Goal: Transaction & Acquisition: Purchase product/service

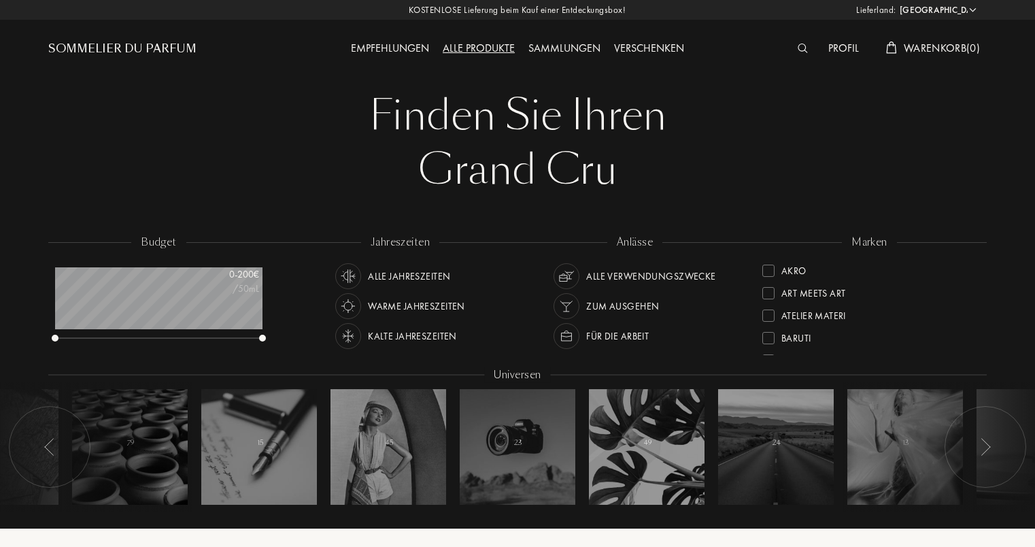
select select "DE"
click at [458, 47] on div "Alle Produkte" at bounding box center [479, 49] width 86 height 18
select select "DE"
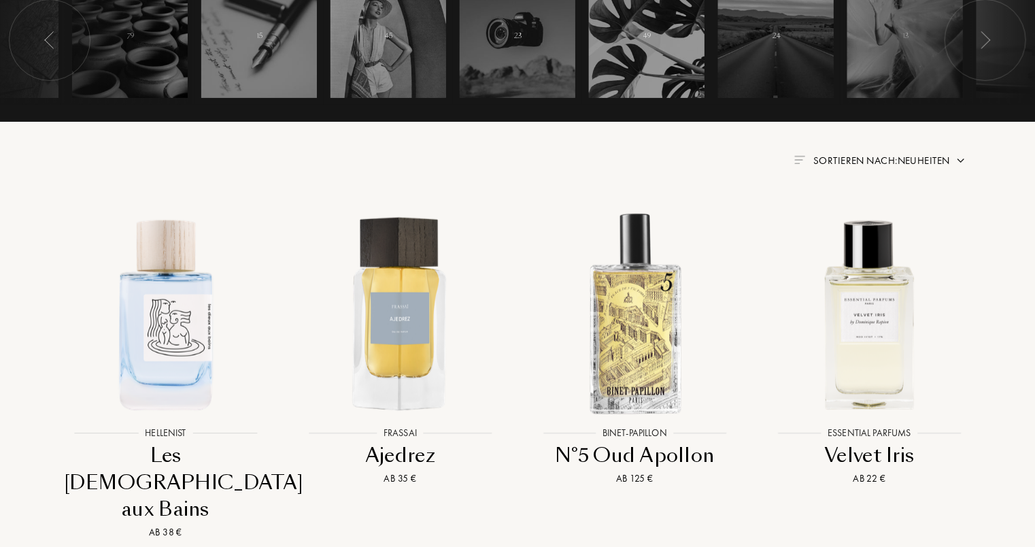
scroll to position [408, 0]
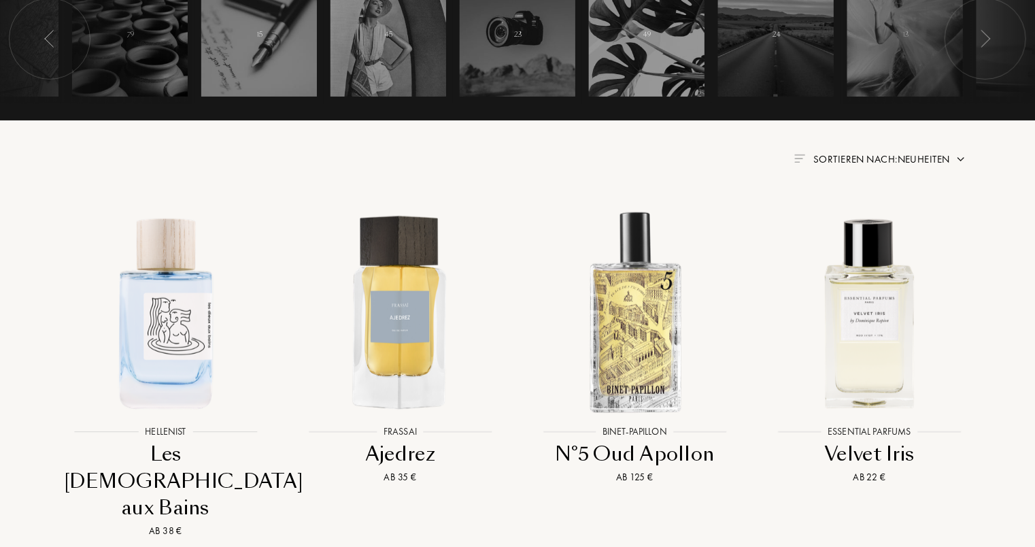
click at [858, 164] on span "Sortieren nach: Neuheiten" at bounding box center [881, 159] width 137 height 14
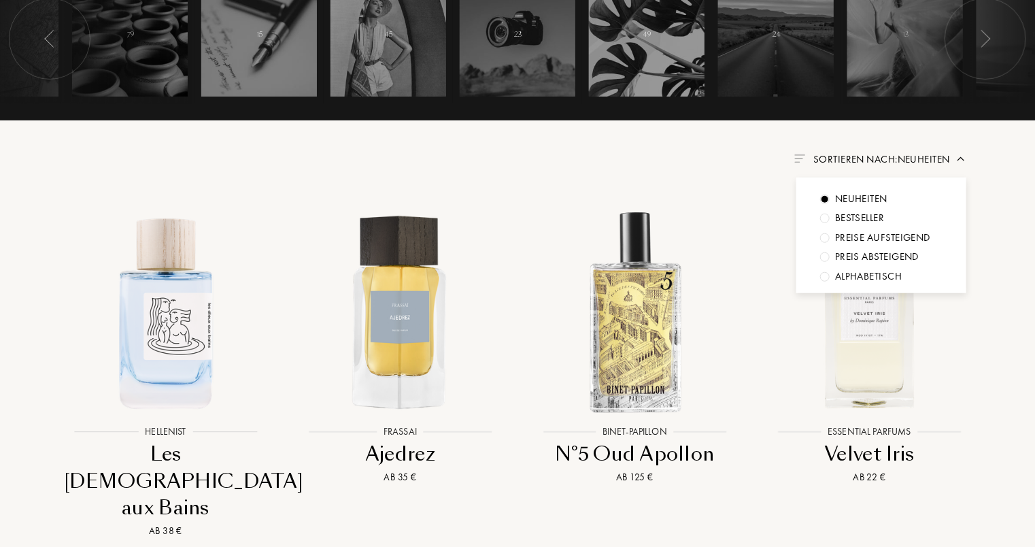
click at [870, 207] on div "Preise aufsteigend" at bounding box center [861, 199] width 52 height 16
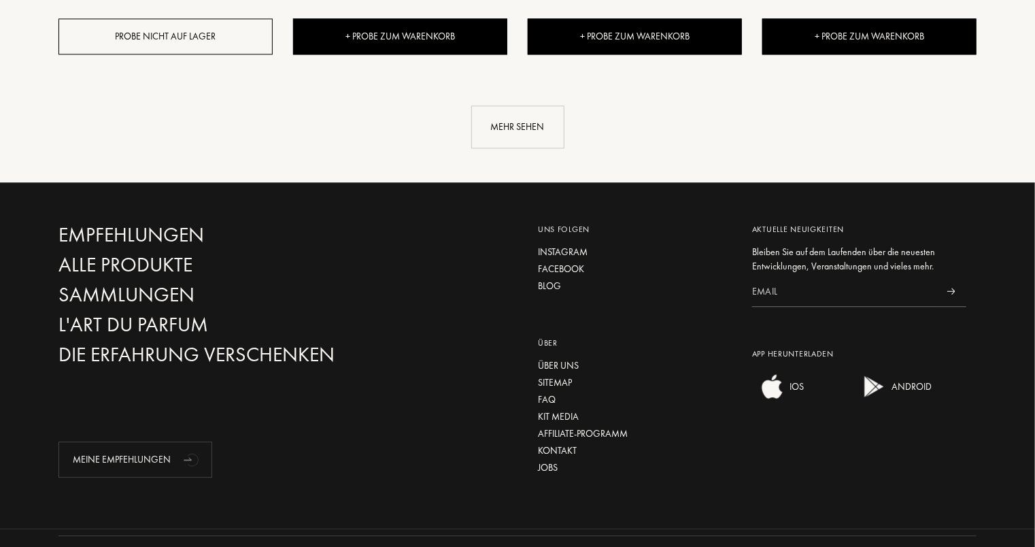
scroll to position [1632, 0]
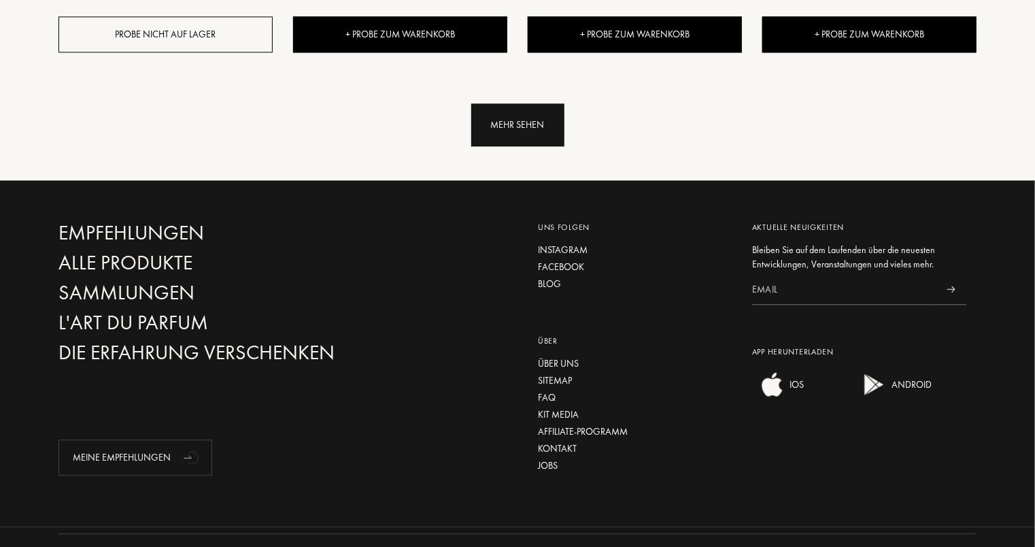
click at [525, 124] on div "Mehr sehen" at bounding box center [517, 124] width 93 height 43
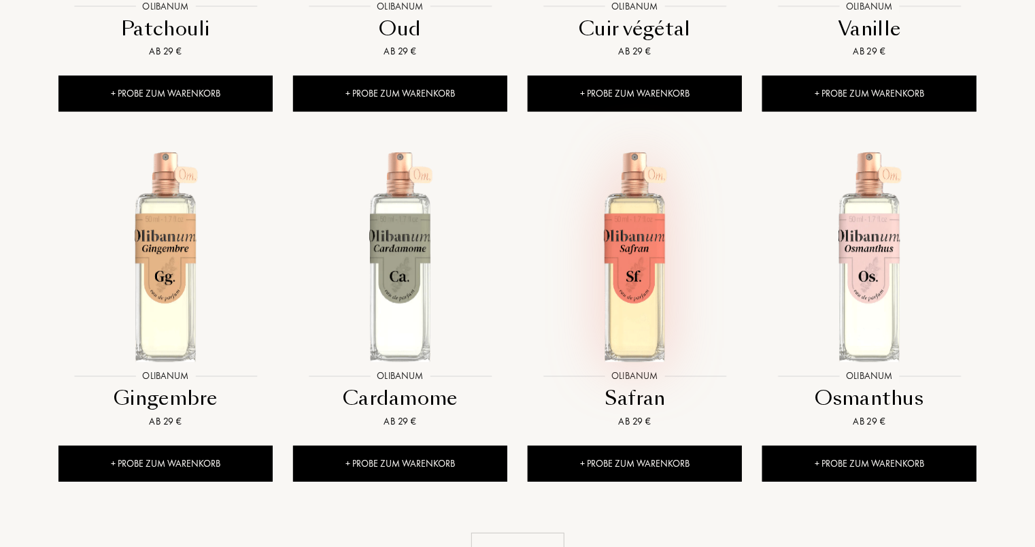
scroll to position [2517, 0]
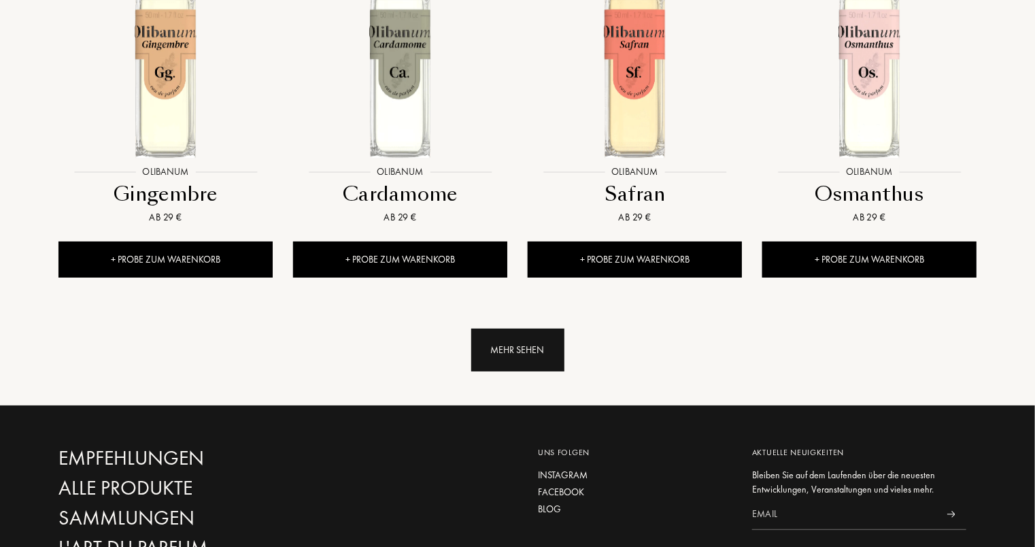
click at [514, 343] on div "Mehr sehen" at bounding box center [517, 350] width 93 height 43
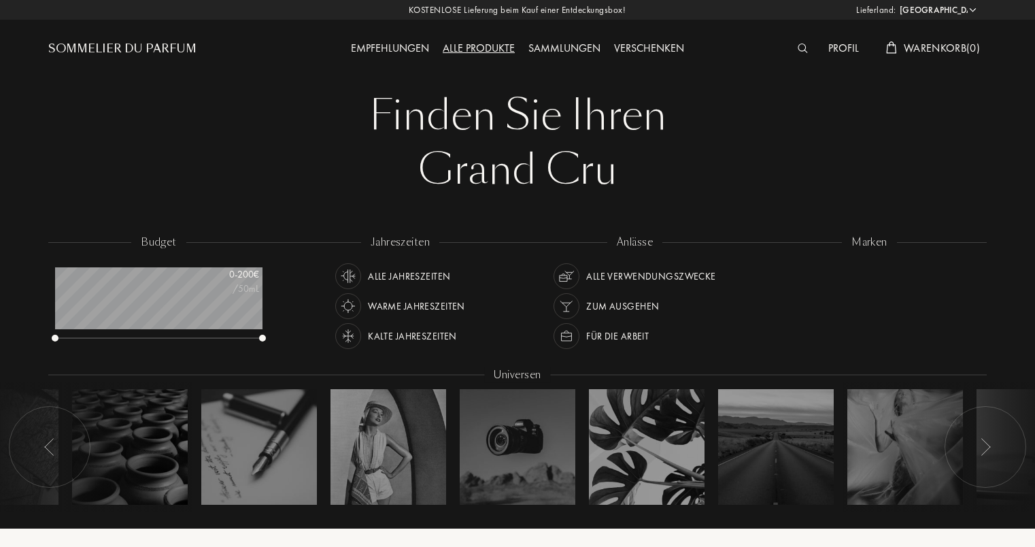
select select "DE"
click at [497, 52] on div "Alle Produkte" at bounding box center [479, 49] width 86 height 18
select select "DE"
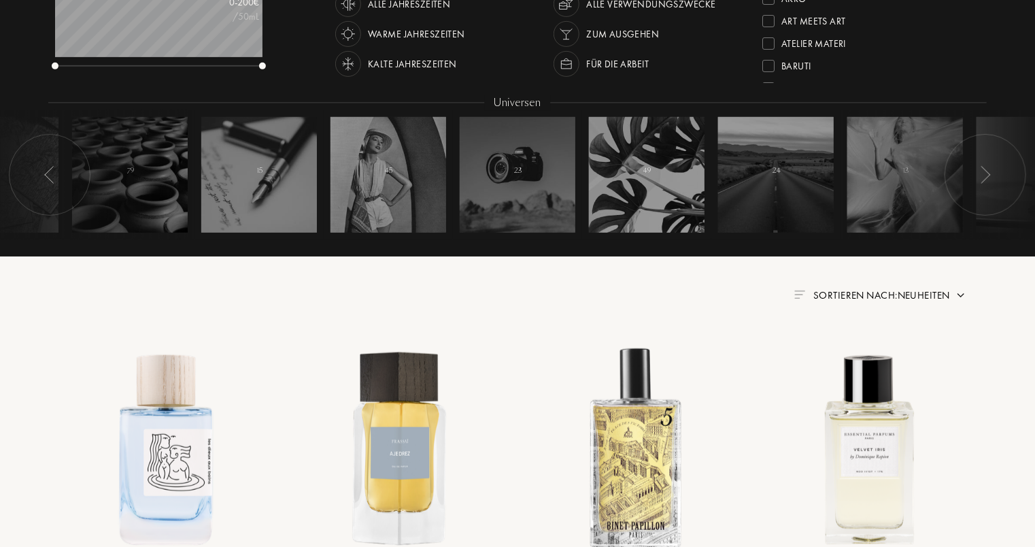
scroll to position [408, 0]
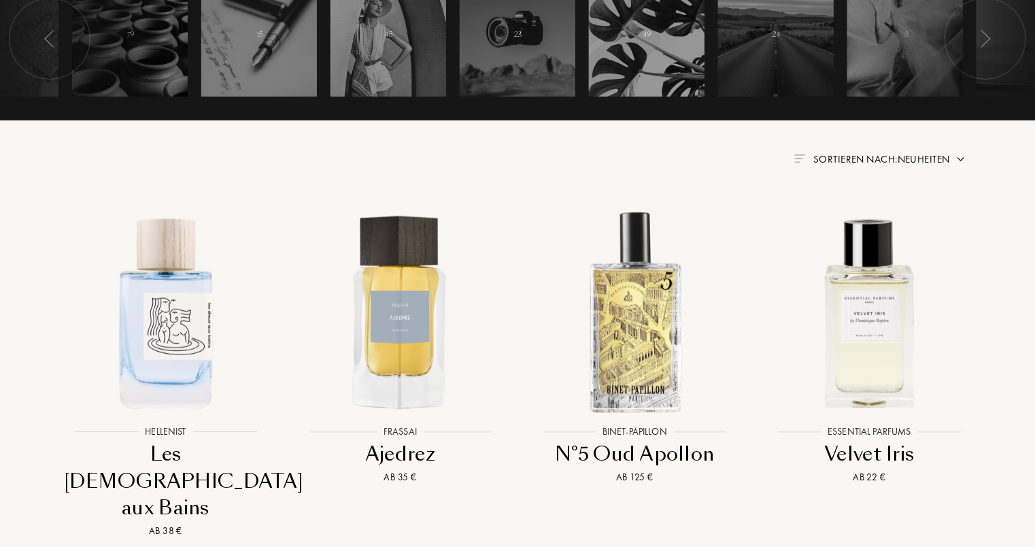
click at [882, 163] on span "Sortieren nach: Neuheiten" at bounding box center [881, 159] width 137 height 14
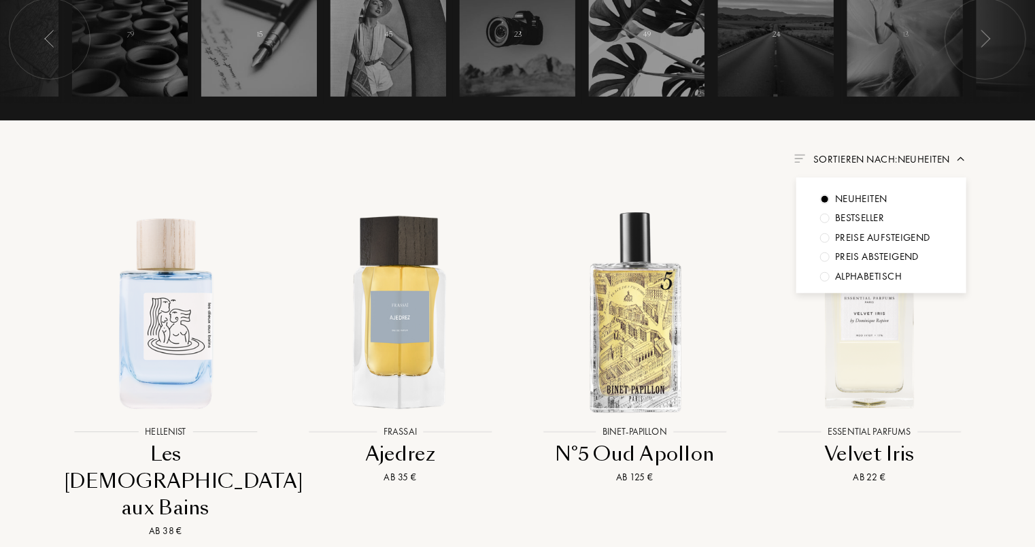
click at [874, 207] on div "Preise aufsteigend" at bounding box center [861, 199] width 52 height 16
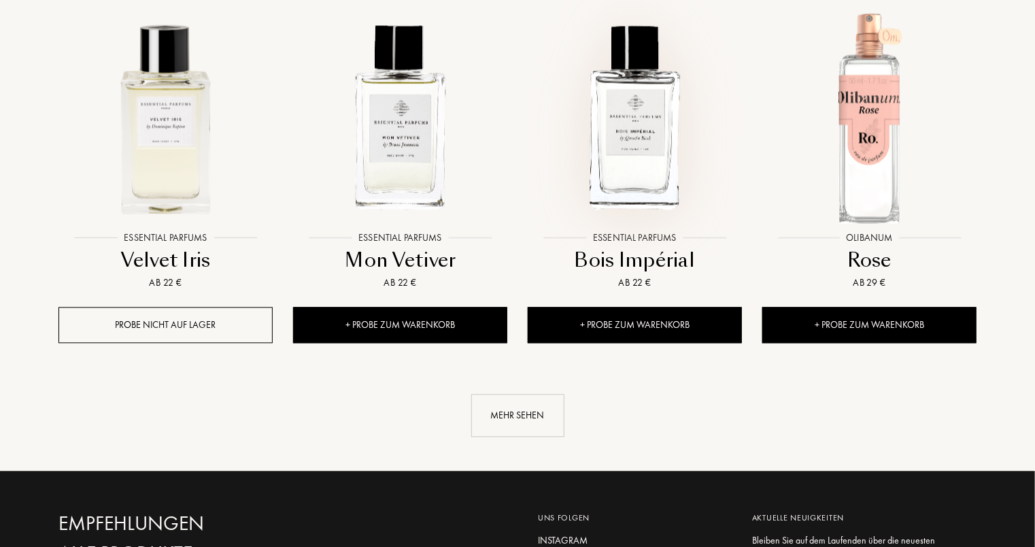
scroll to position [1360, 0]
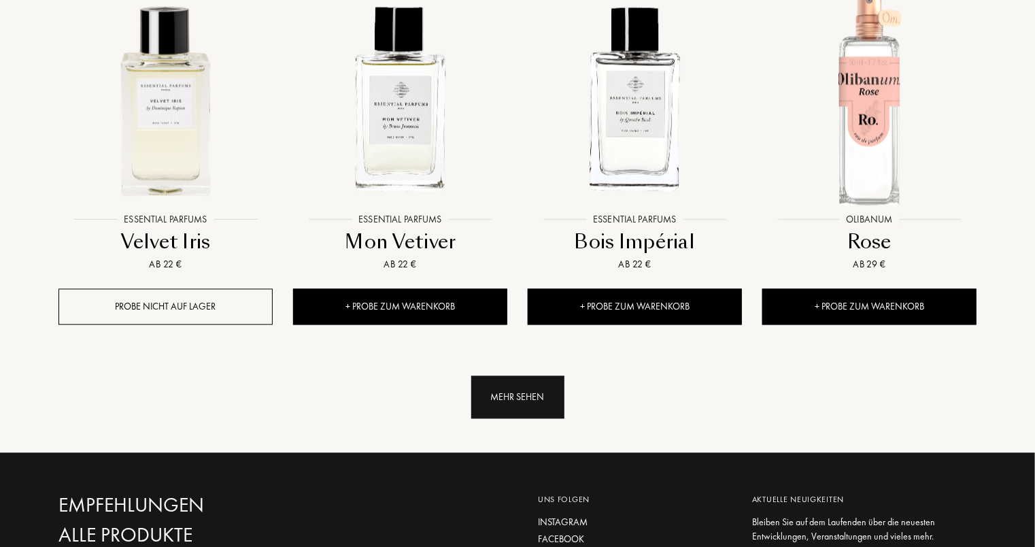
click at [518, 393] on div "Mehr sehen" at bounding box center [517, 396] width 93 height 43
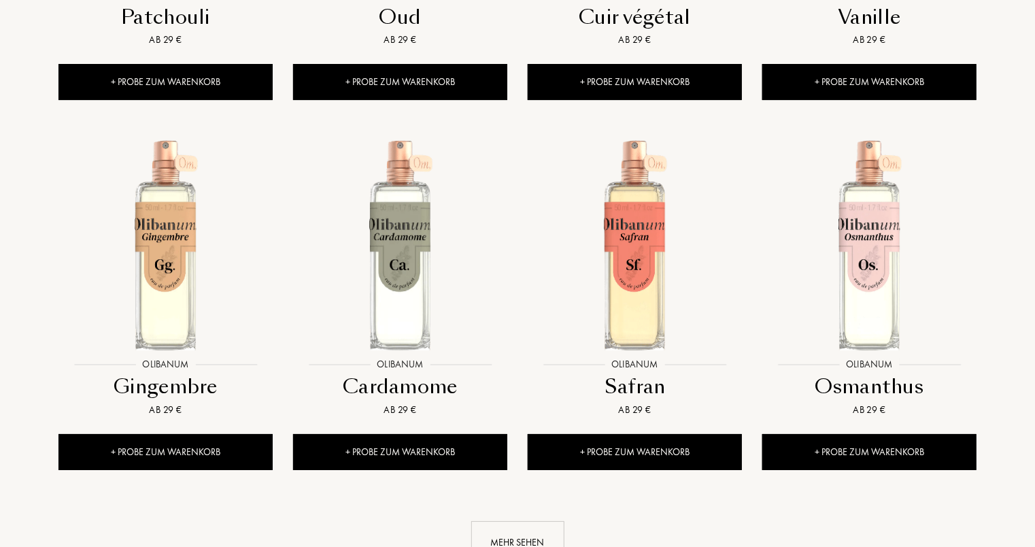
scroll to position [2517, 0]
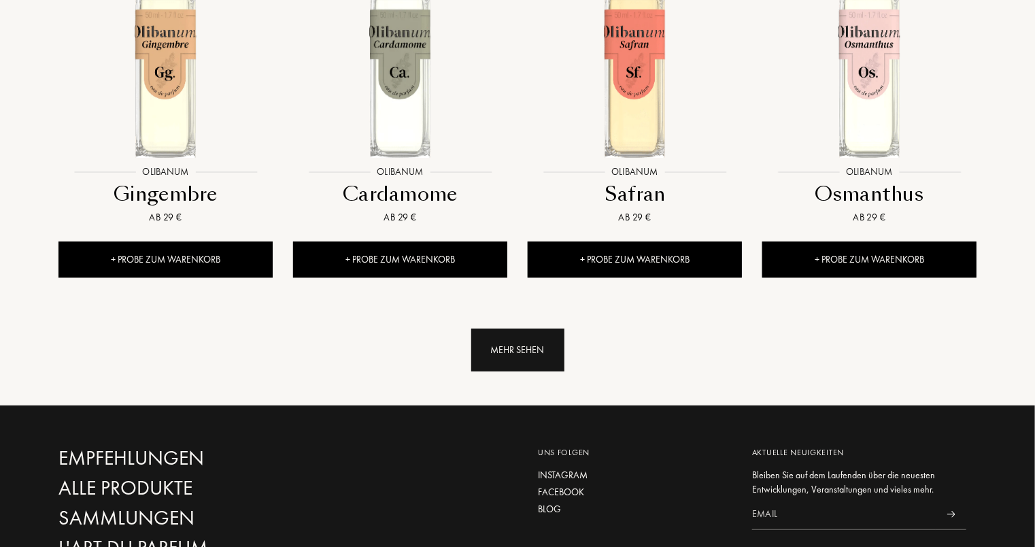
click at [517, 369] on div "Mehr sehen" at bounding box center [517, 350] width 93 height 43
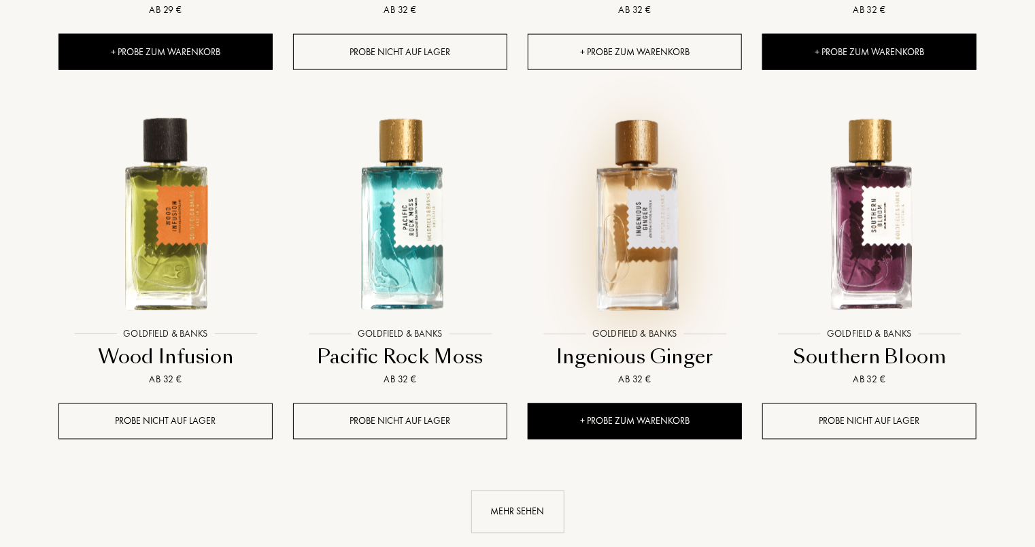
scroll to position [3537, 0]
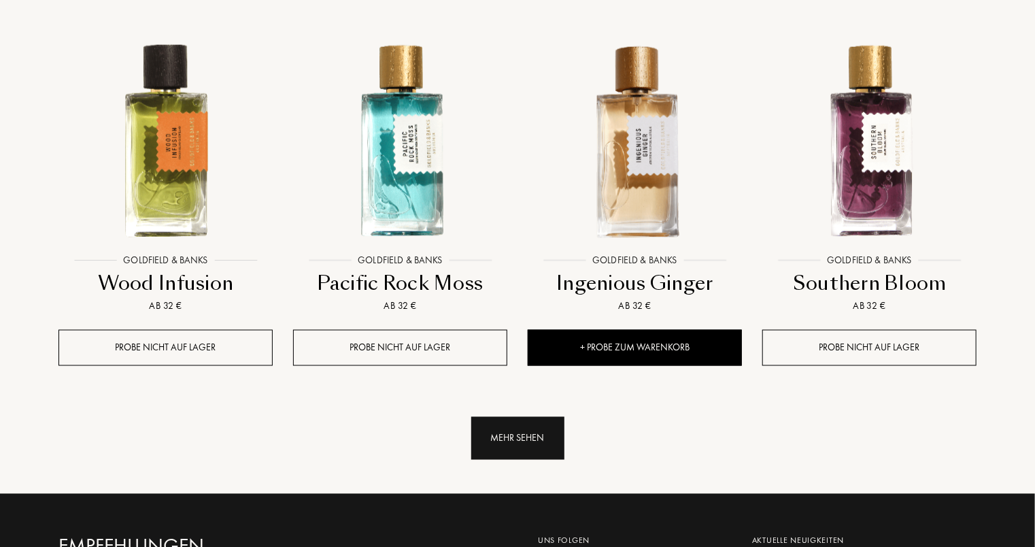
click at [531, 443] on div "Mehr sehen" at bounding box center [517, 438] width 93 height 43
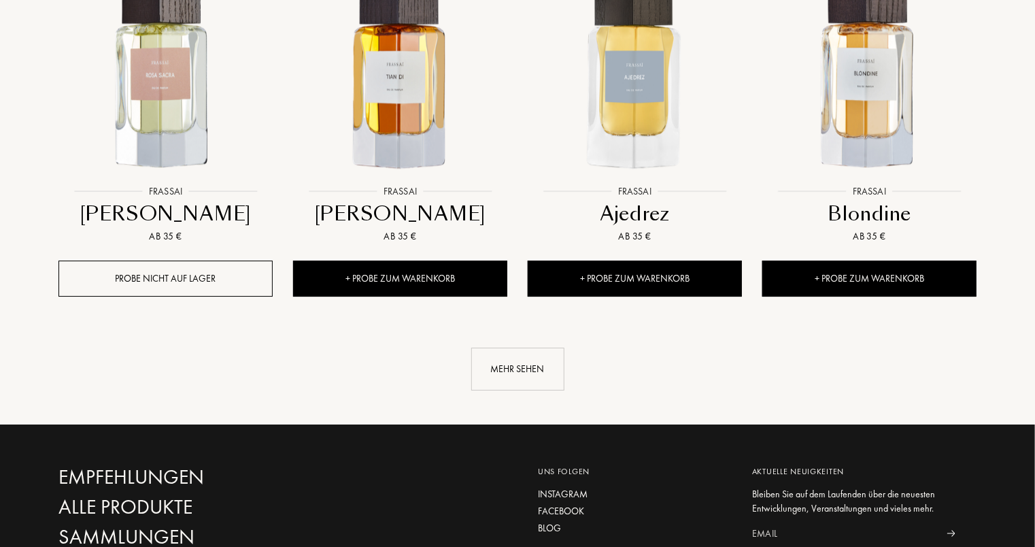
scroll to position [4829, 0]
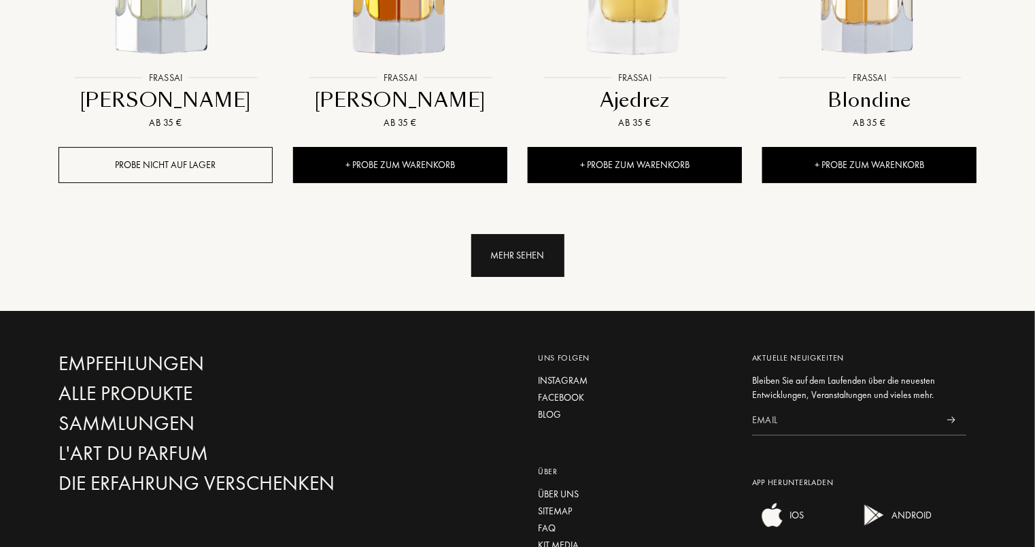
click at [495, 260] on div "Mehr sehen" at bounding box center [517, 255] width 93 height 43
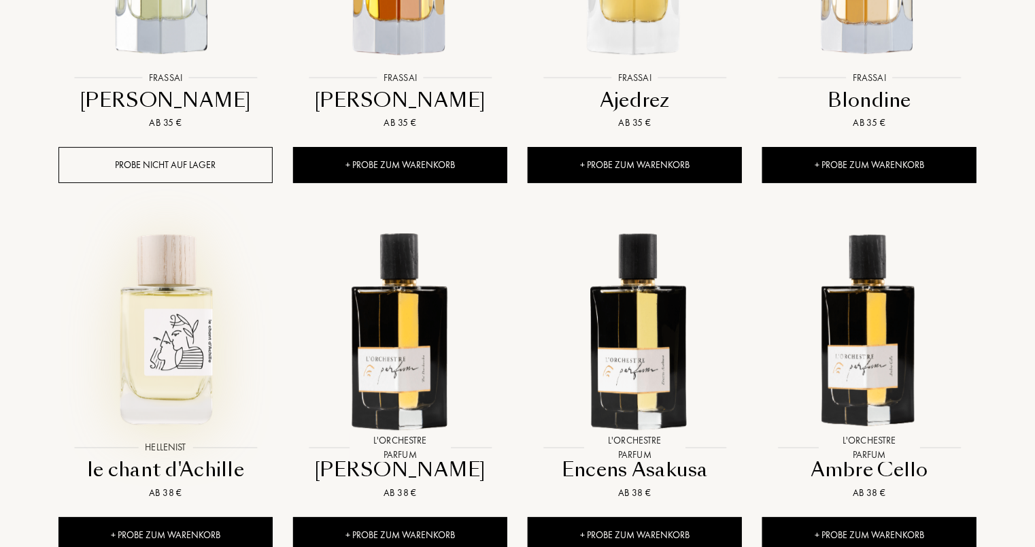
click at [182, 318] on img at bounding box center [166, 328] width 212 height 212
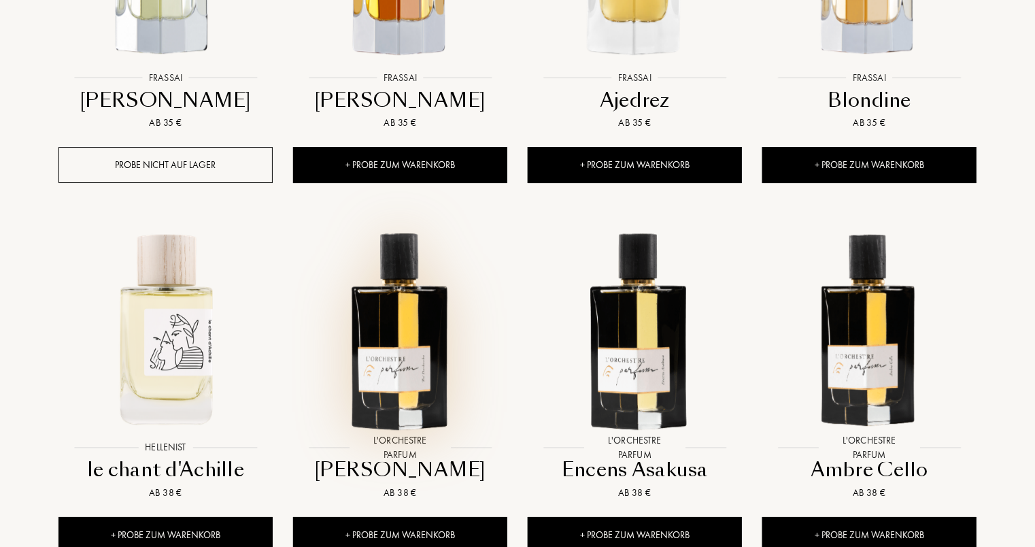
scroll to position [4625, 0]
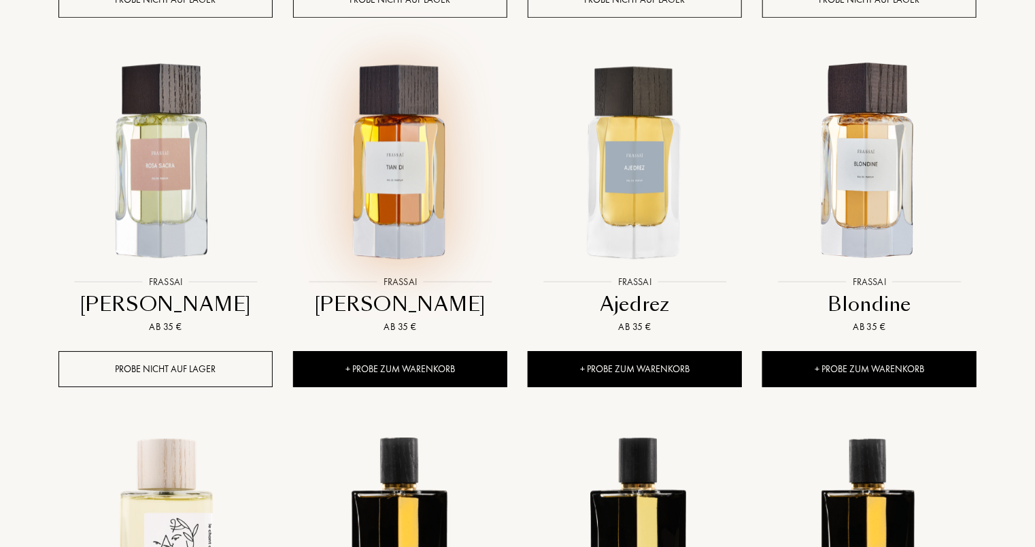
click at [405, 209] on img at bounding box center [401, 162] width 212 height 212
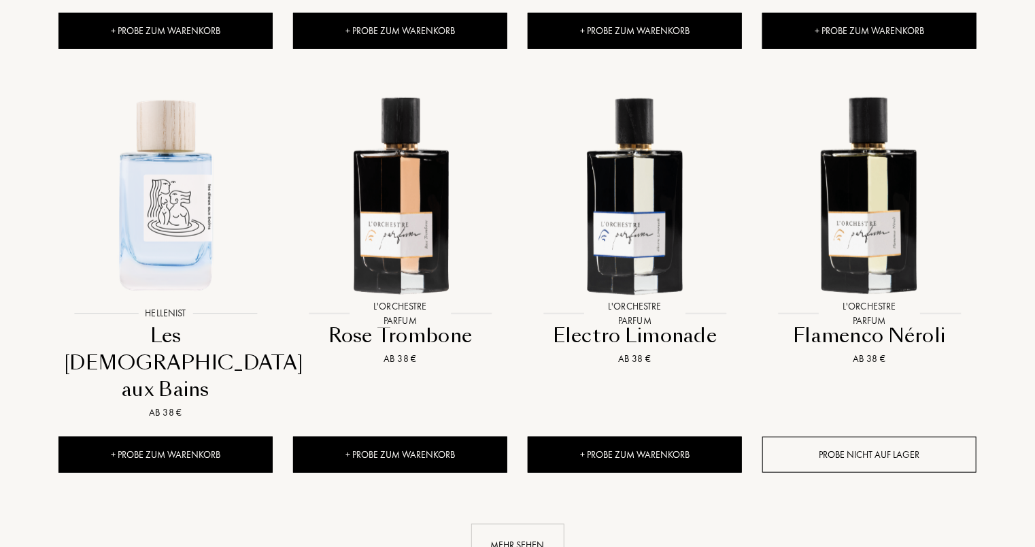
scroll to position [5849, 0]
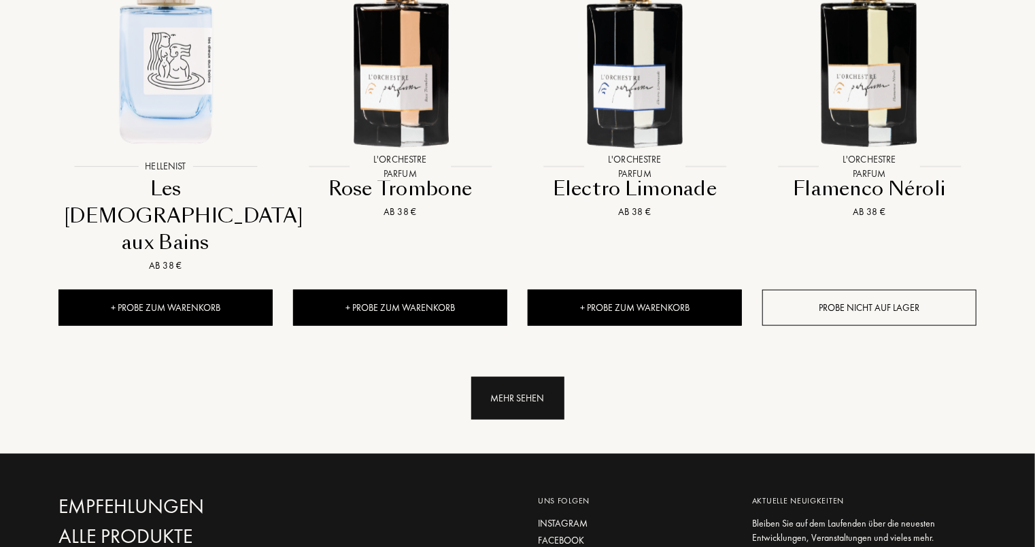
click at [535, 377] on div "Mehr sehen" at bounding box center [517, 398] width 93 height 43
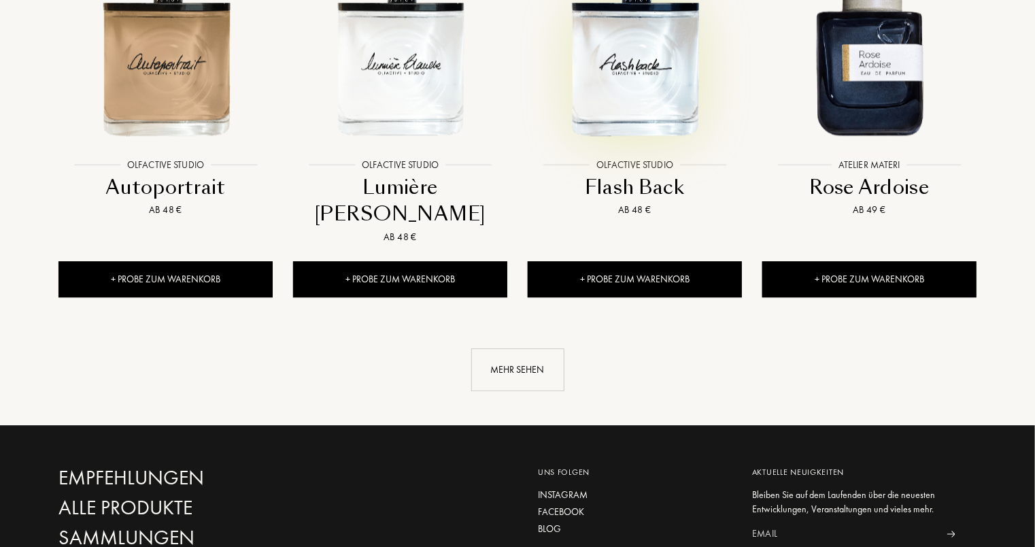
scroll to position [7073, 0]
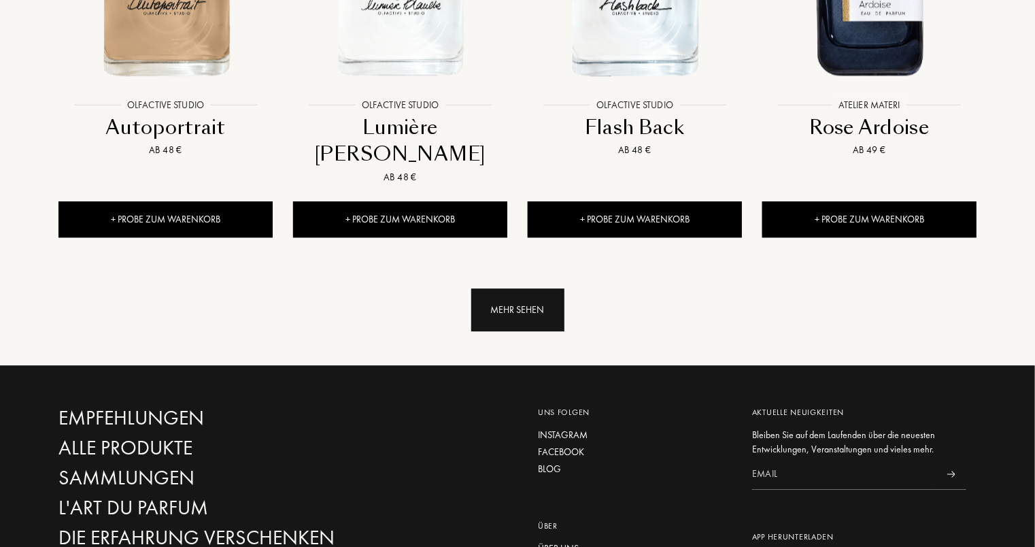
click at [531, 288] on div "Mehr sehen" at bounding box center [517, 309] width 93 height 43
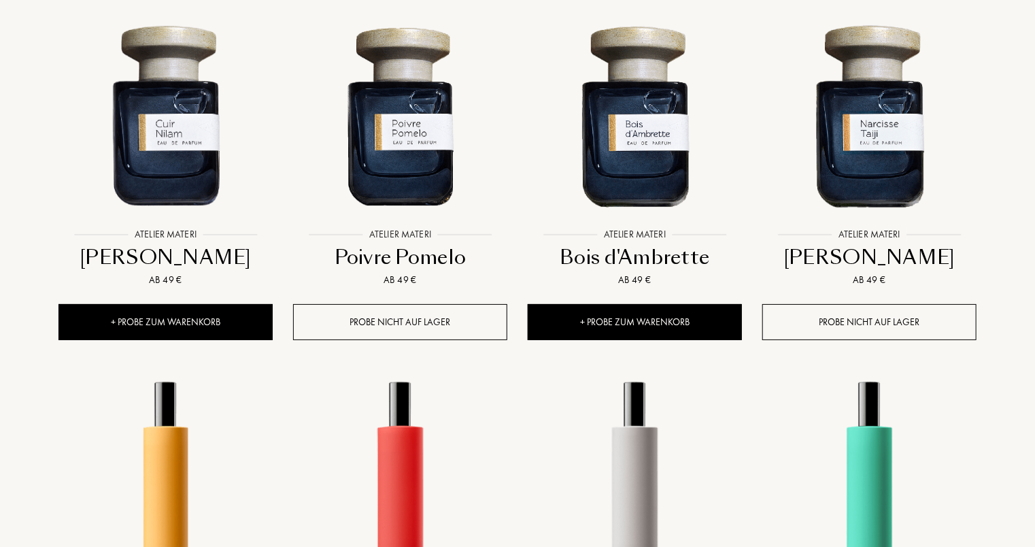
scroll to position [7822, 0]
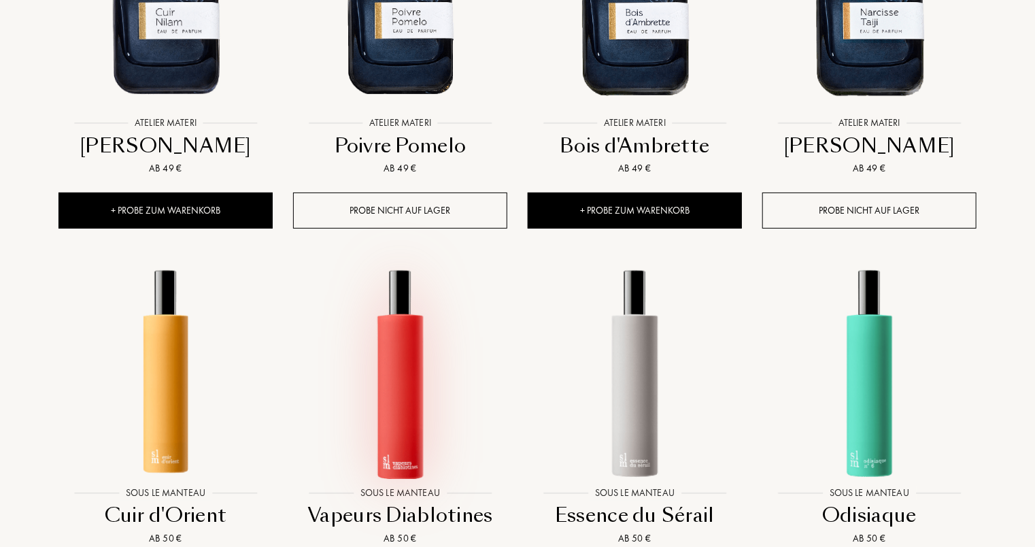
click at [421, 286] on img at bounding box center [401, 373] width 212 height 212
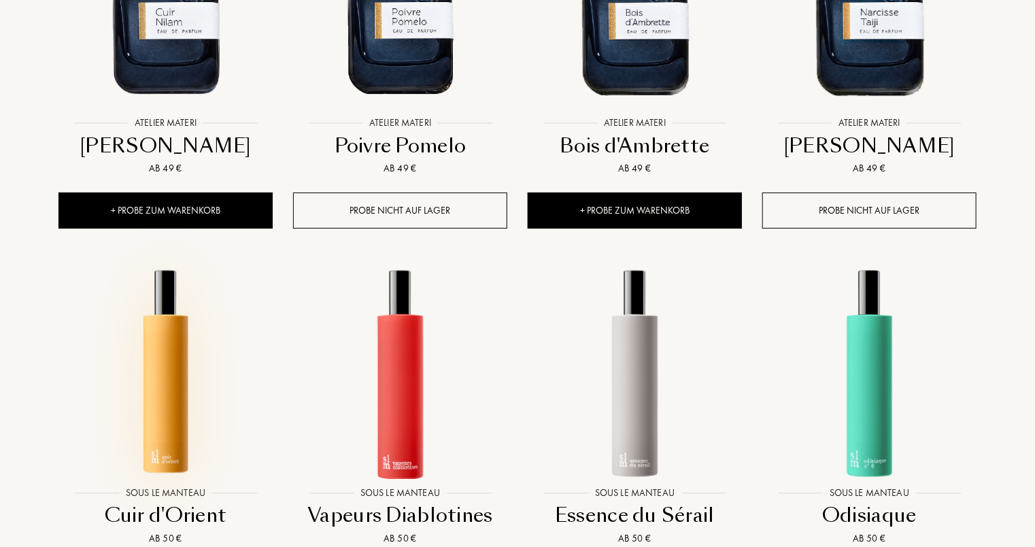
click at [182, 291] on img at bounding box center [166, 373] width 212 height 212
click at [634, 301] on img at bounding box center [635, 373] width 212 height 212
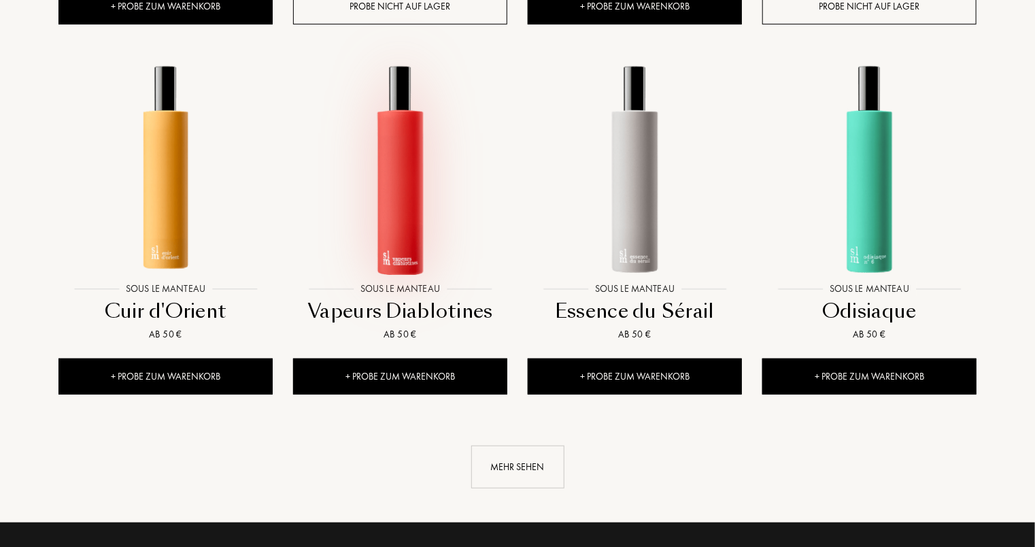
scroll to position [8230, 0]
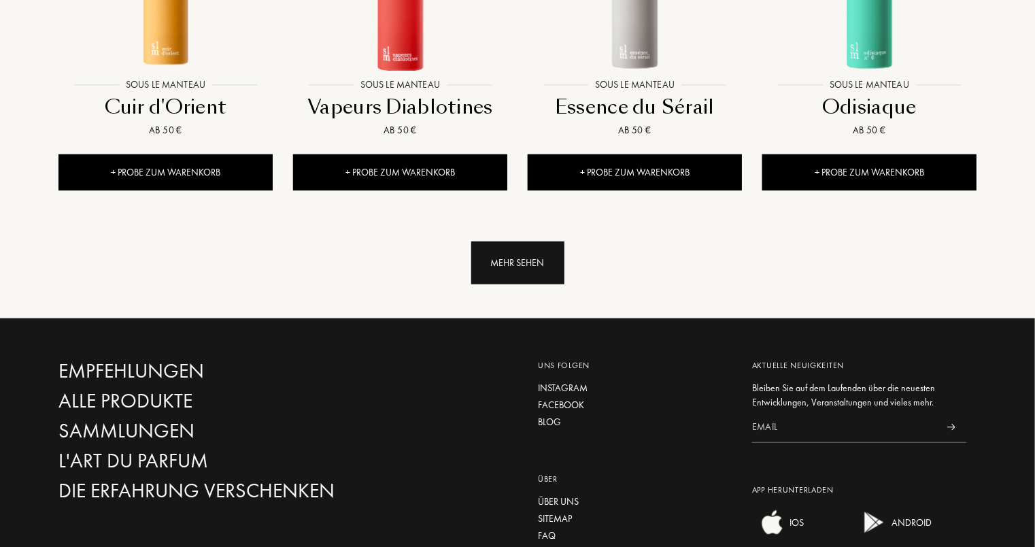
click at [512, 241] on div "Mehr sehen" at bounding box center [517, 262] width 93 height 43
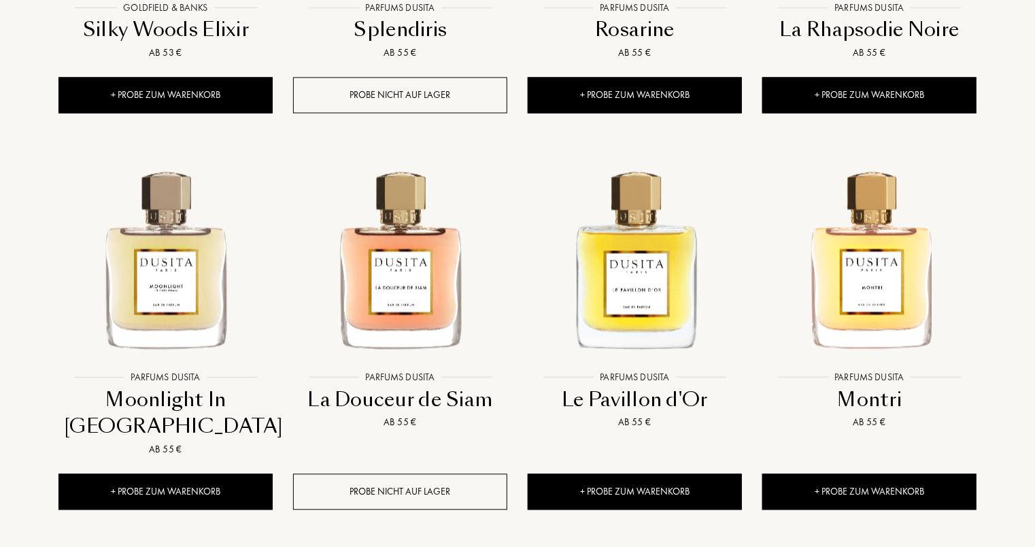
scroll to position [9250, 0]
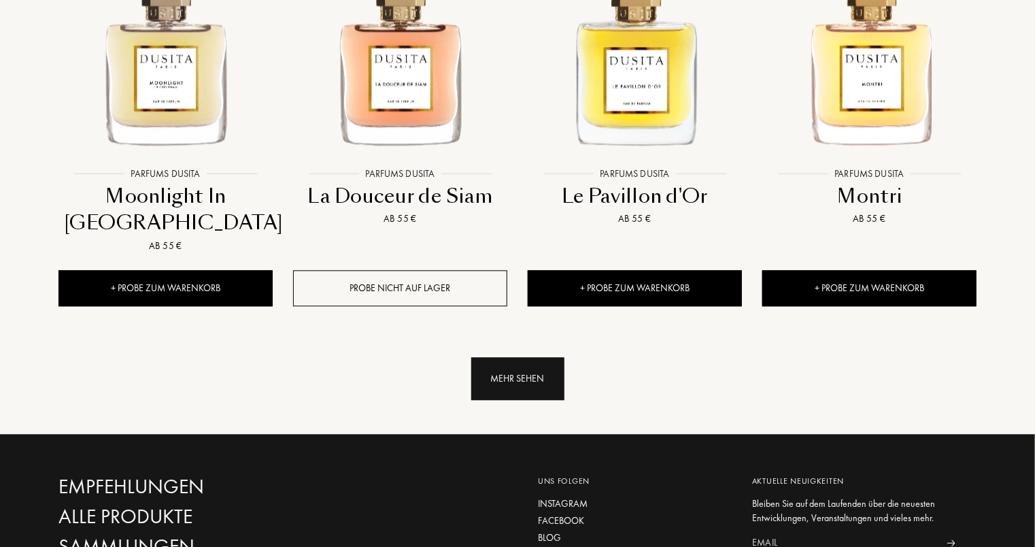
click at [562, 357] on div "Mehr sehen" at bounding box center [517, 378] width 93 height 43
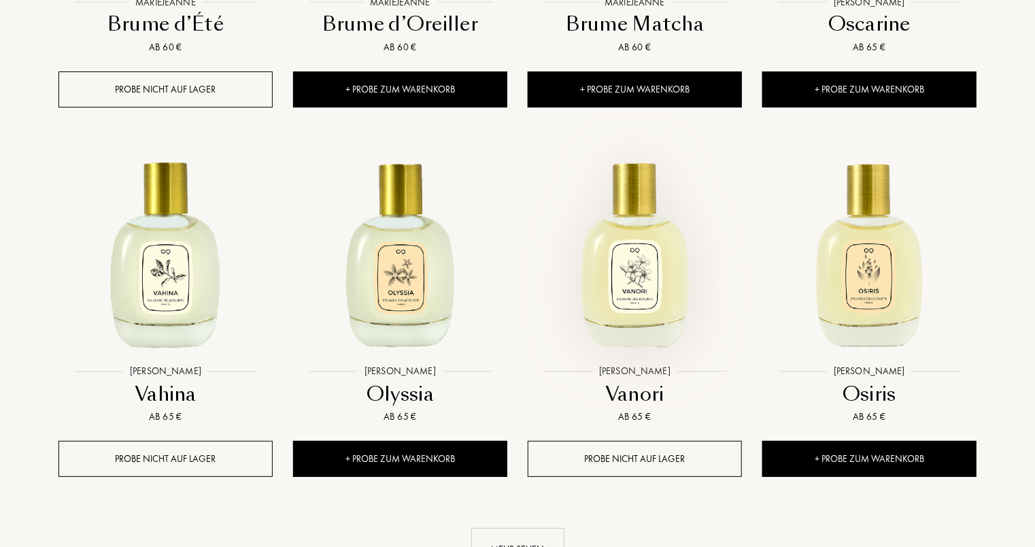
scroll to position [10270, 0]
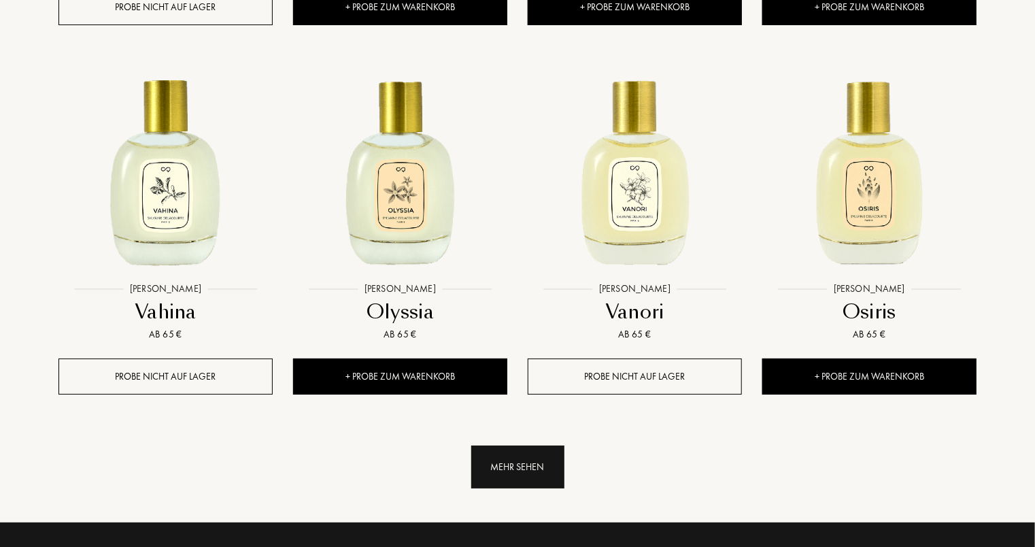
click at [548, 445] on div "Mehr sehen" at bounding box center [517, 466] width 93 height 43
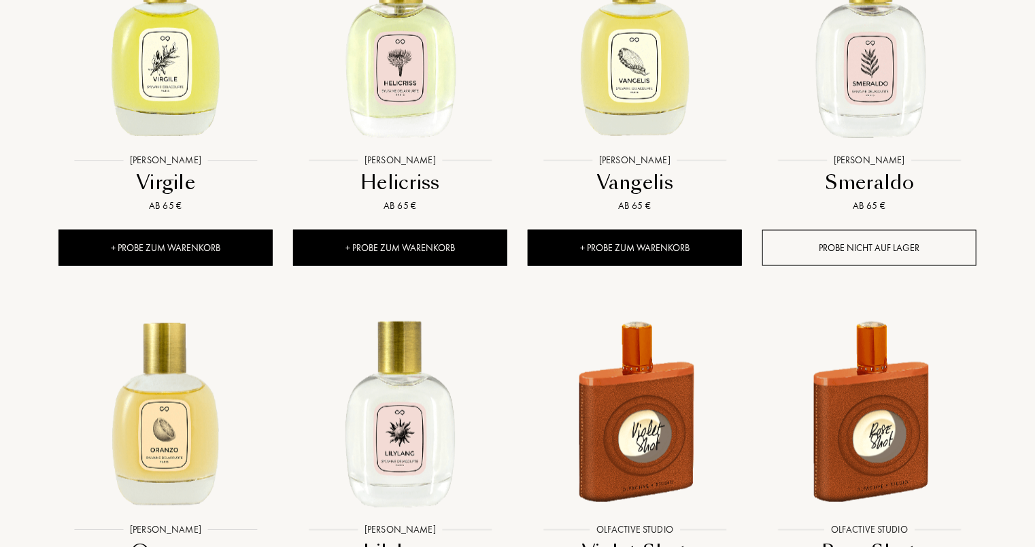
scroll to position [11222, 0]
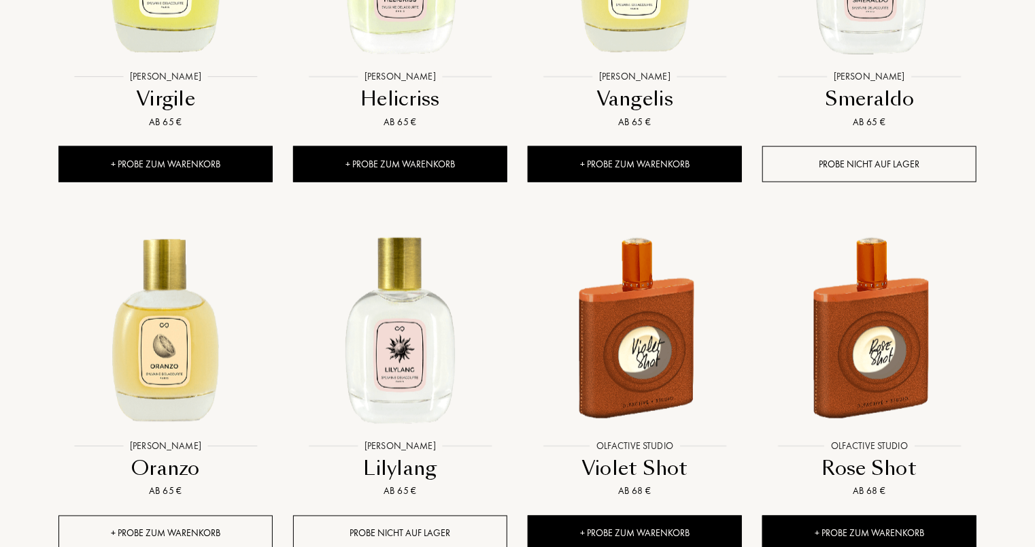
click at [186, 516] on div "+ Probe zum Warenkorb" at bounding box center [165, 534] width 214 height 36
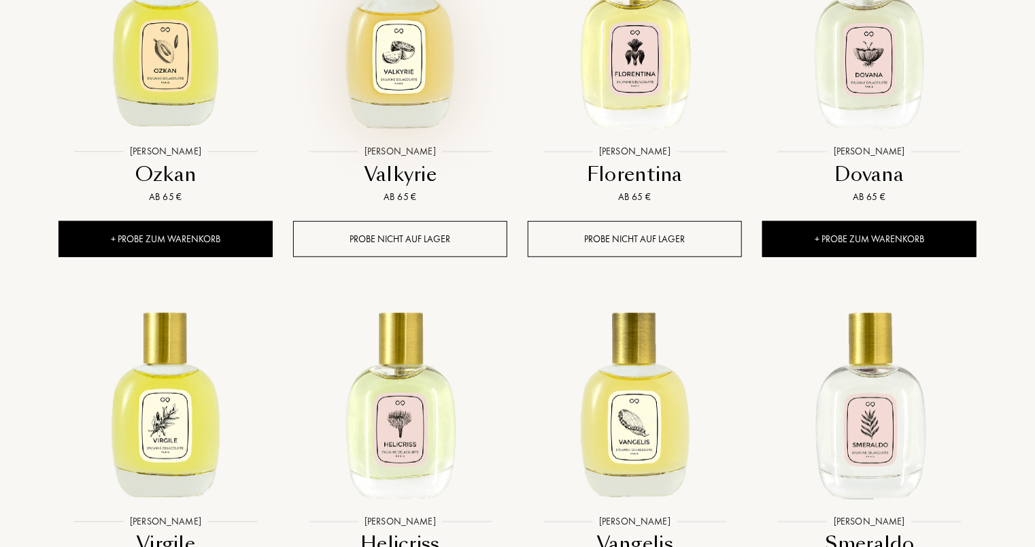
scroll to position [10610, 0]
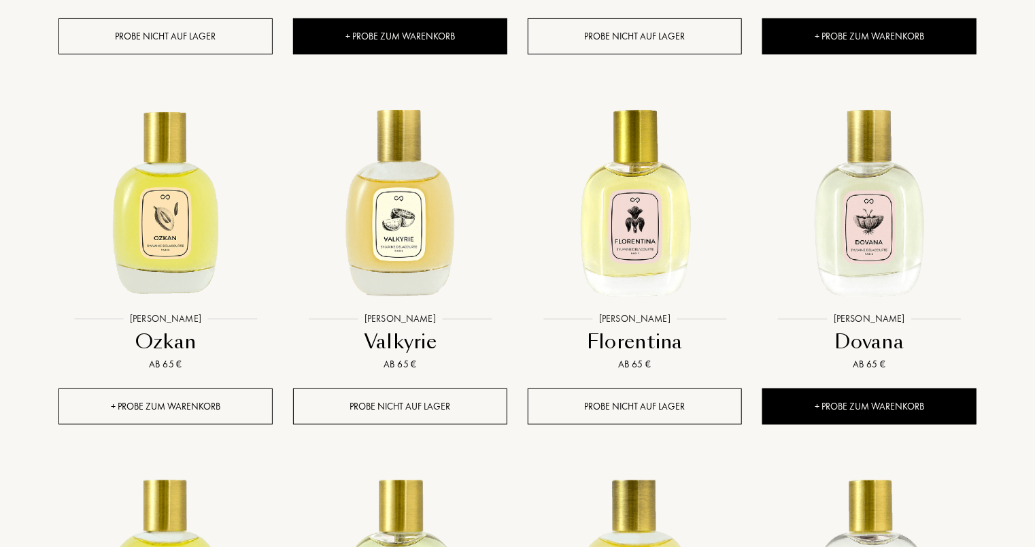
click at [156, 388] on div "+ Probe zum Warenkorb" at bounding box center [165, 406] width 214 height 36
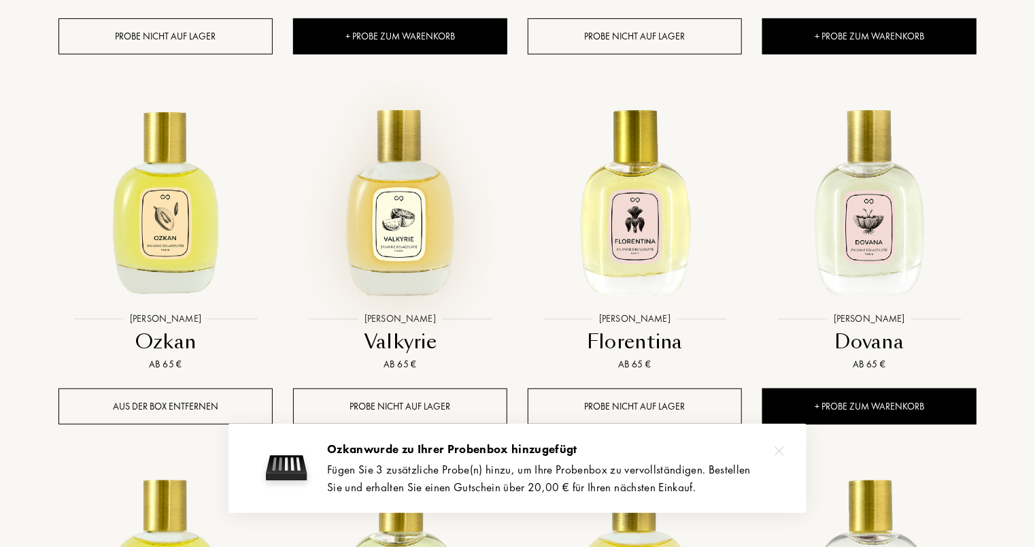
scroll to position [10338, 0]
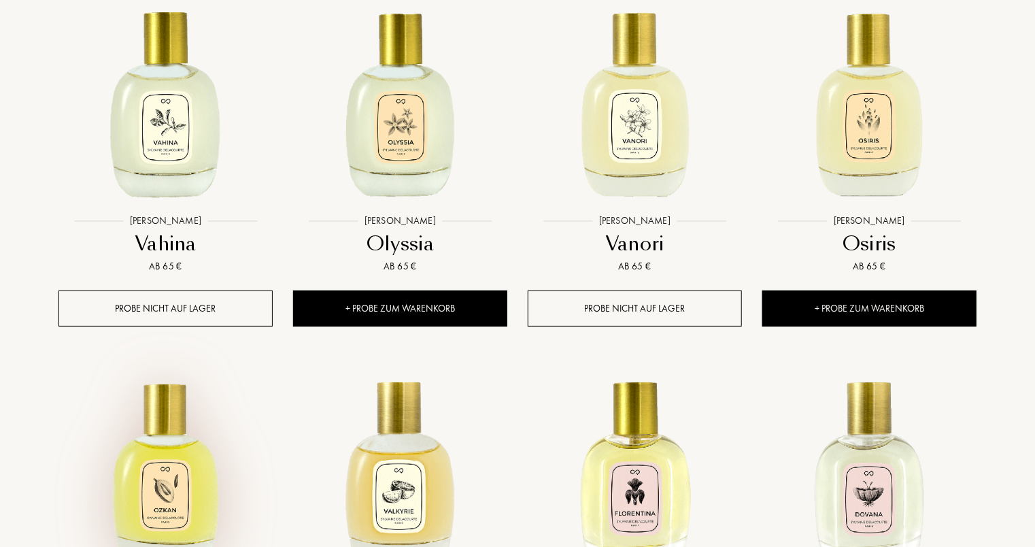
click at [166, 427] on img at bounding box center [166, 471] width 212 height 212
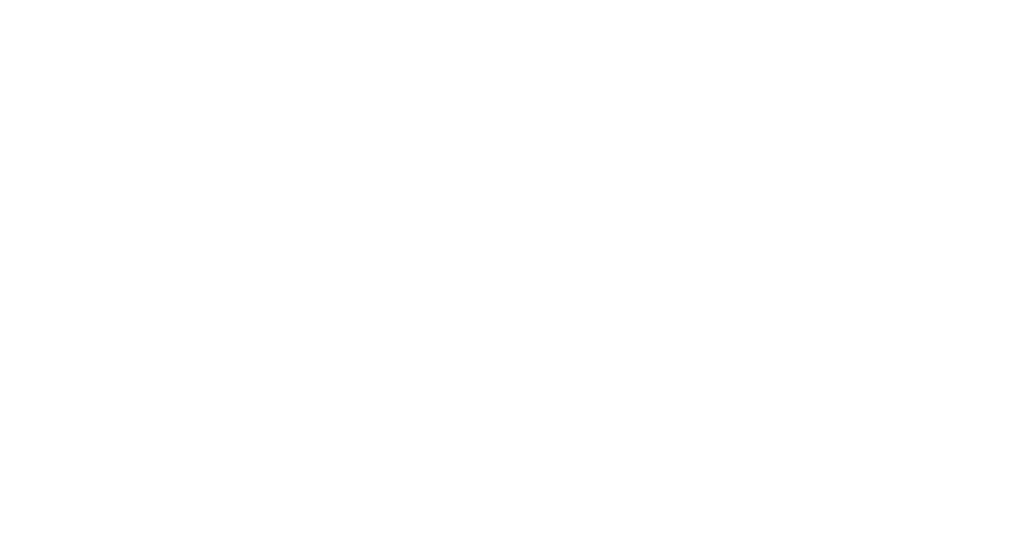
select select "DE"
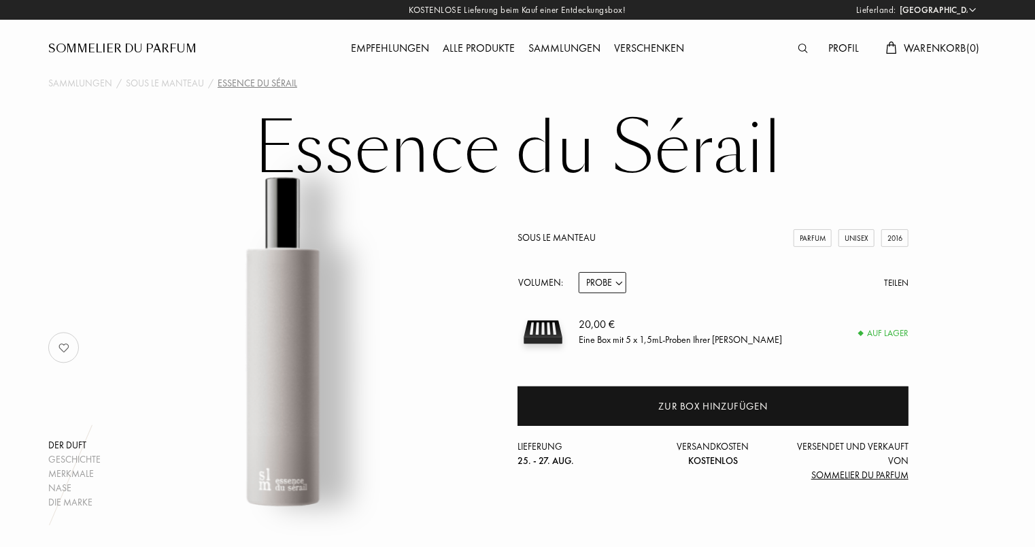
click at [616, 286] on select "Probe 14mL 50mL 100mL" at bounding box center [603, 282] width 48 height 21
select select "2"
click at [579, 272] on select "Probe 14mL 50mL 100mL" at bounding box center [603, 282] width 48 height 21
select select "2"
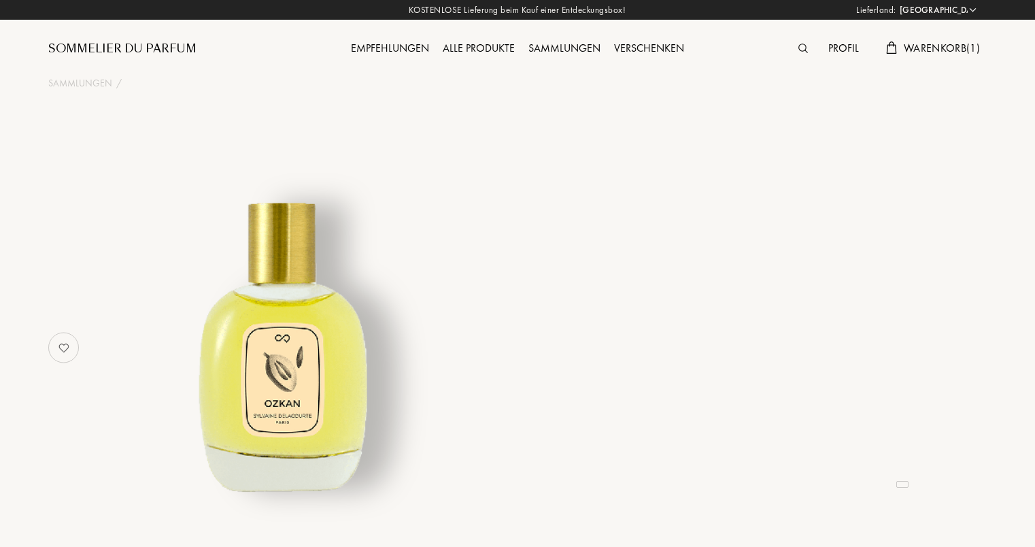
select select "DE"
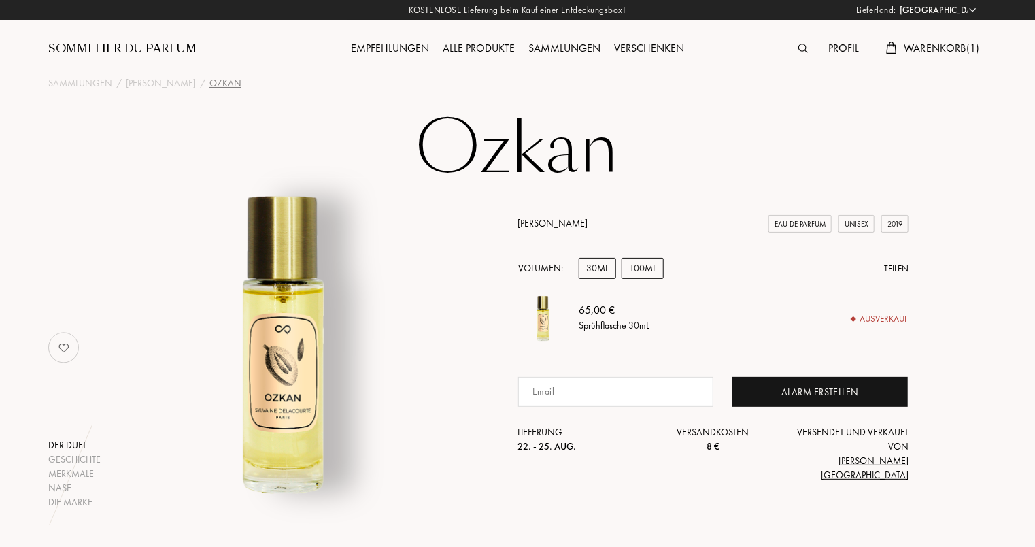
click at [632, 279] on div "100mL" at bounding box center [643, 268] width 42 height 21
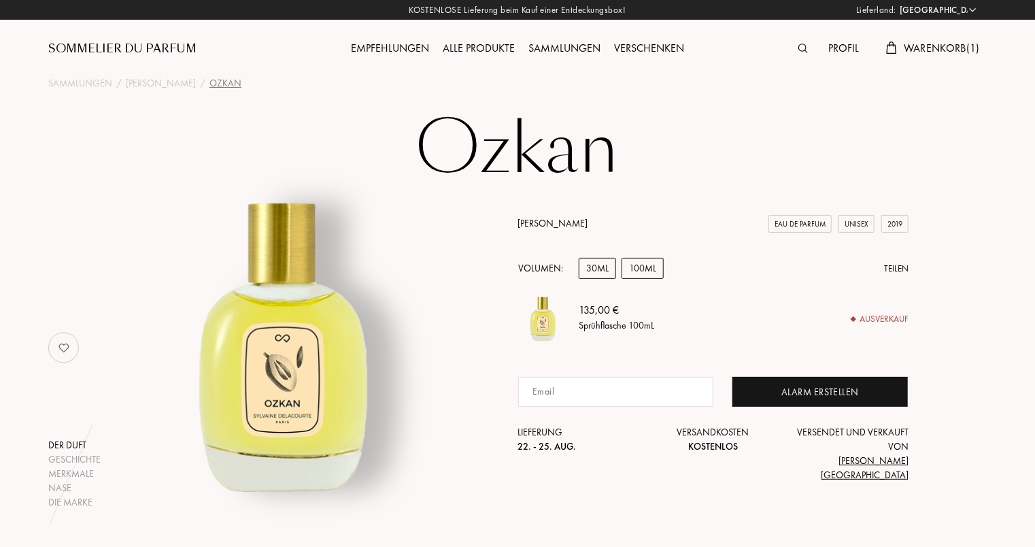
click at [590, 275] on div "30mL" at bounding box center [597, 268] width 37 height 21
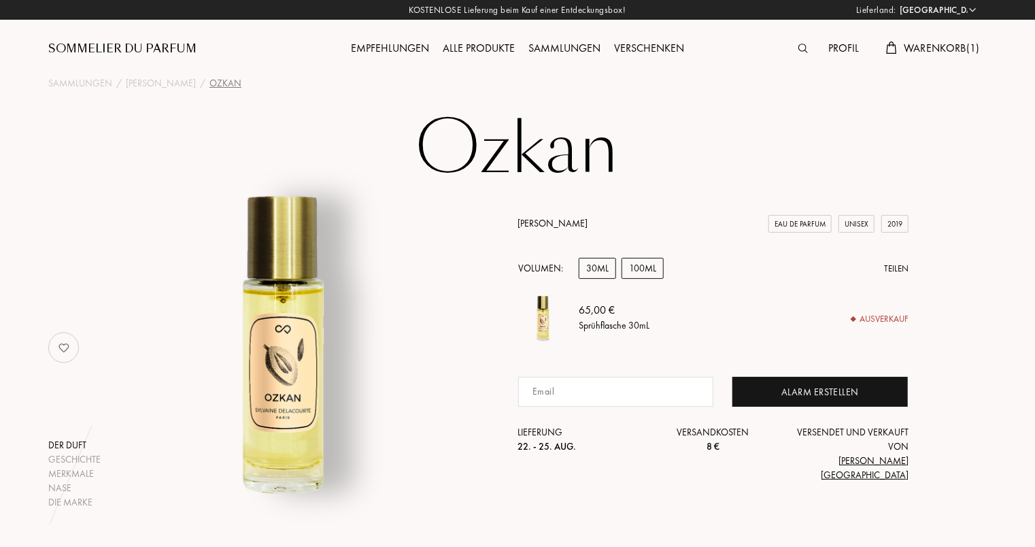
click at [656, 275] on div "100mL" at bounding box center [643, 268] width 42 height 21
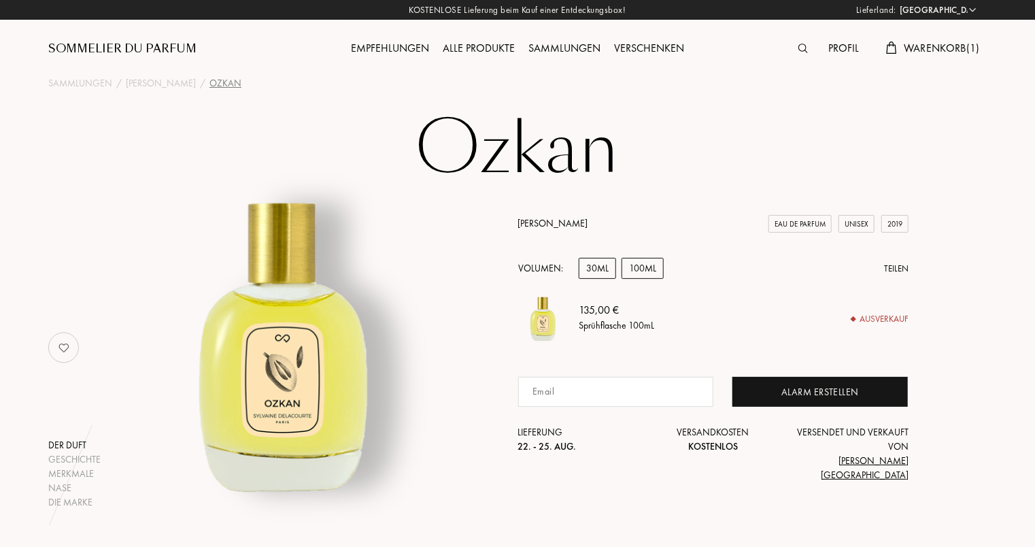
click at [593, 279] on div "30mL" at bounding box center [597, 268] width 37 height 21
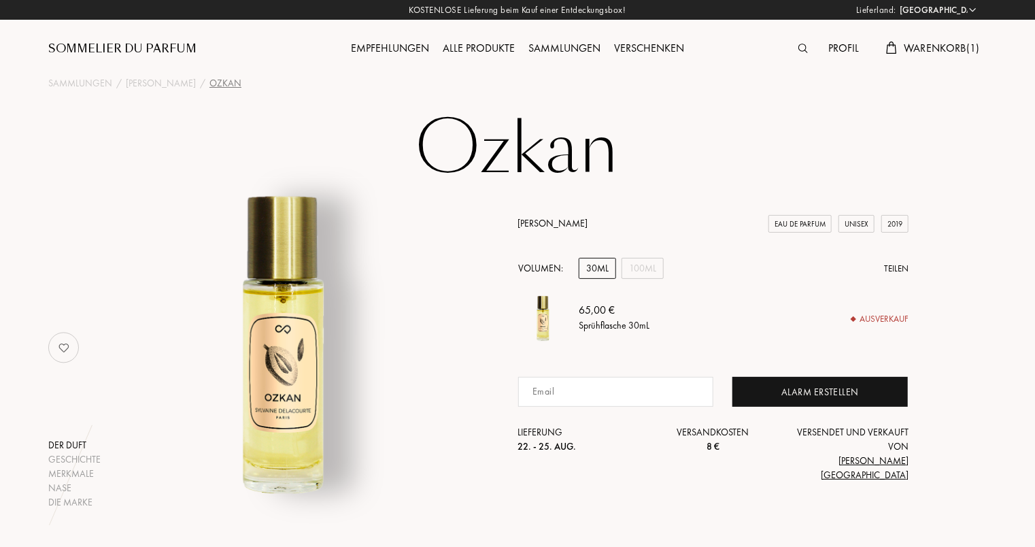
click at [921, 42] on span "Warenkorb ( 1 )" at bounding box center [942, 48] width 76 height 14
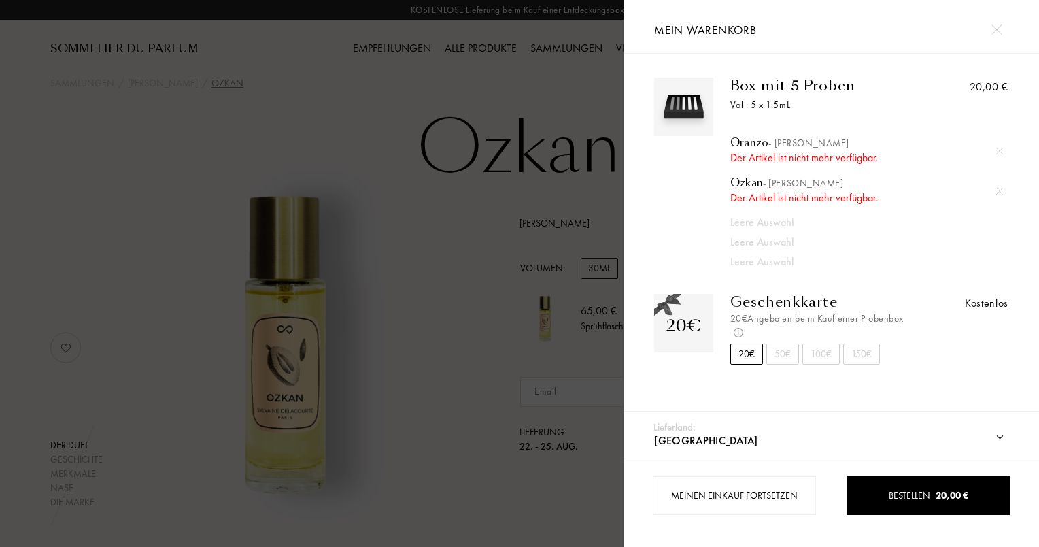
click at [1001, 29] on img at bounding box center [997, 29] width 10 height 10
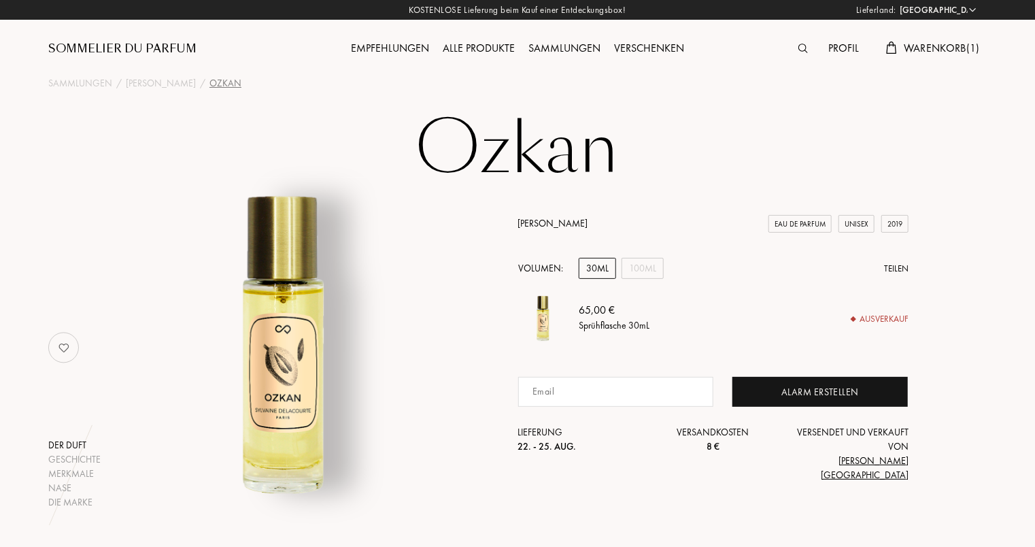
click at [960, 54] on span "Warenkorb ( 1 )" at bounding box center [942, 48] width 76 height 14
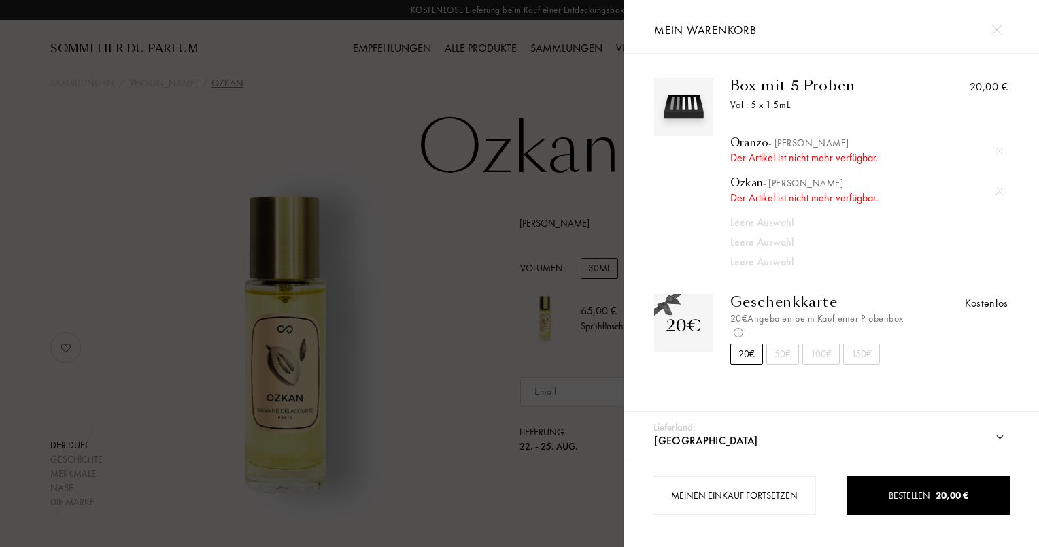
click at [776, 147] on span "- Sylvaine Delacourte" at bounding box center [809, 143] width 80 height 12
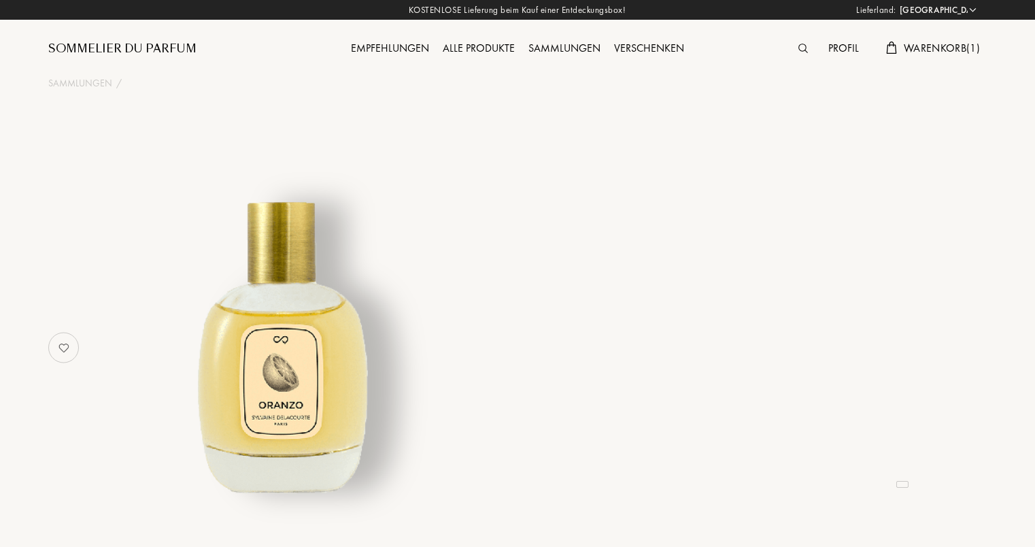
select select "DE"
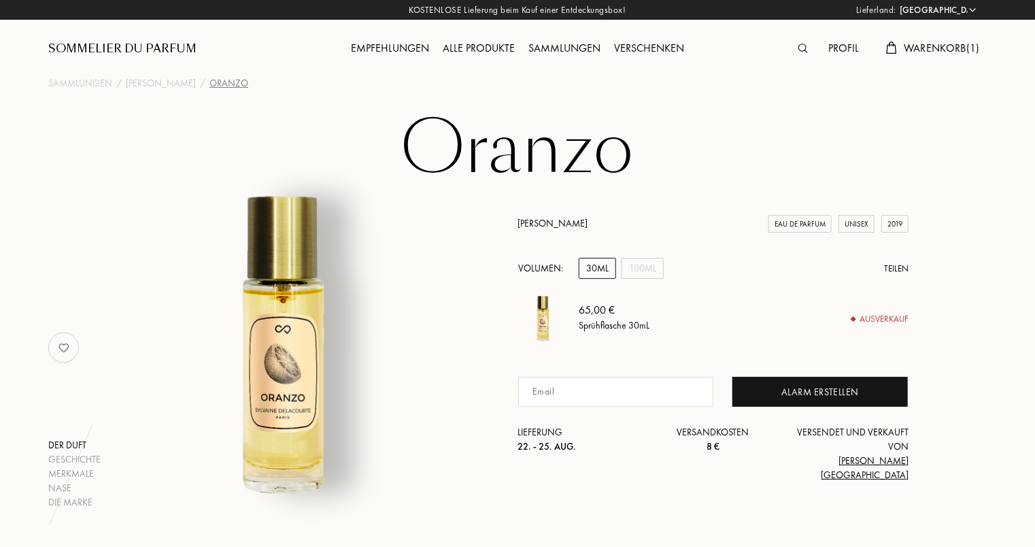
click at [939, 53] on span "Warenkorb ( 1 )" at bounding box center [942, 48] width 76 height 14
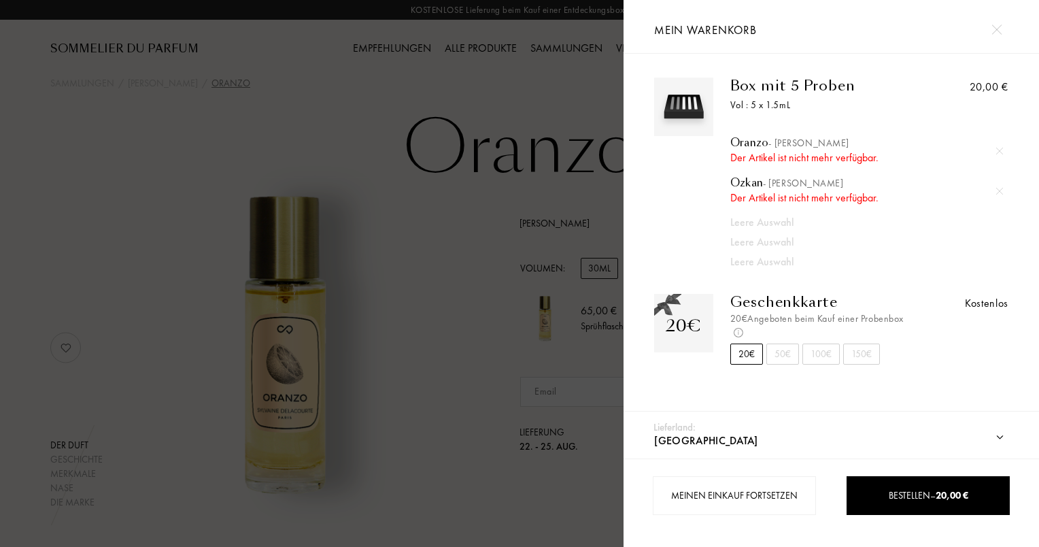
click at [693, 114] on img at bounding box center [684, 107] width 52 height 52
click at [999, 155] on div at bounding box center [1000, 151] width 20 height 20
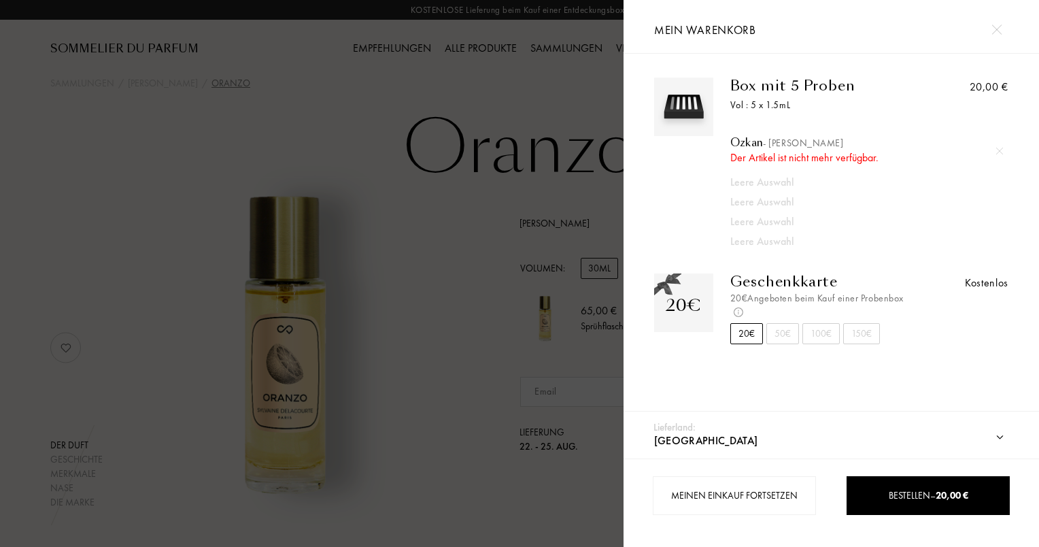
click at [996, 151] on img at bounding box center [999, 151] width 7 height 7
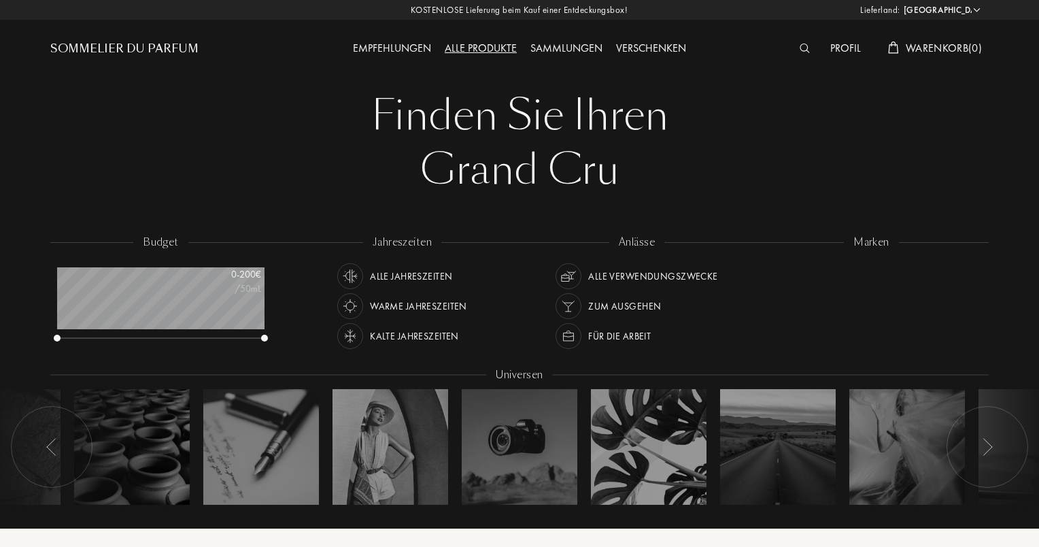
select select "DE"
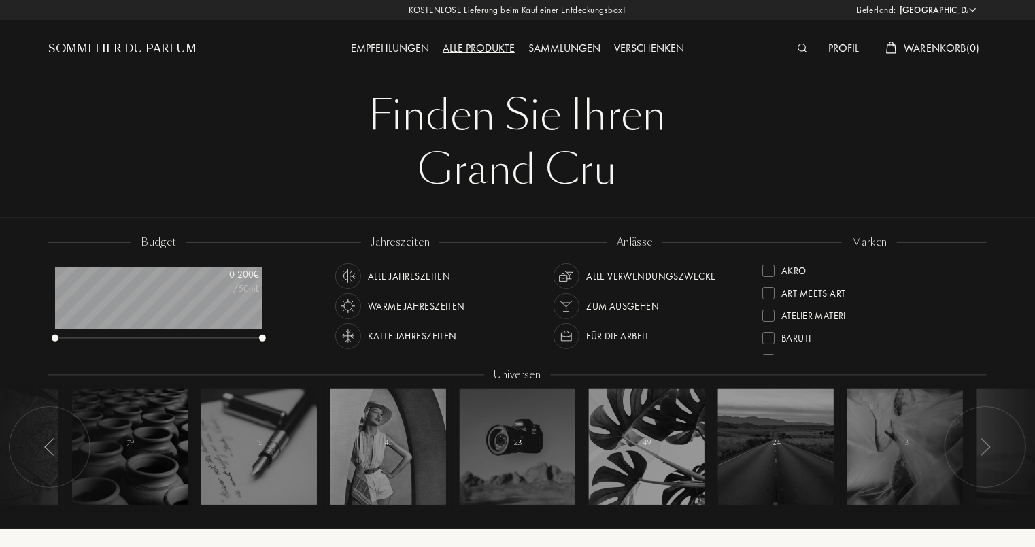
click at [501, 51] on div "Alle Produkte" at bounding box center [479, 49] width 86 height 18
select select "DE"
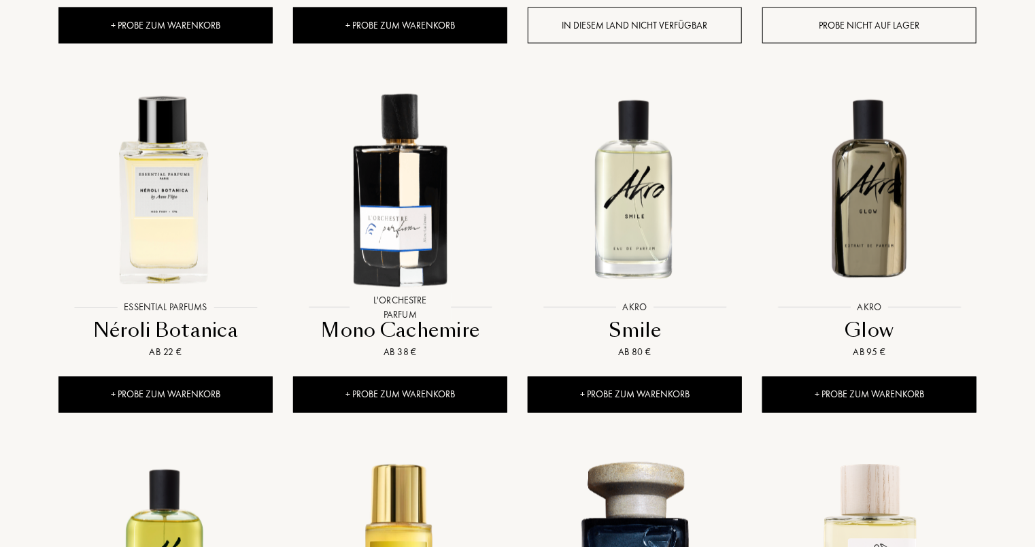
scroll to position [884, 0]
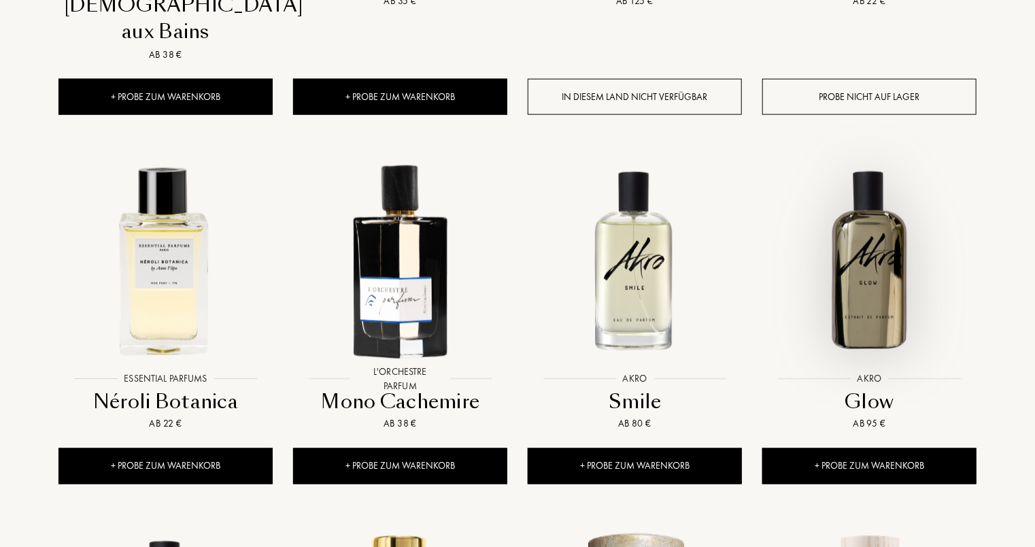
click at [873, 220] on img at bounding box center [870, 260] width 212 height 212
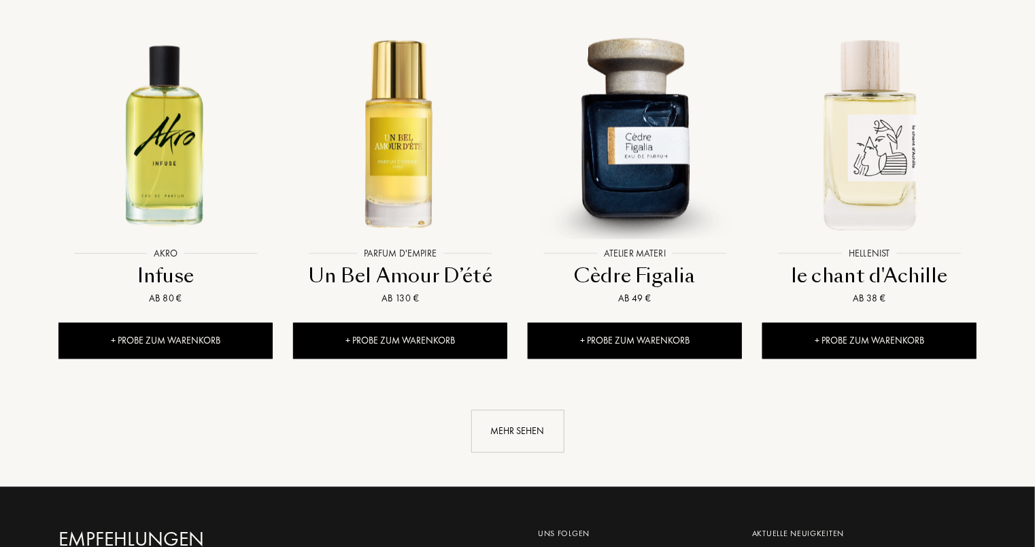
scroll to position [1564, 0]
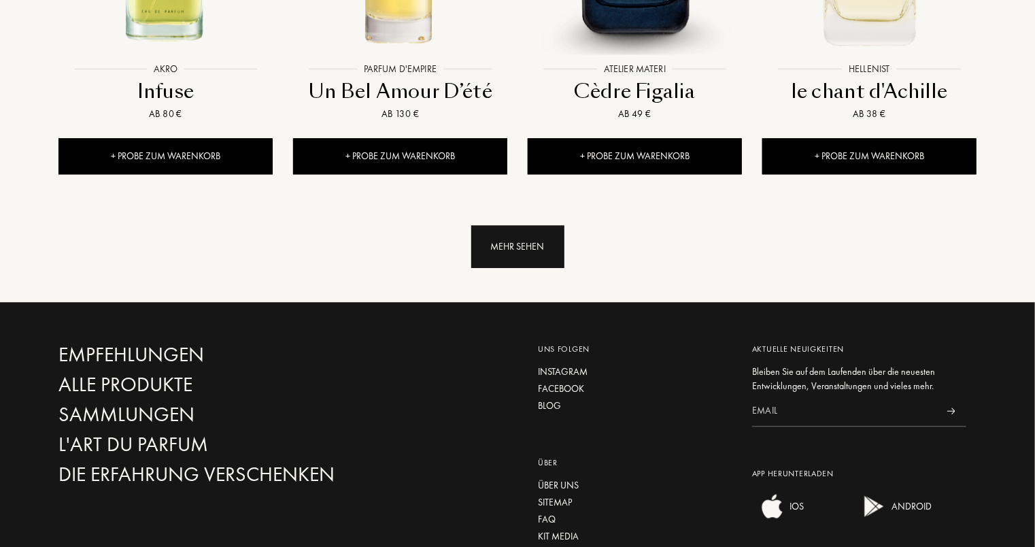
click at [528, 225] on div "Mehr sehen" at bounding box center [517, 246] width 93 height 43
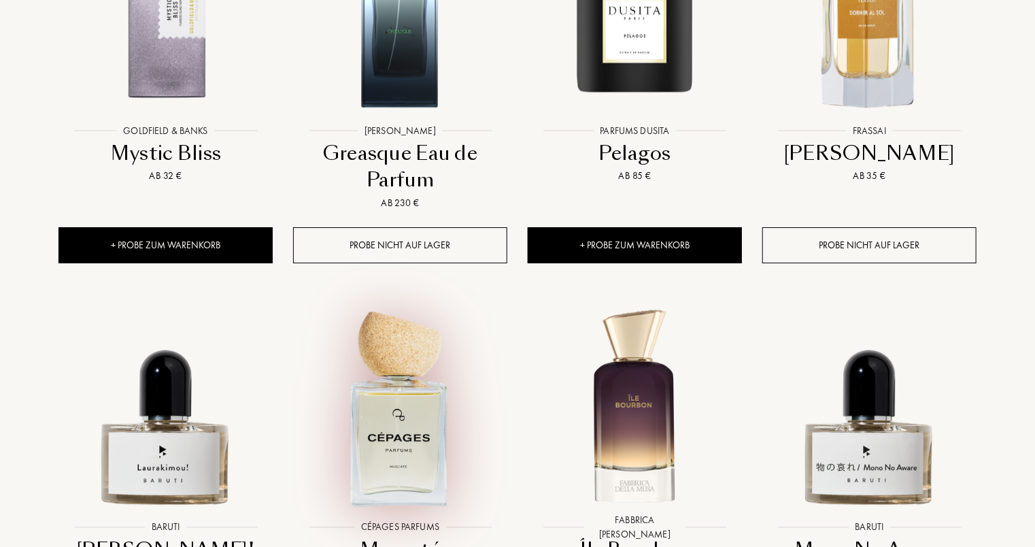
scroll to position [2312, 0]
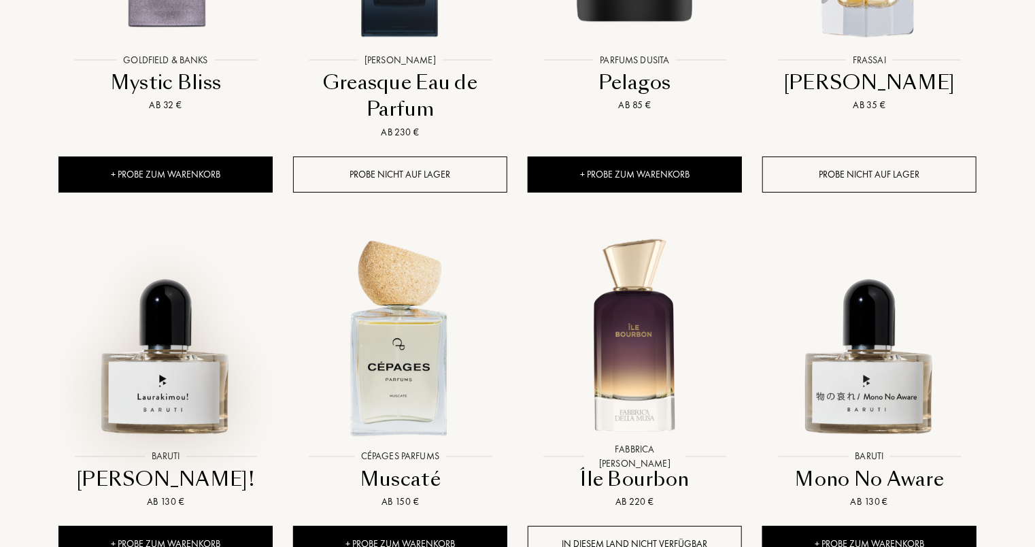
click at [201, 330] on img at bounding box center [166, 337] width 212 height 212
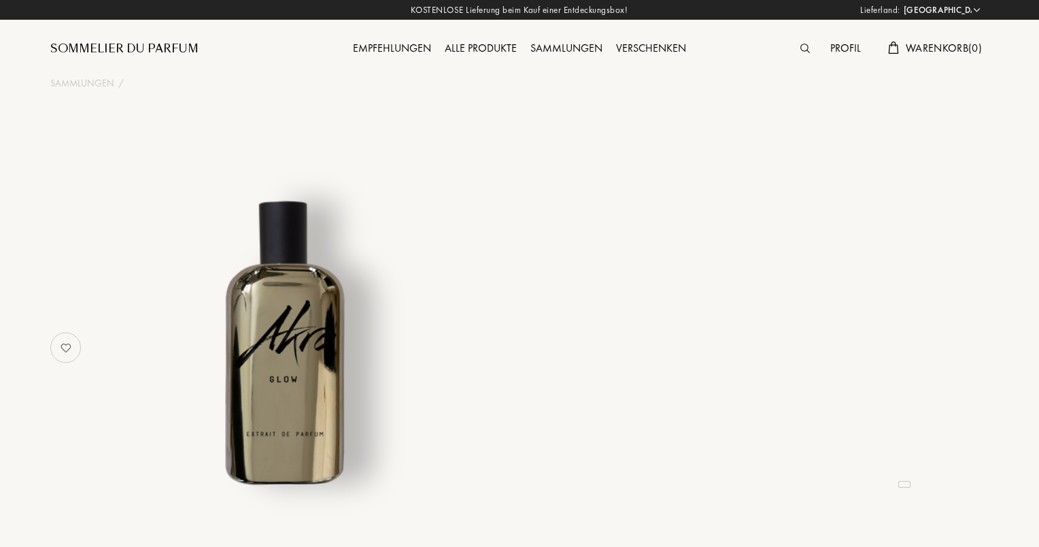
select select "DE"
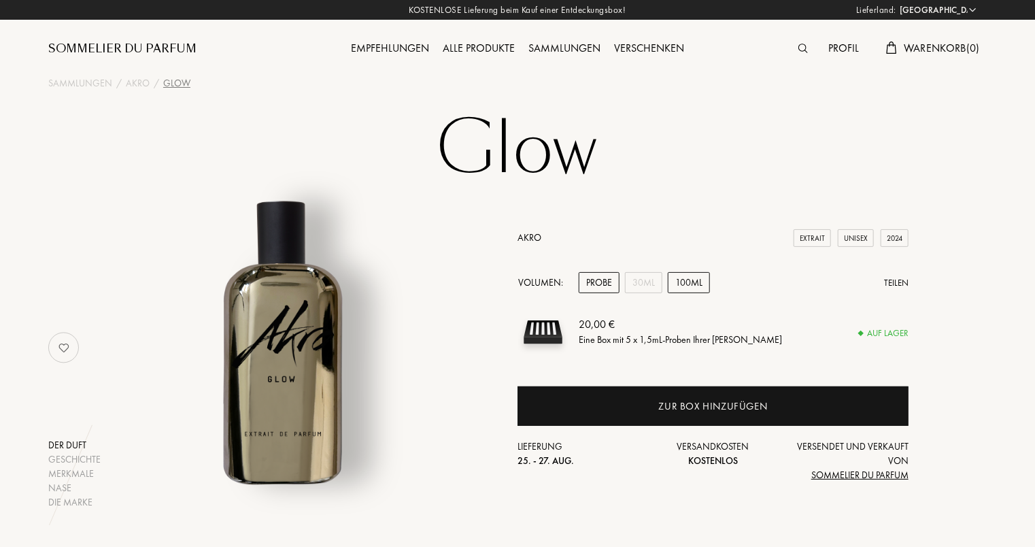
click at [685, 283] on div "100mL" at bounding box center [689, 282] width 42 height 21
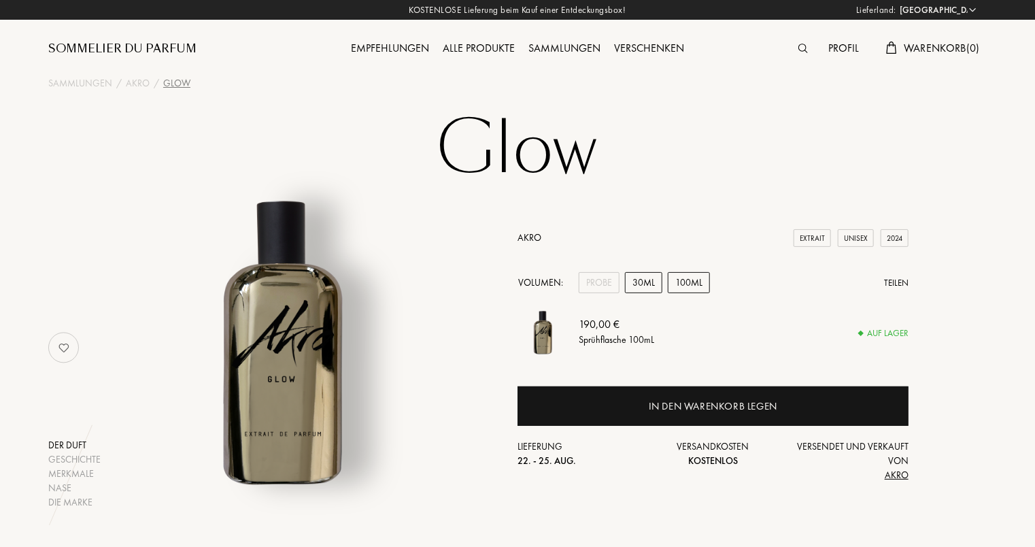
click at [655, 286] on div "30mL" at bounding box center [643, 282] width 37 height 21
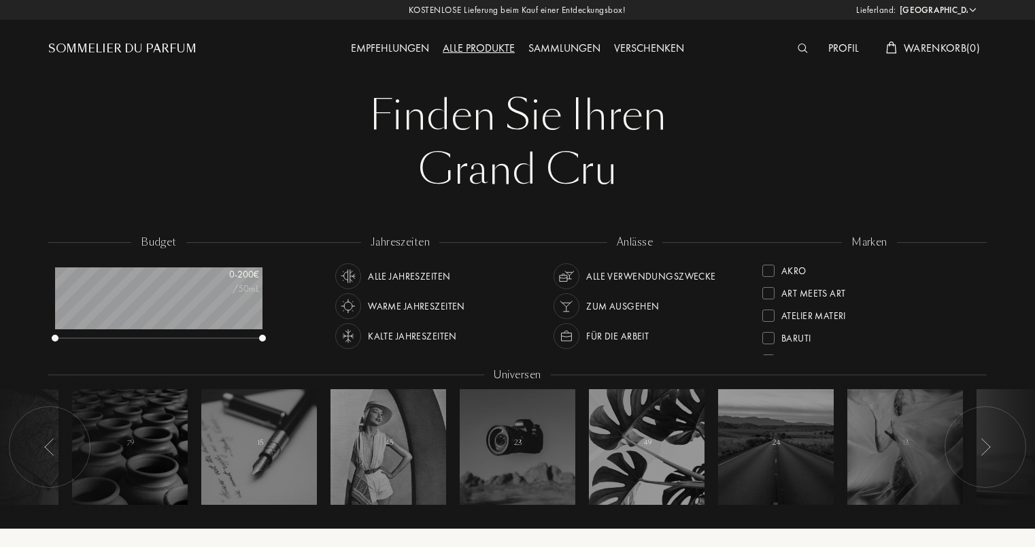
select select "DE"
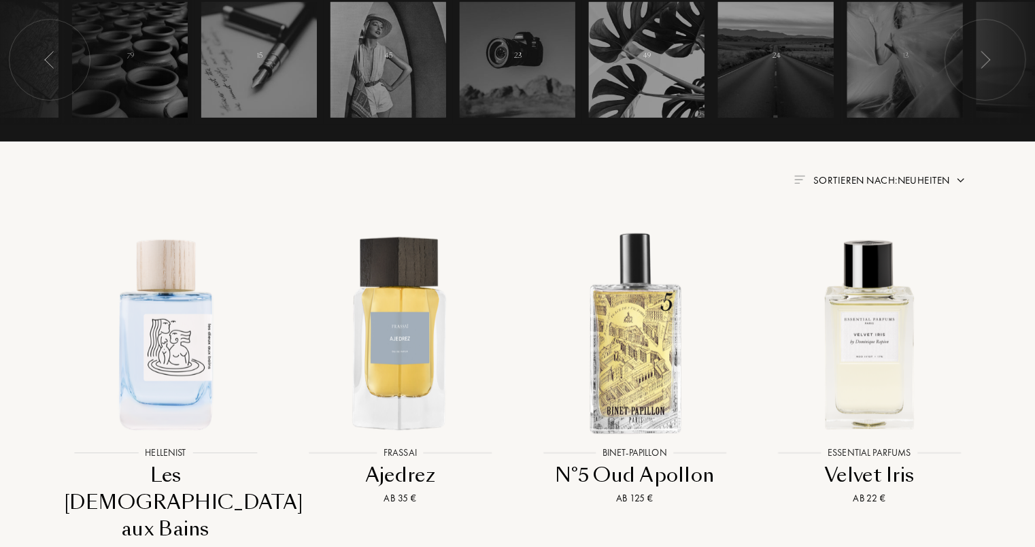
scroll to position [544, 0]
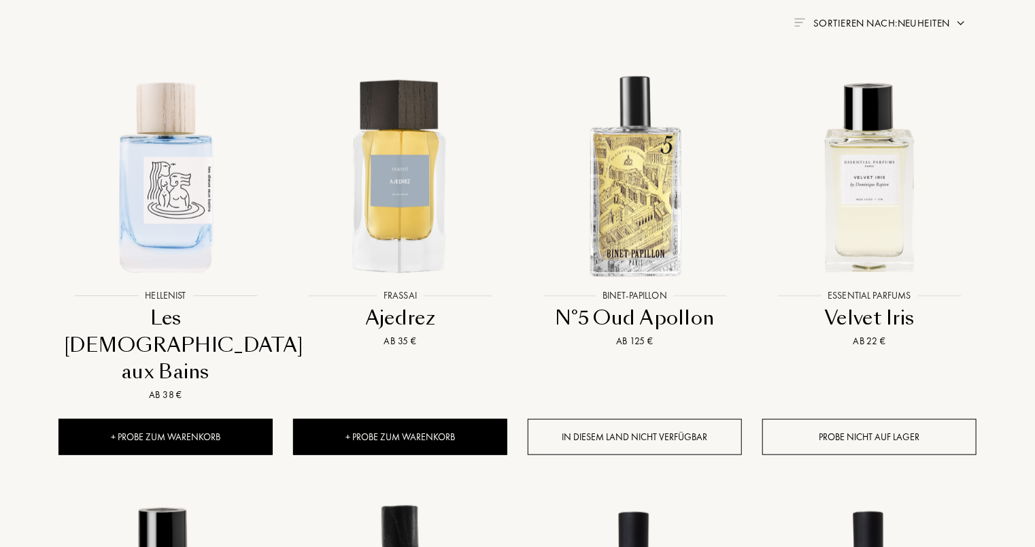
click at [920, 22] on span "Sortieren nach: Neuheiten" at bounding box center [881, 23] width 137 height 14
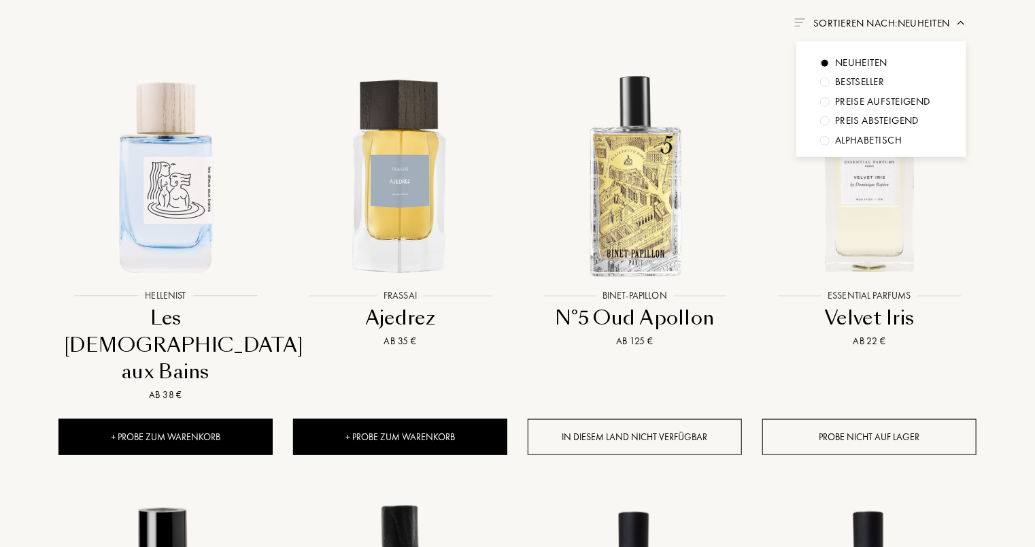
click at [888, 71] on div "Preise aufsteigend" at bounding box center [861, 63] width 52 height 16
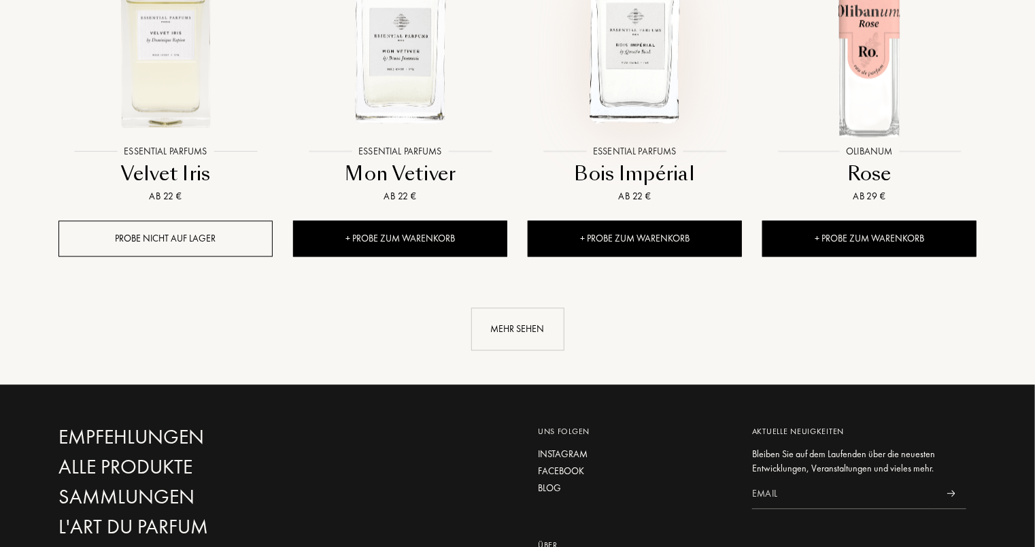
scroll to position [1632, 0]
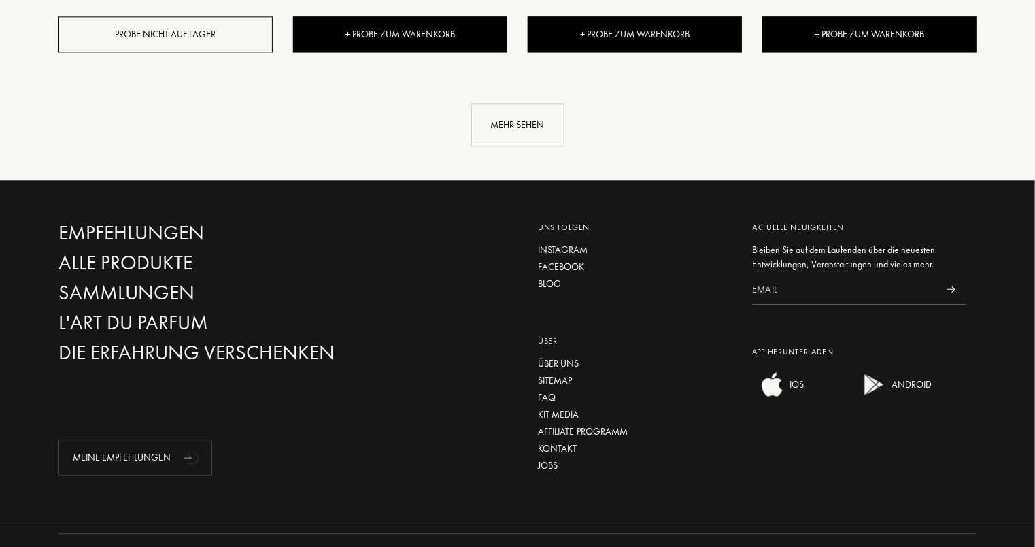
click at [492, 101] on div "Mehr sehen" at bounding box center [517, 111] width 939 height 70
click at [503, 122] on div "Mehr sehen" at bounding box center [517, 124] width 93 height 43
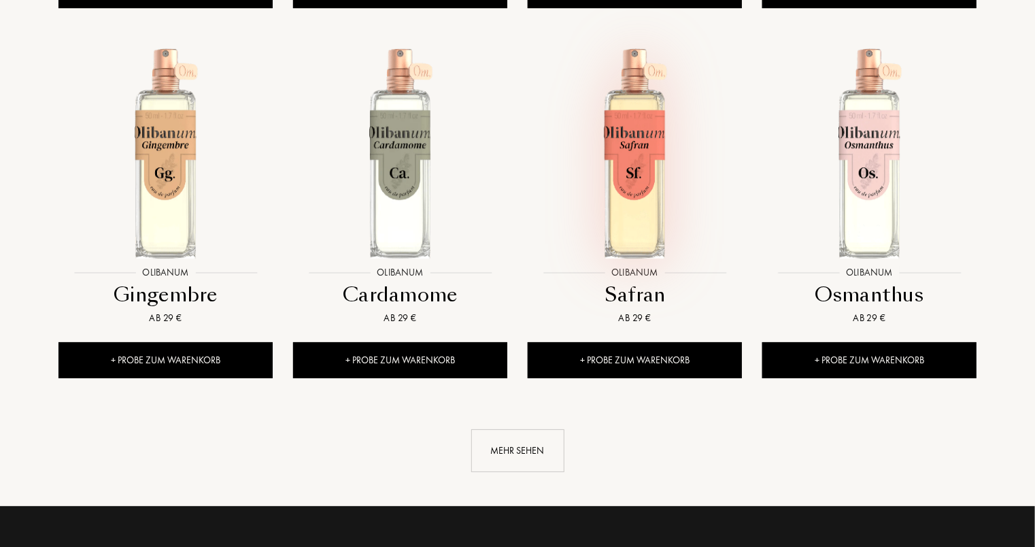
scroll to position [2585, 0]
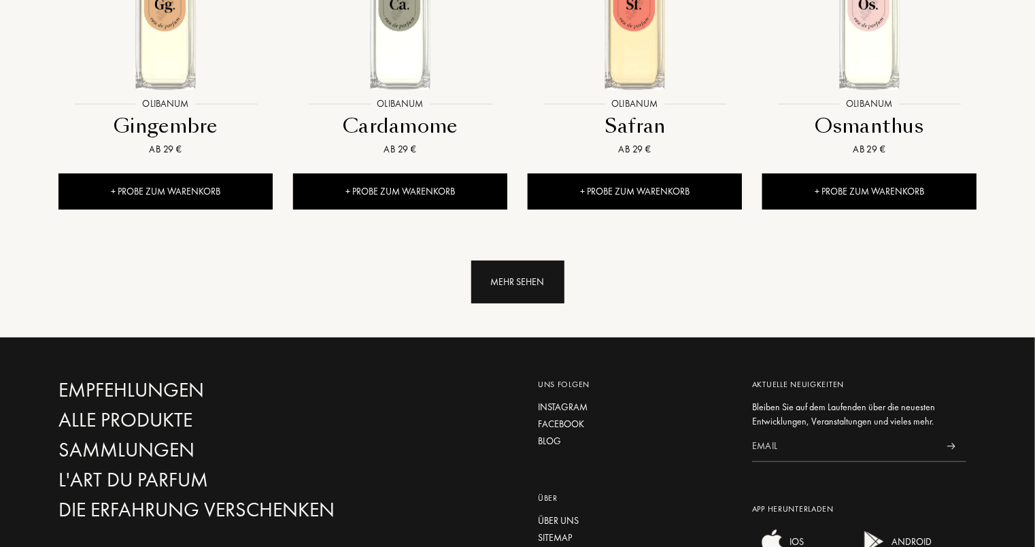
click at [529, 280] on div "Mehr sehen" at bounding box center [517, 281] width 93 height 43
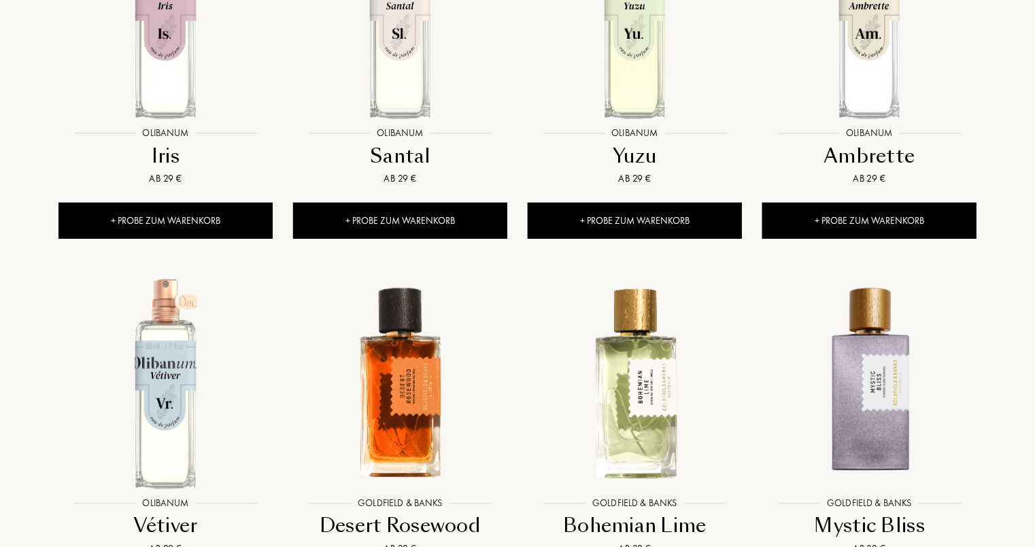
scroll to position [2653, 0]
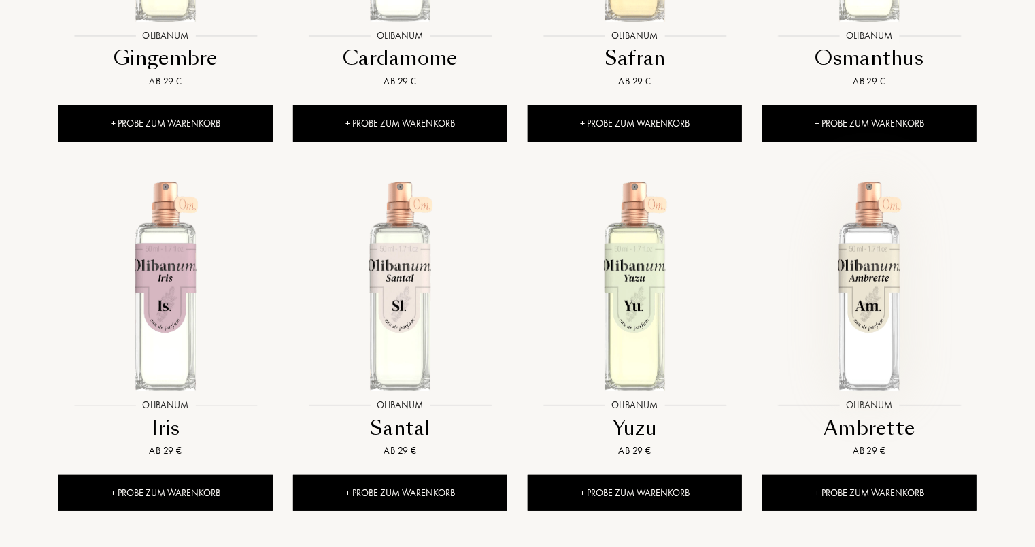
click at [890, 289] on img at bounding box center [870, 286] width 212 height 212
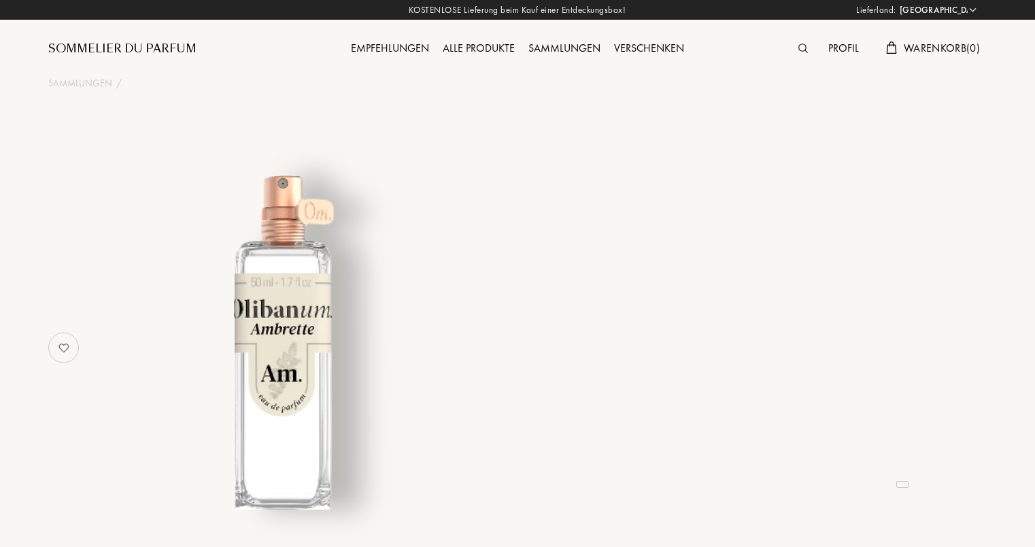
select select "DE"
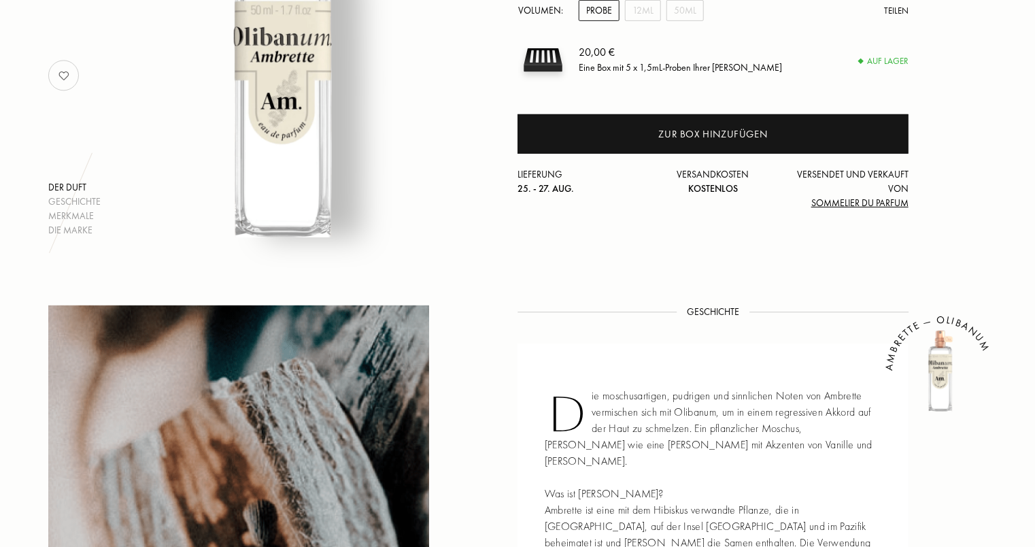
scroll to position [68, 0]
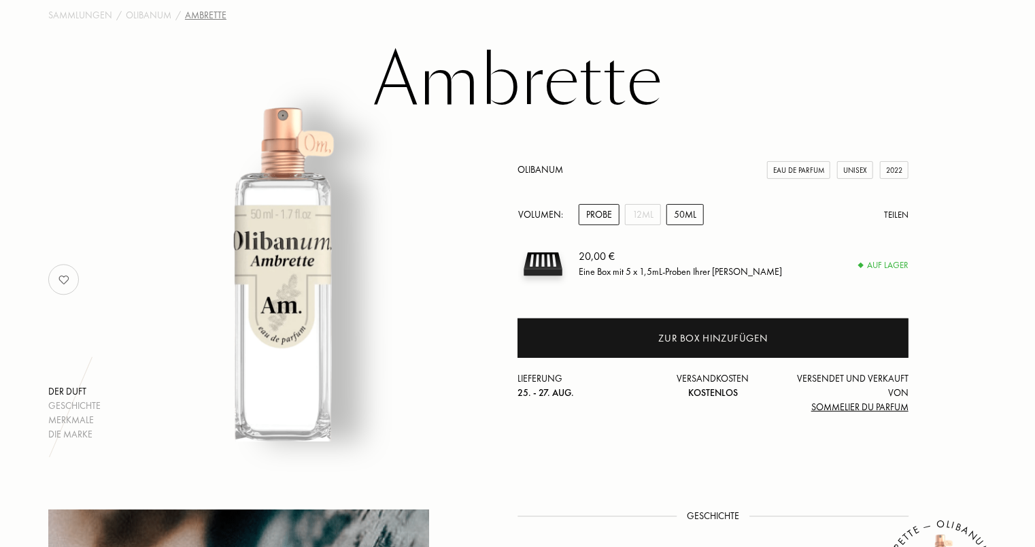
click at [677, 212] on div "50mL" at bounding box center [685, 214] width 37 height 21
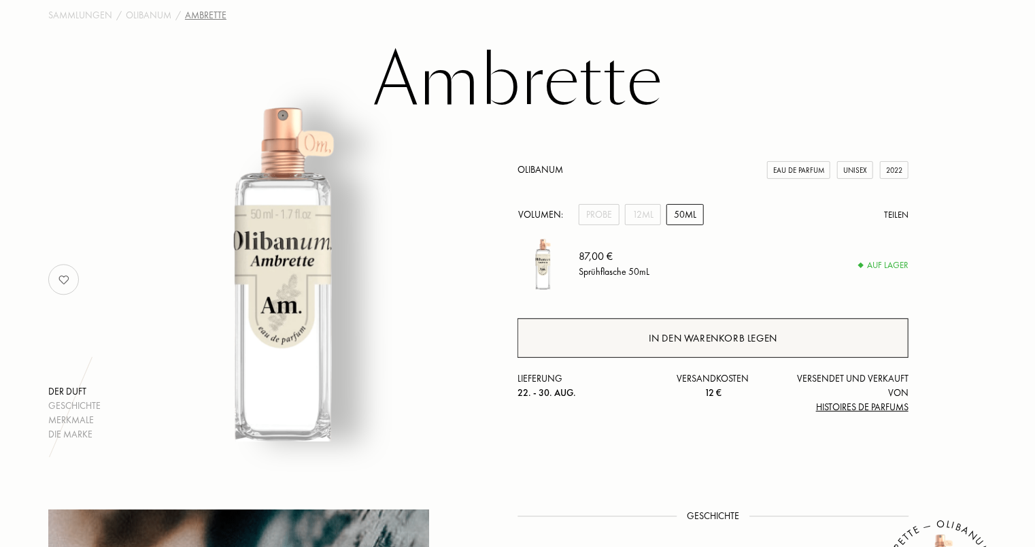
click at [696, 329] on div "In den Warenkorb legen" at bounding box center [713, 337] width 391 height 39
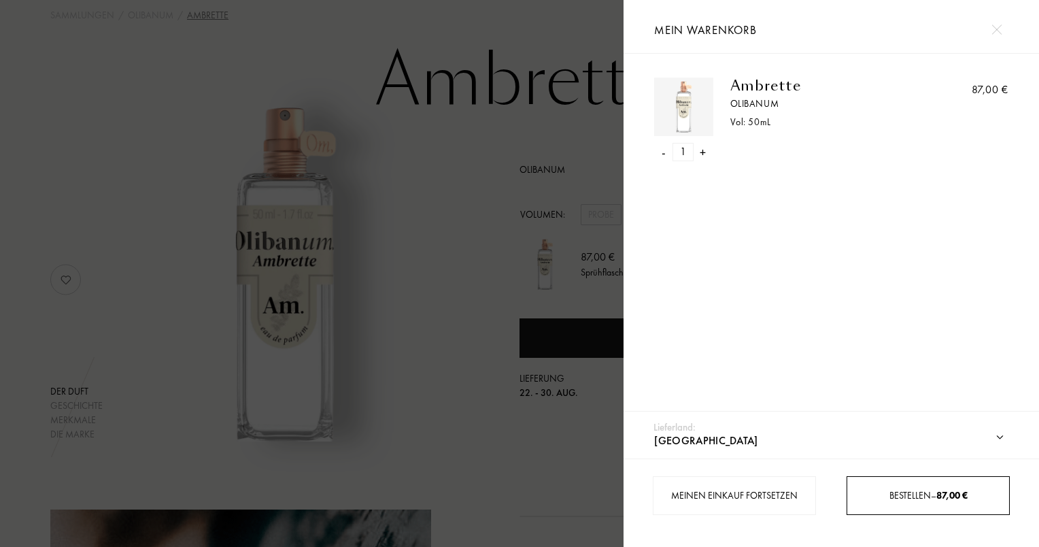
click at [897, 501] on div "Bestellen – 87,00 €" at bounding box center [928, 495] width 162 height 14
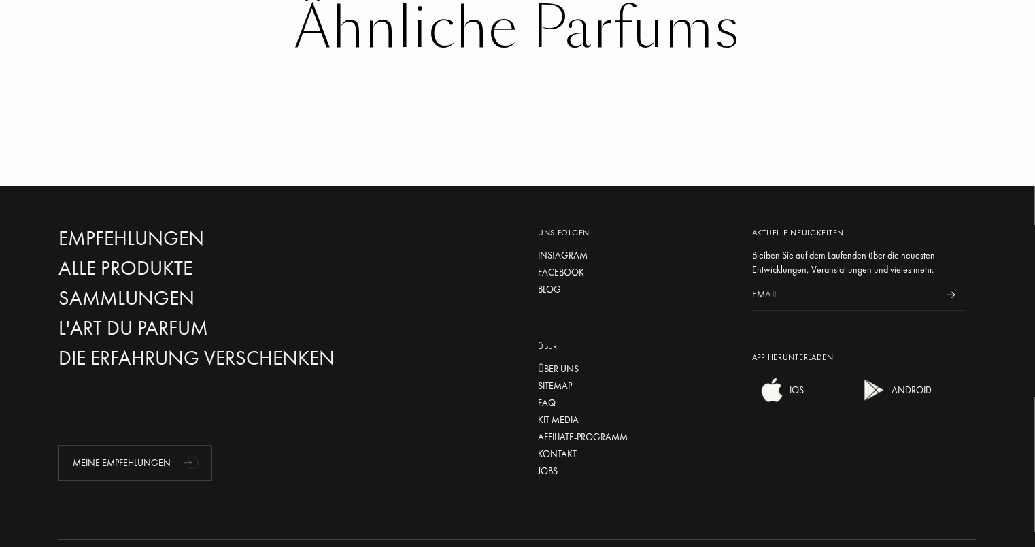
scroll to position [1858, 0]
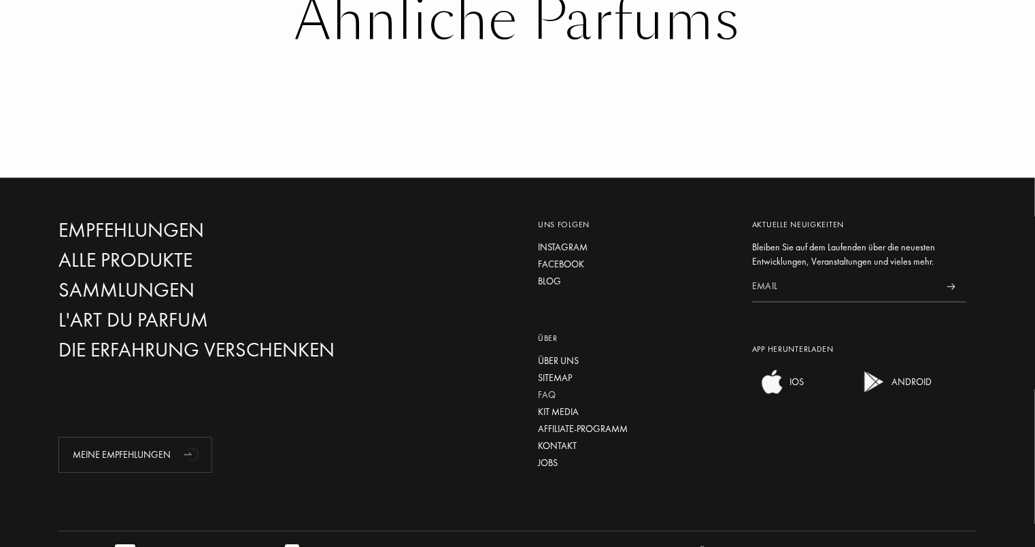
click at [552, 388] on div "FAQ" at bounding box center [635, 395] width 194 height 14
click at [693, 544] on div "Lieferung und Rücksendung" at bounding box center [693, 551] width 135 height 14
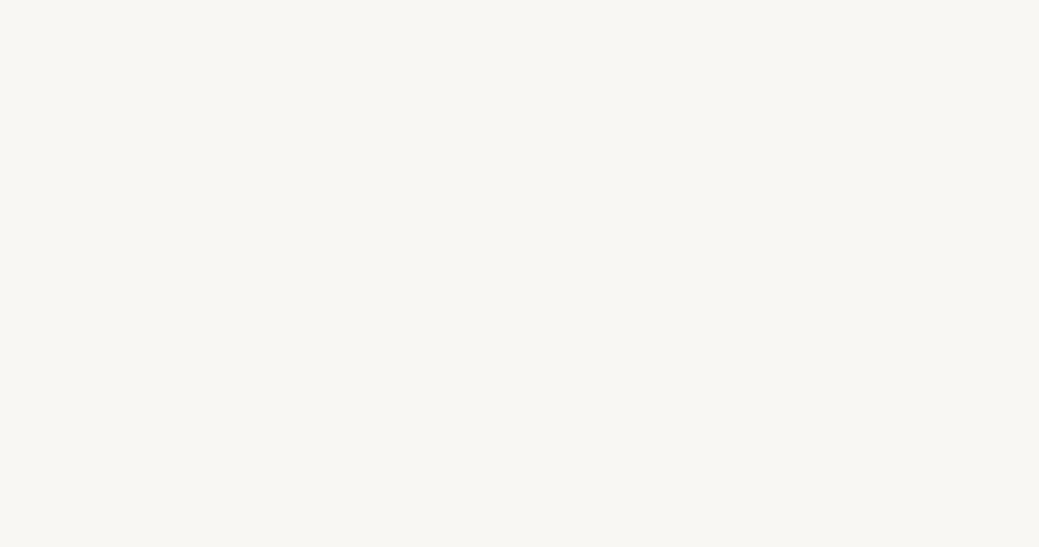
select select "DE"
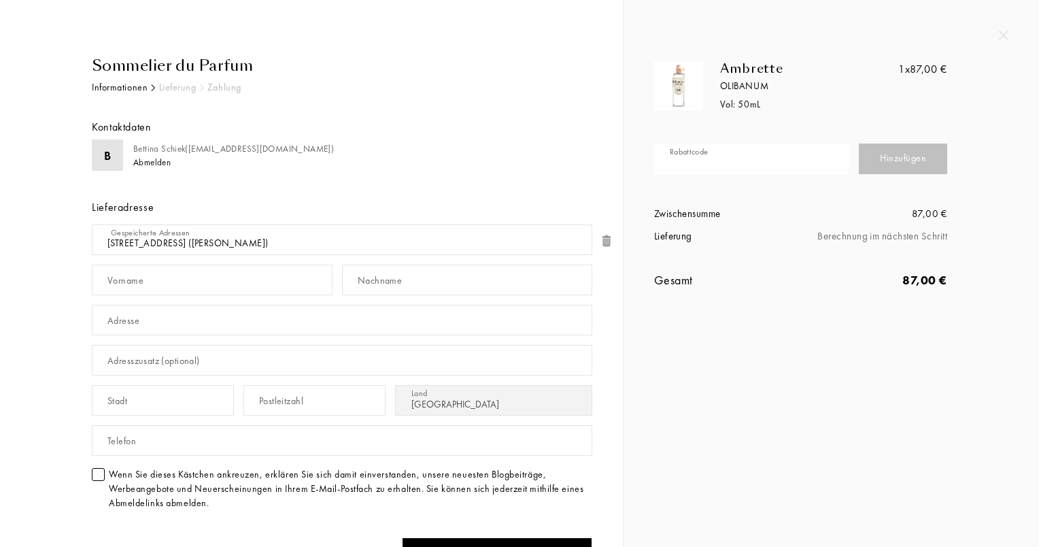
click at [719, 156] on input "text" at bounding box center [751, 159] width 195 height 31
paste input "Q7B19-3PC3G"
type input "Q7B19-3PC3G"
click at [898, 169] on div "Hinzufügen" at bounding box center [903, 159] width 88 height 31
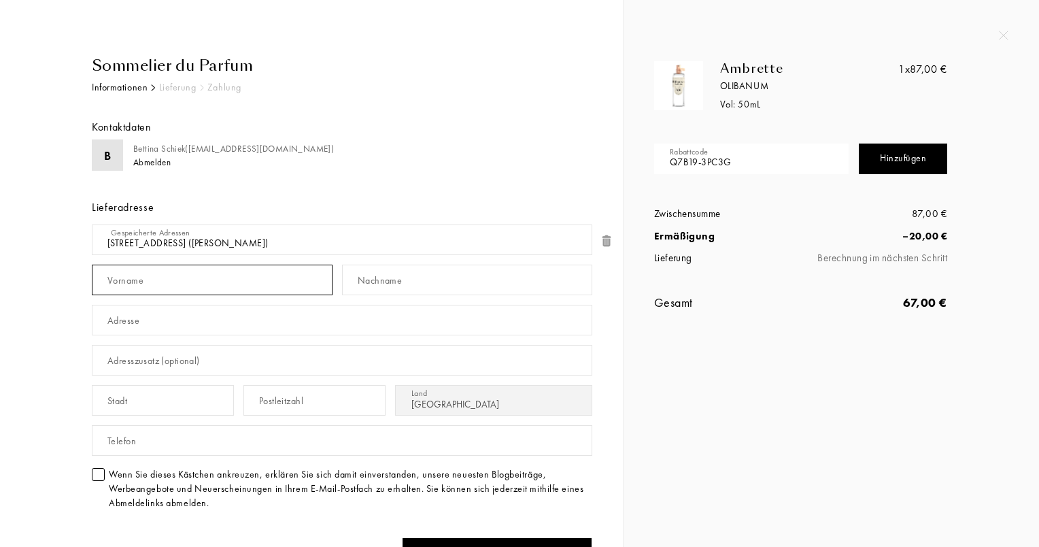
click at [156, 285] on input "text" at bounding box center [212, 280] width 241 height 31
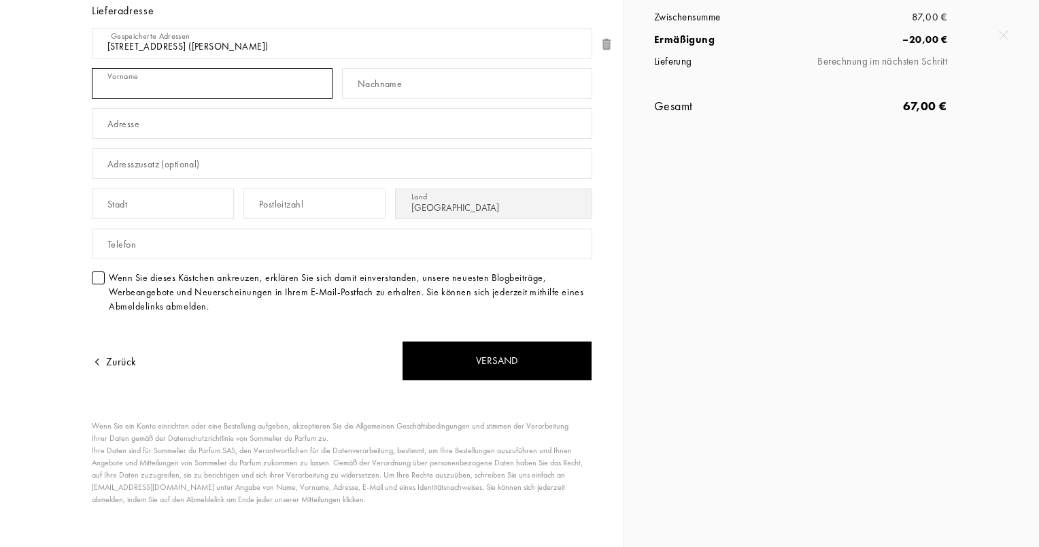
scroll to position [204, 0]
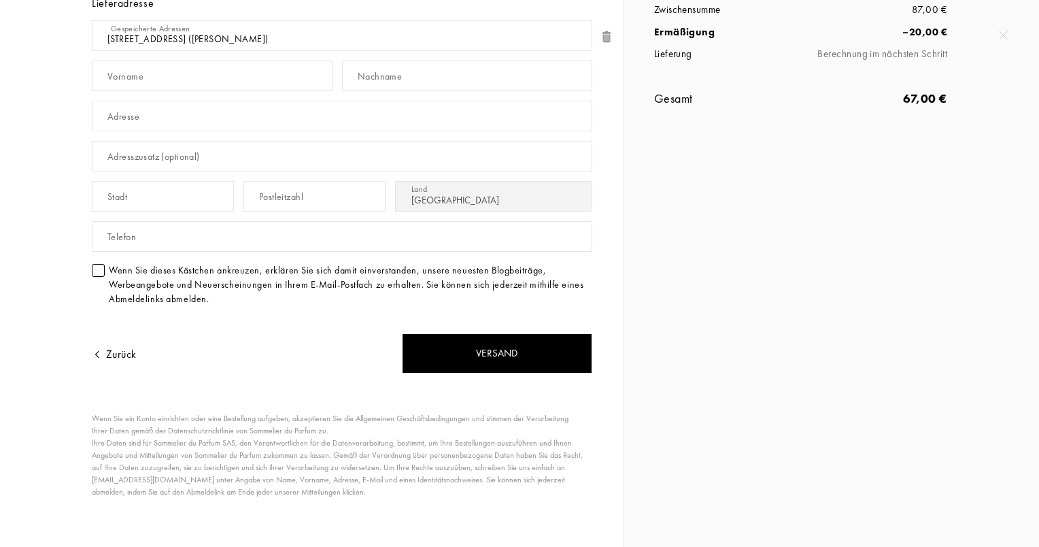
click at [93, 271] on div at bounding box center [98, 270] width 13 height 13
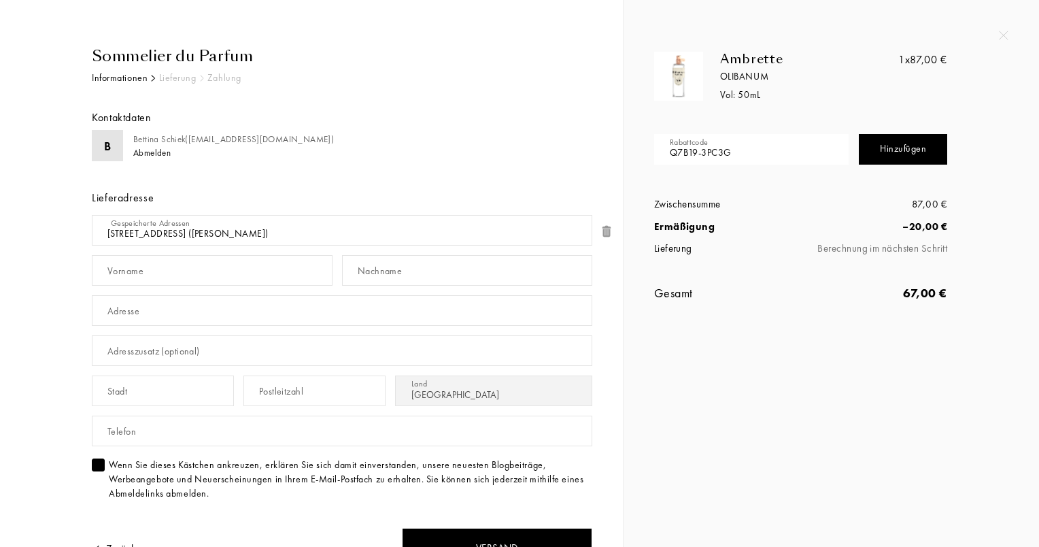
scroll to position [0, 0]
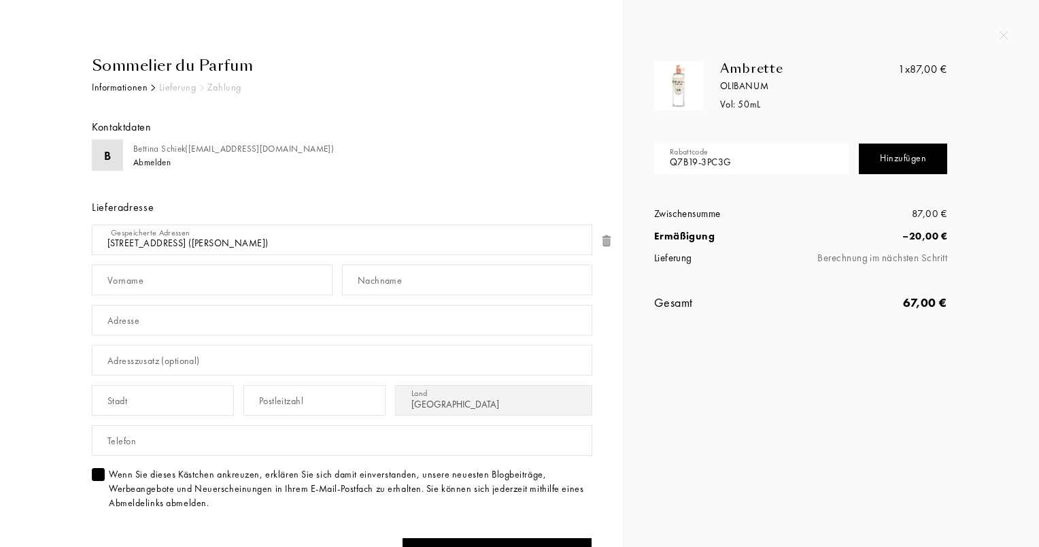
click at [104, 173] on div "B [PERSON_NAME] ( [EMAIL_ADDRESS][DOMAIN_NAME] ) Abmelden Lieferadresse Gespeic…" at bounding box center [342, 329] width 501 height 381
click at [144, 152] on div "[PERSON_NAME] ( [EMAIL_ADDRESS][DOMAIN_NAME] )" at bounding box center [233, 149] width 201 height 14
click at [211, 283] on input "text" at bounding box center [212, 280] width 241 height 31
type input "Bettina"
type input "Schiek"
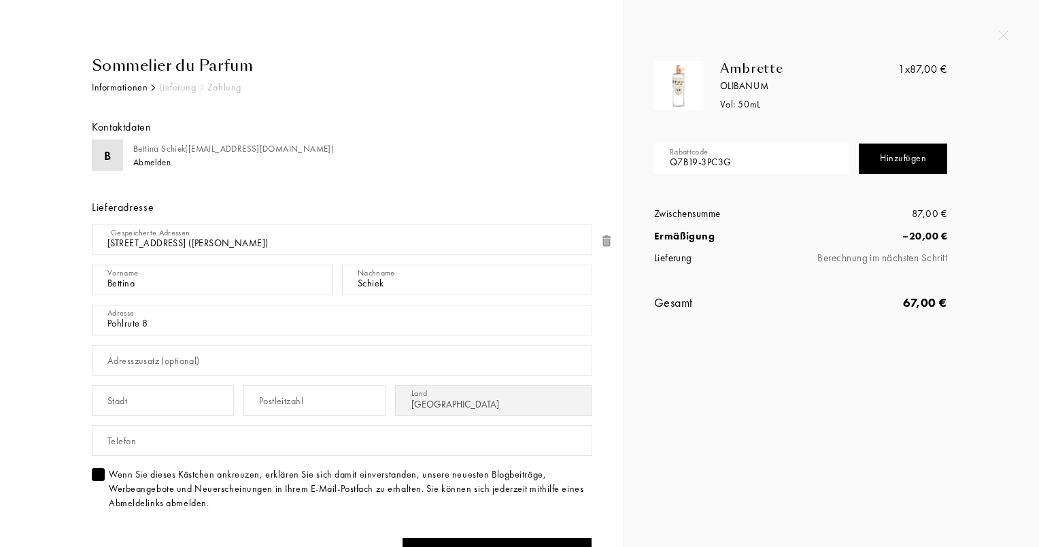
type input "Pohlrute 8"
type input "Worms"
type input "67550"
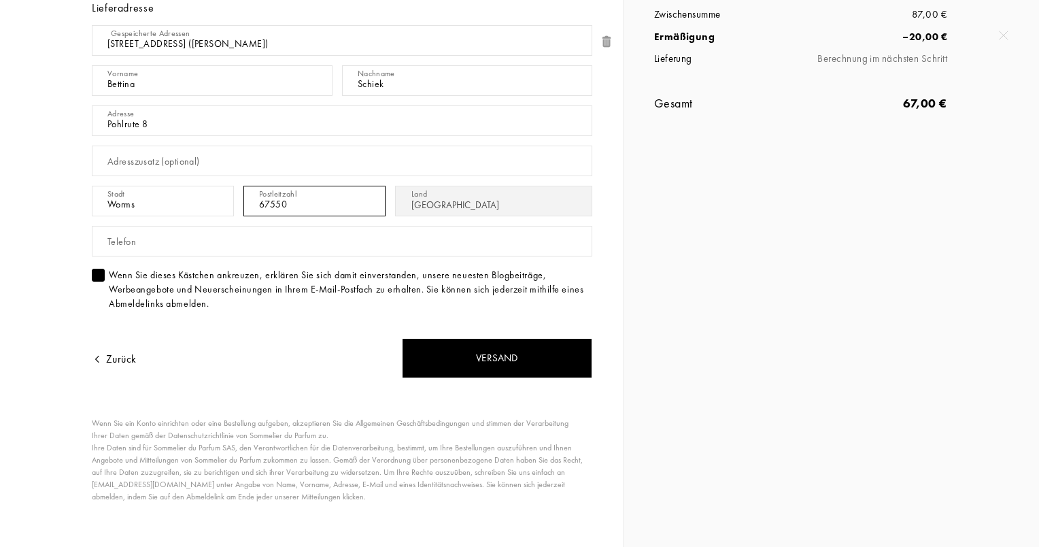
scroll to position [206, 0]
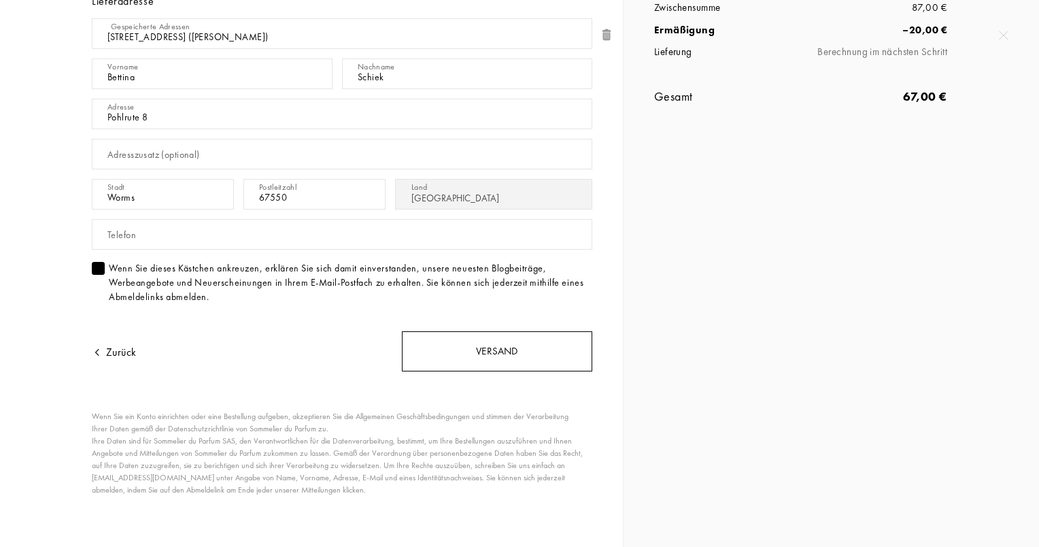
click at [469, 336] on div "Versand" at bounding box center [497, 351] width 190 height 40
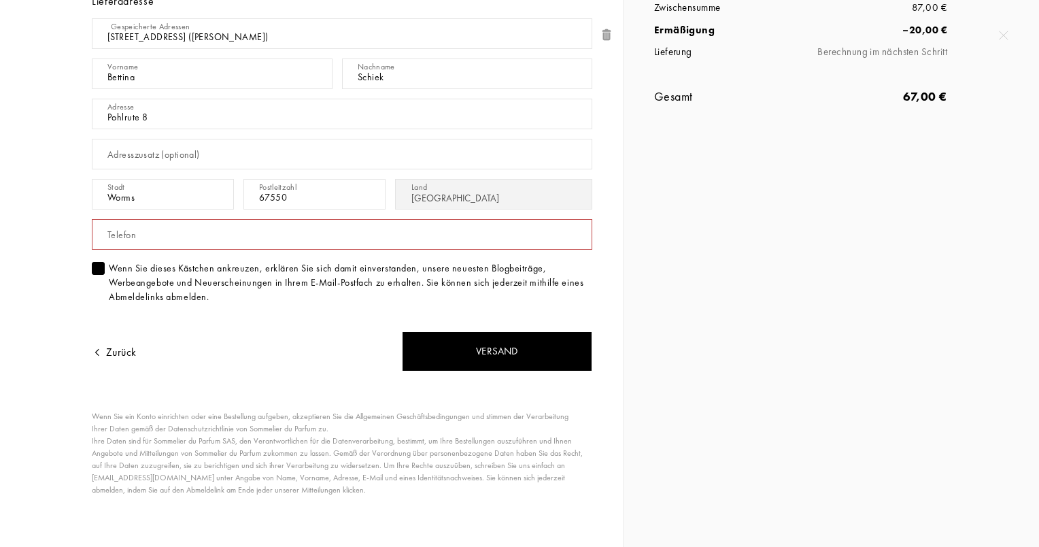
click at [133, 231] on div "Telefon" at bounding box center [121, 235] width 29 height 14
type input "0"
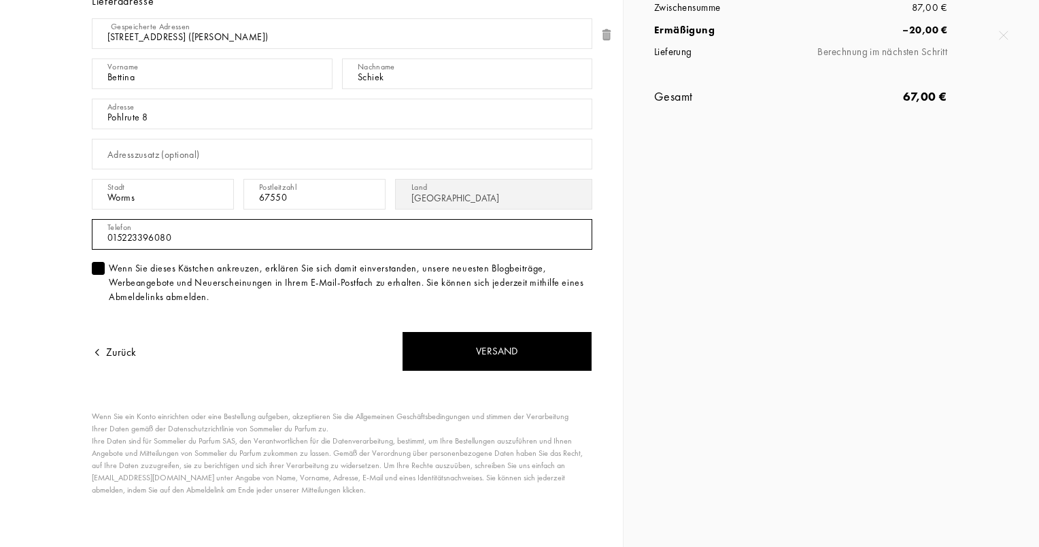
type input "015223396080"
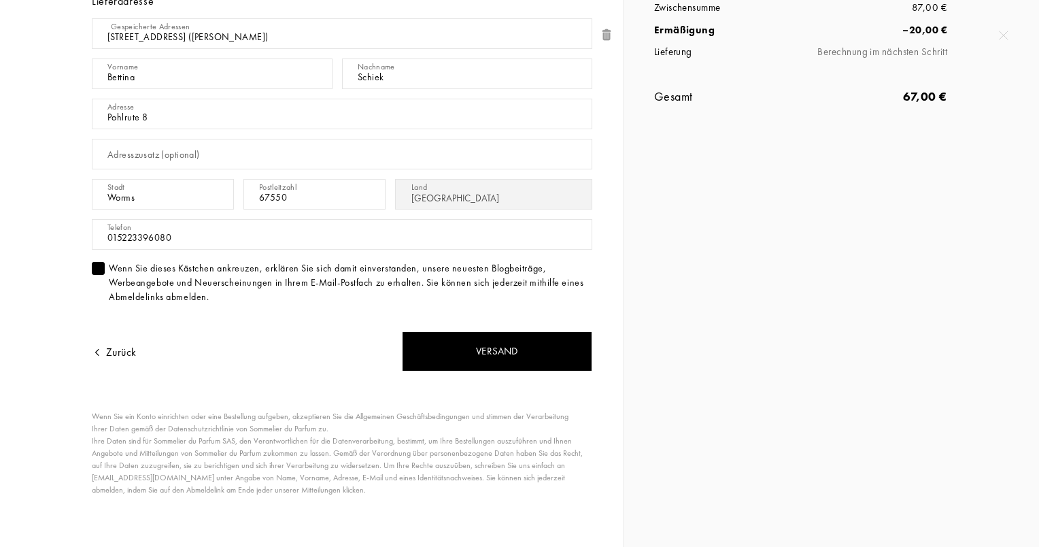
click at [494, 371] on div "Sommelier du Parfum Informationen Lieferung Zahlung Kontaktdaten B [PERSON_NAME…" at bounding box center [337, 199] width 511 height 702
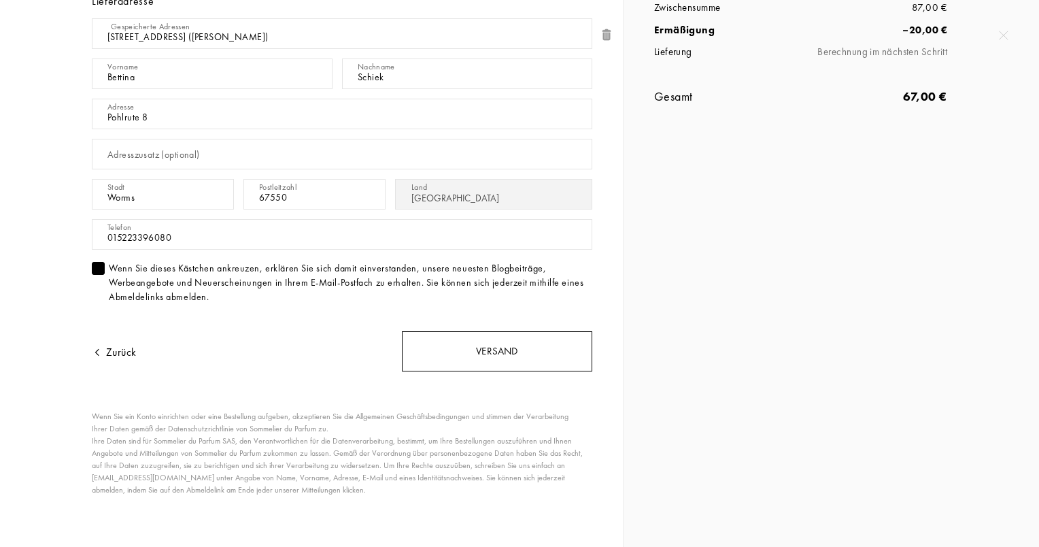
click at [514, 356] on div "Versand" at bounding box center [497, 351] width 190 height 40
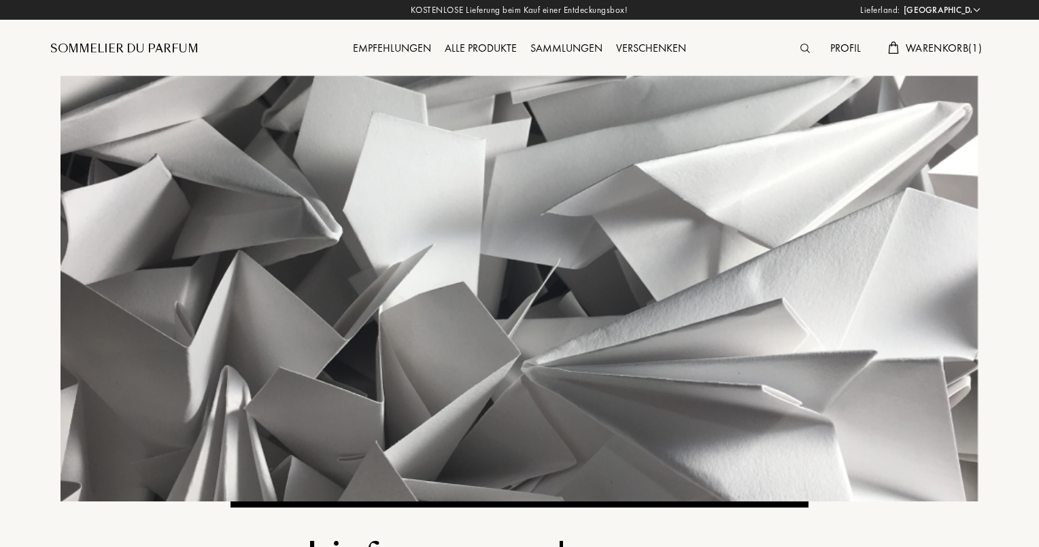
select select "DE"
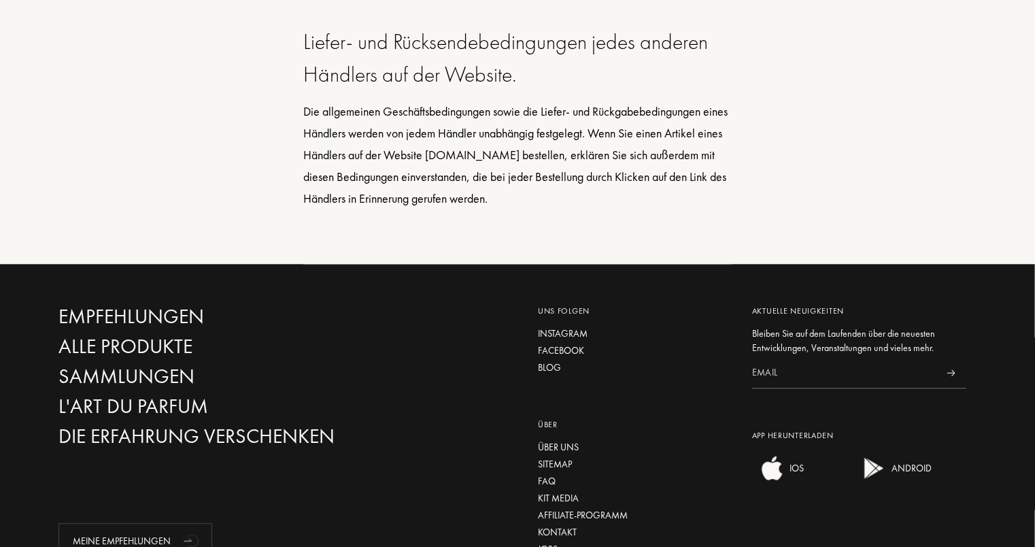
scroll to position [1699, 0]
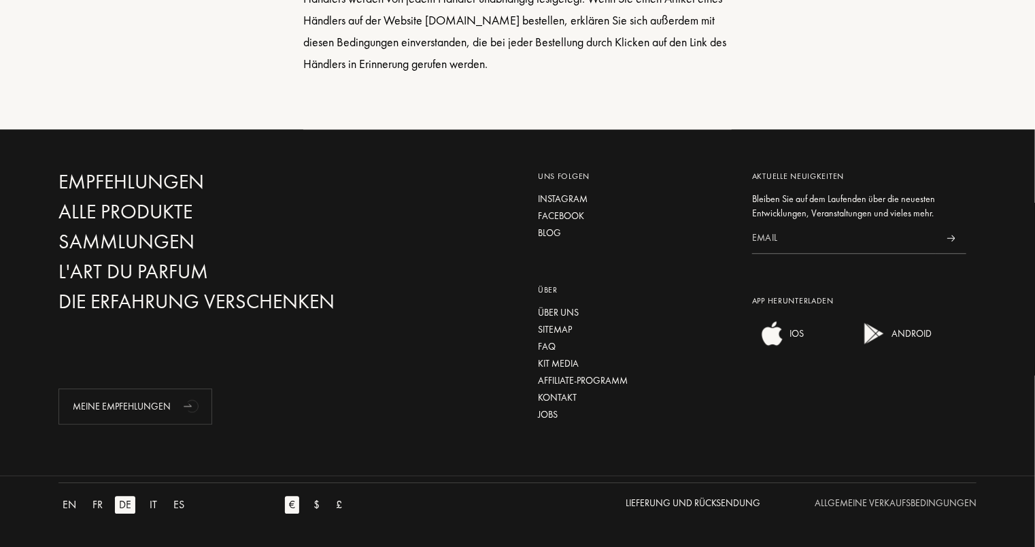
click at [905, 500] on div "Allgemeine Verkaufsbedingungen" at bounding box center [896, 503] width 162 height 14
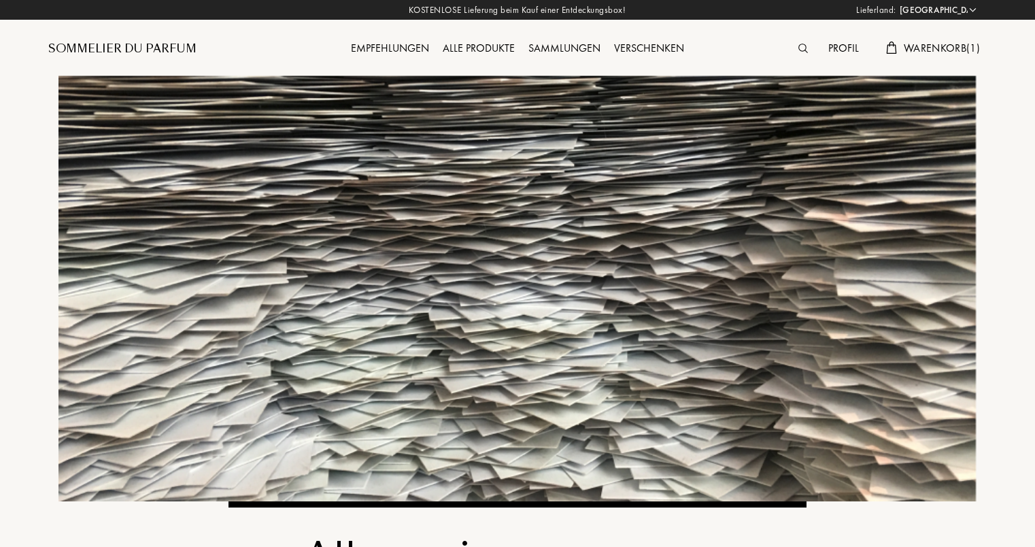
select select "DE"
click at [477, 51] on div "Alle Produkte" at bounding box center [479, 49] width 86 height 18
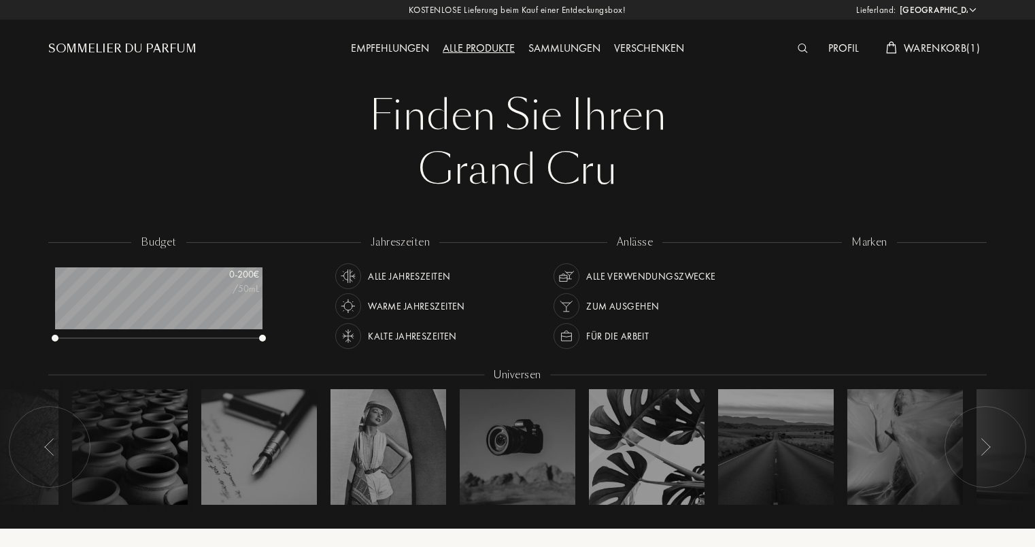
select select "DE"
click at [571, 46] on div "Sammlungen" at bounding box center [565, 49] width 86 height 18
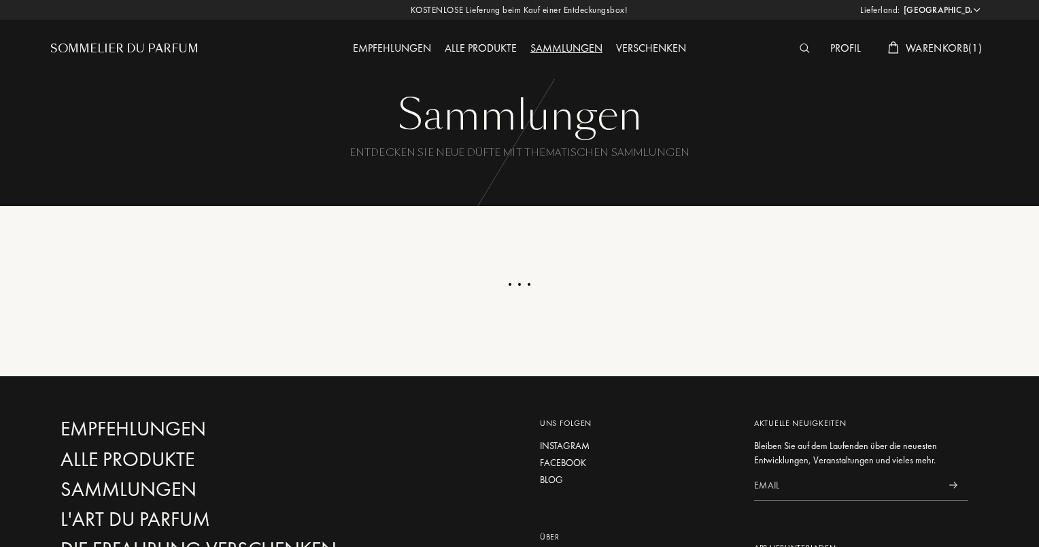
select select "DE"
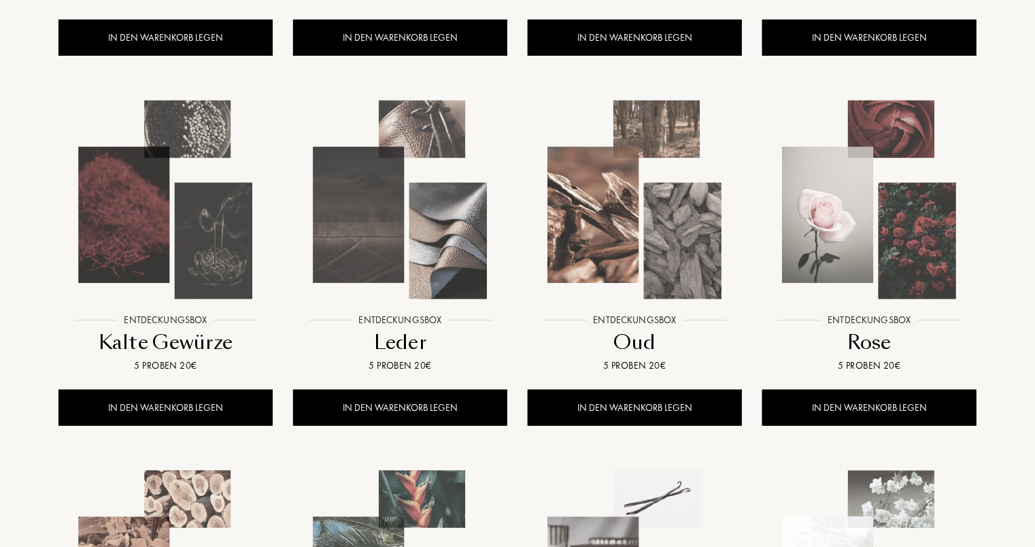
scroll to position [544, 0]
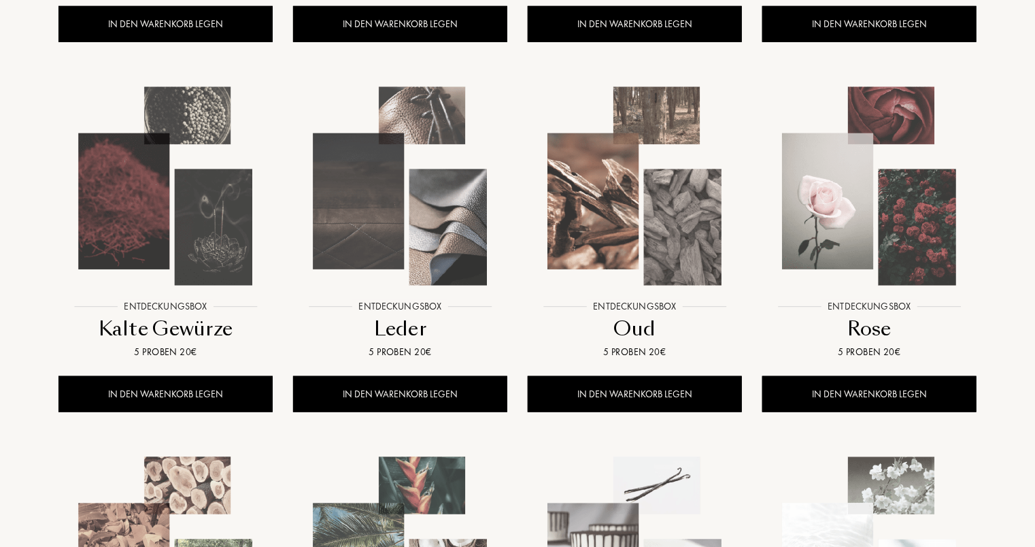
click at [454, 199] on img at bounding box center [401, 187] width 212 height 212
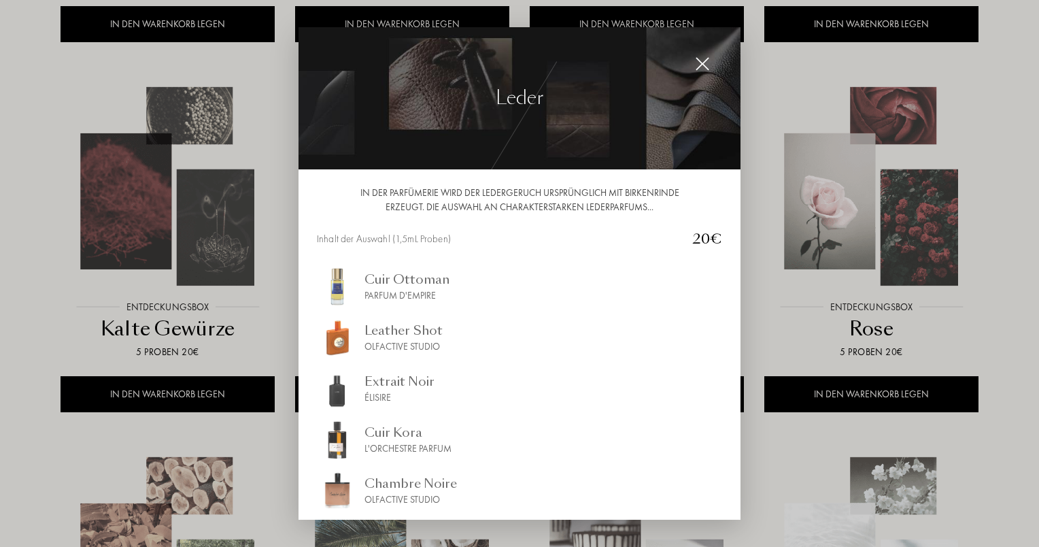
click at [703, 65] on img at bounding box center [702, 63] width 15 height 15
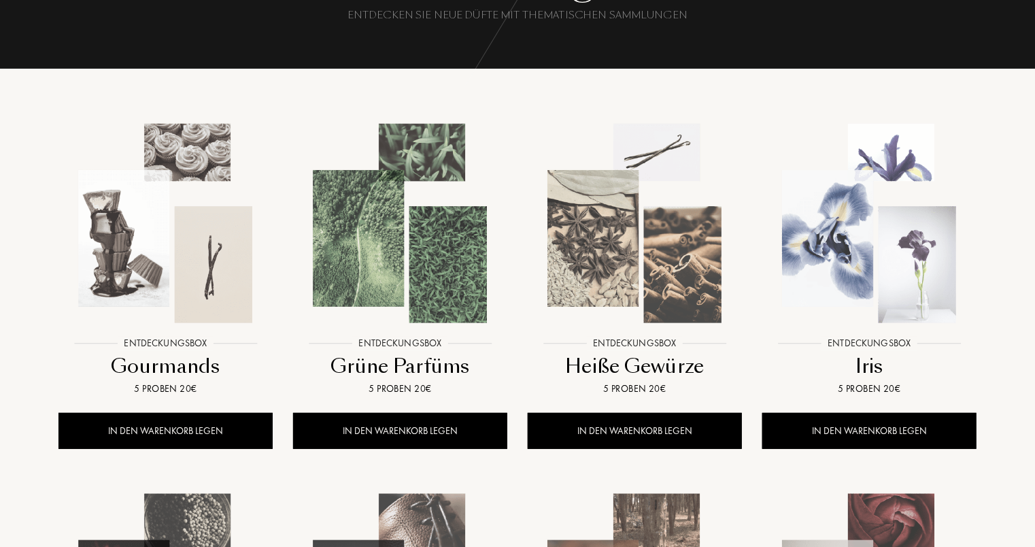
scroll to position [0, 0]
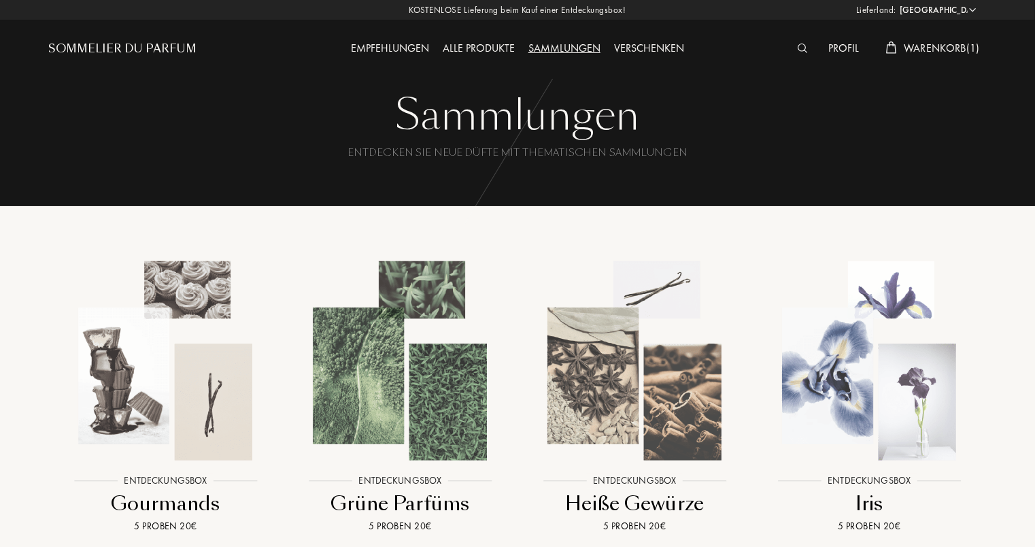
click at [485, 48] on div "Alle Produkte" at bounding box center [479, 49] width 86 height 18
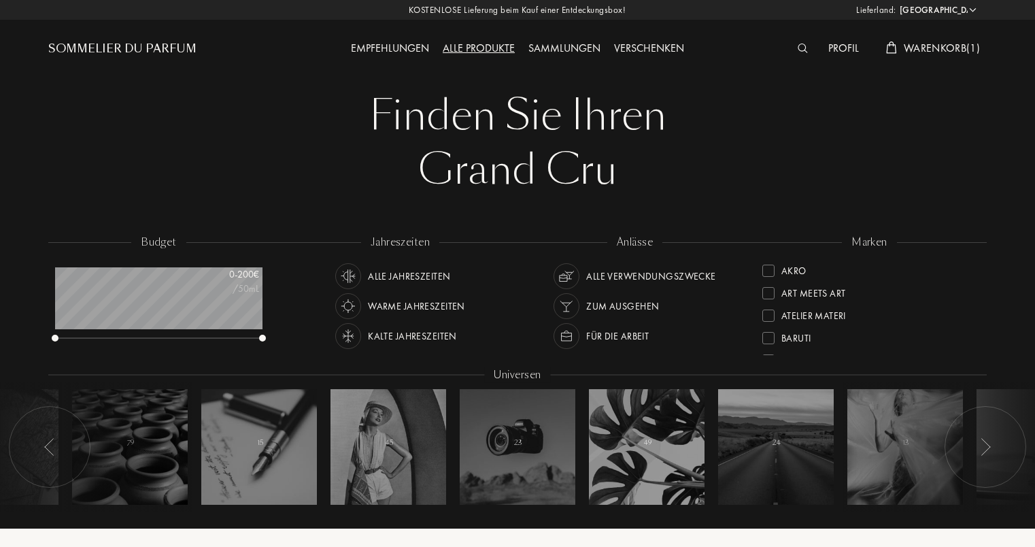
select select "DE"
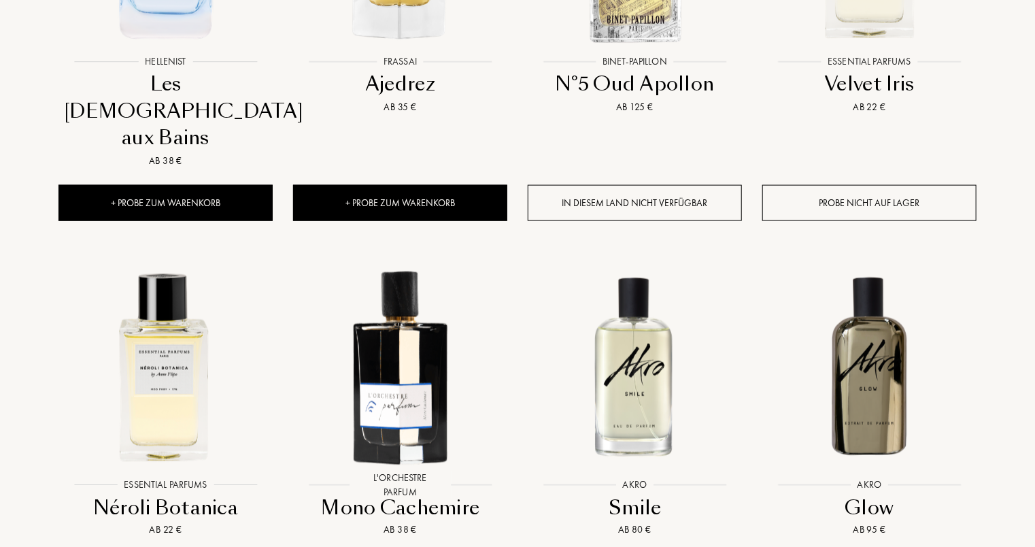
scroll to position [816, 0]
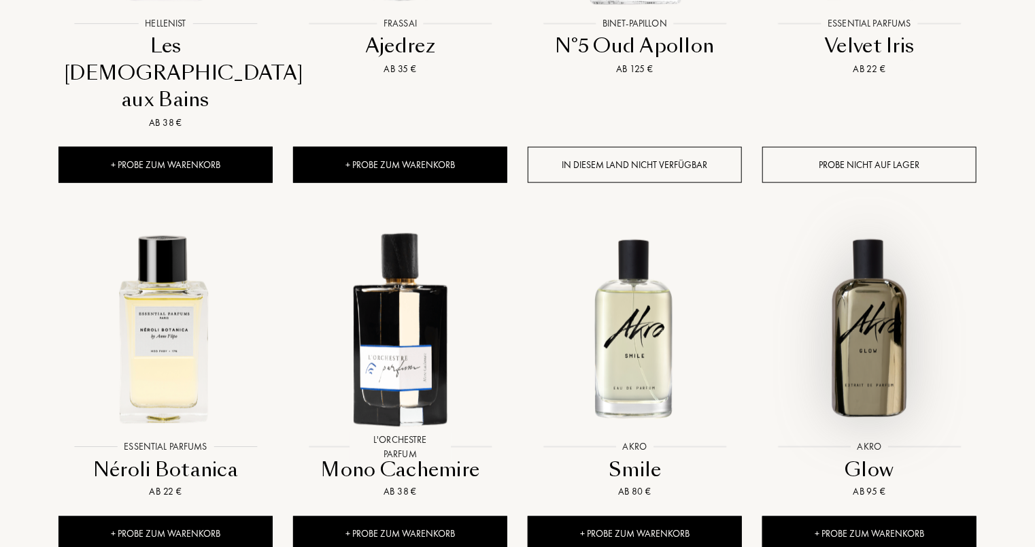
click at [862, 301] on img at bounding box center [870, 328] width 212 height 212
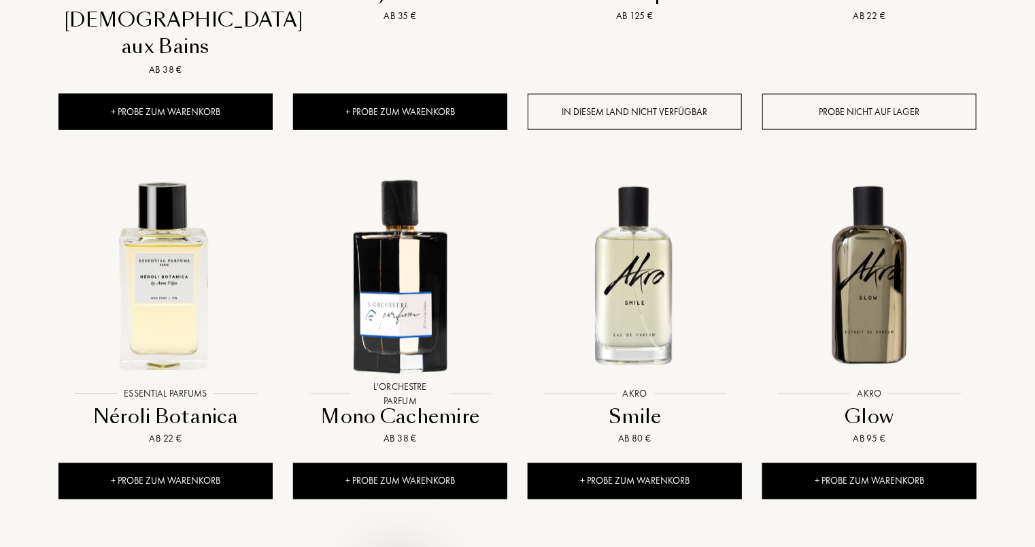
scroll to position [748, 0]
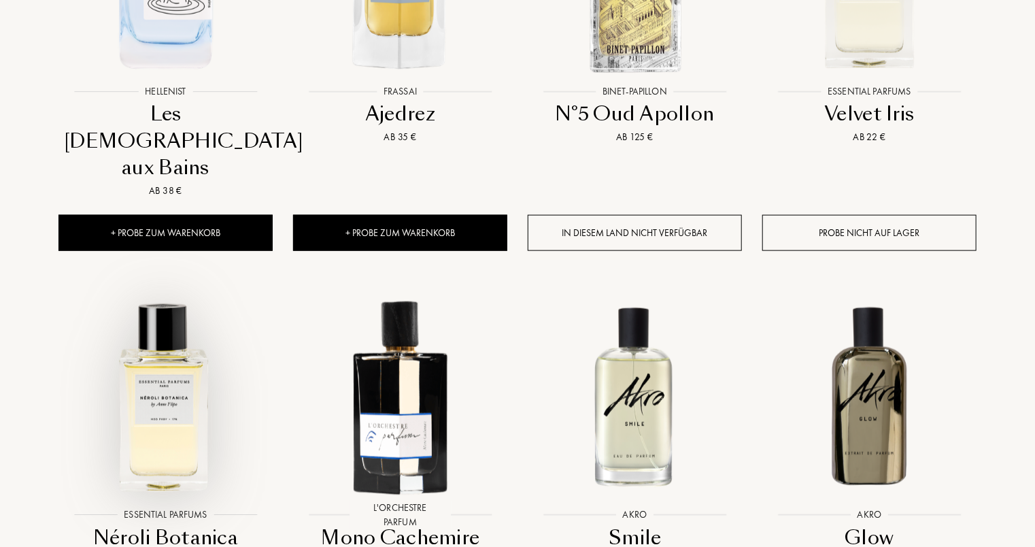
click at [166, 402] on img at bounding box center [166, 396] width 212 height 212
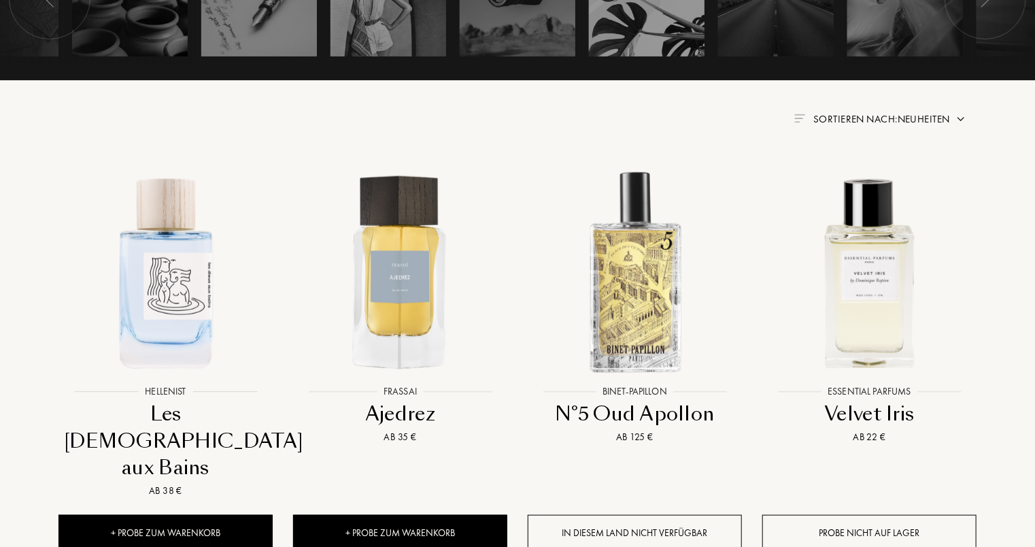
scroll to position [340, 0]
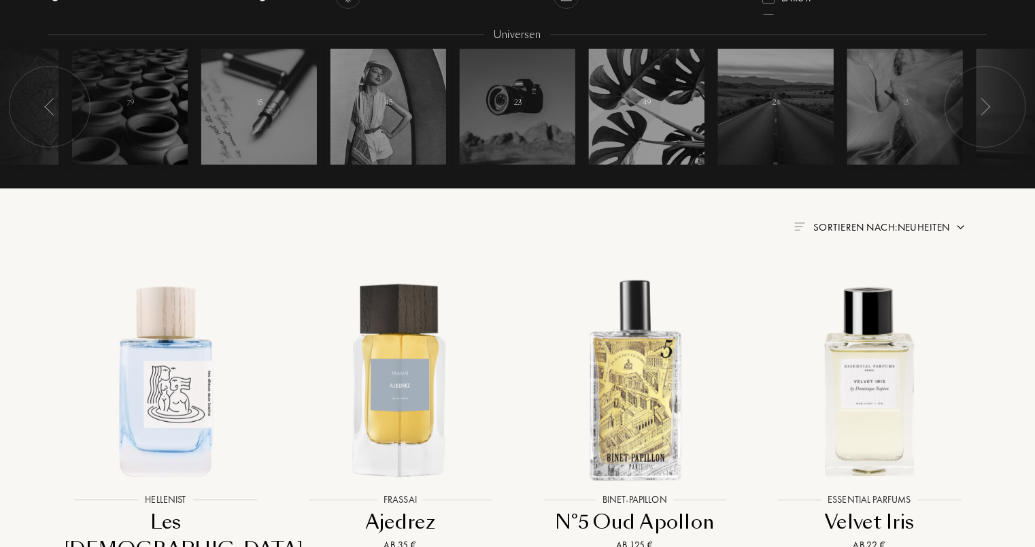
click at [958, 229] on img at bounding box center [961, 227] width 11 height 11
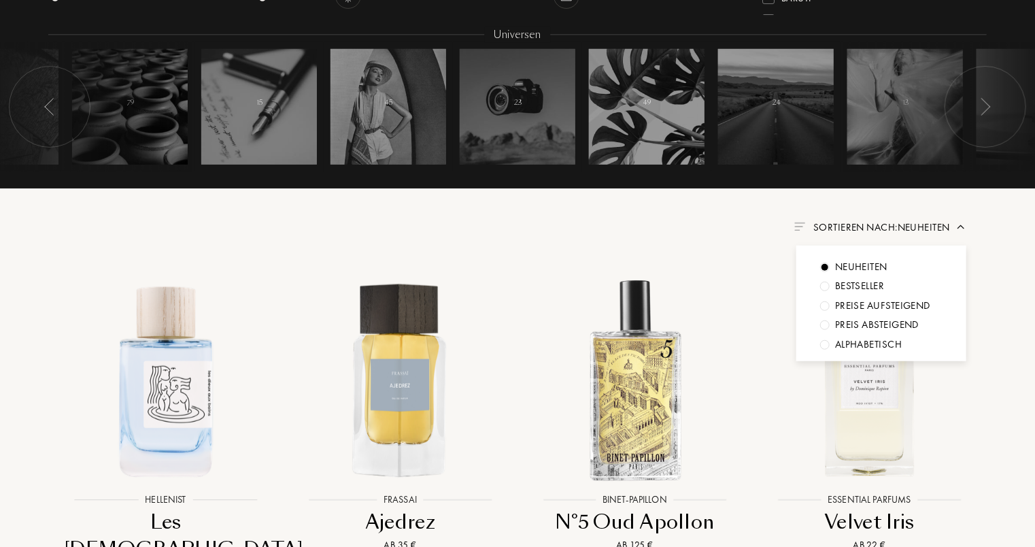
click at [888, 275] on div "Preise aufsteigend" at bounding box center [861, 267] width 52 height 16
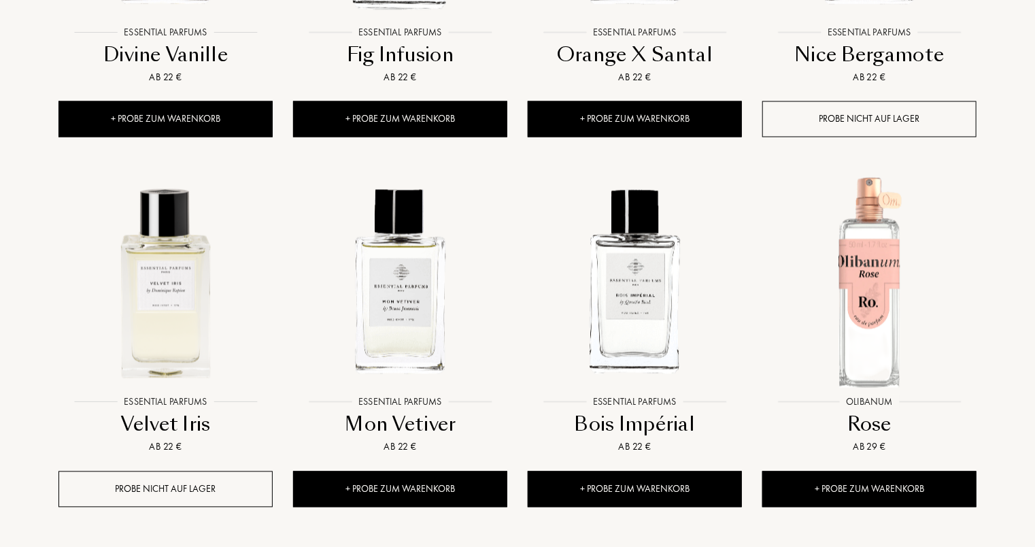
scroll to position [1292, 0]
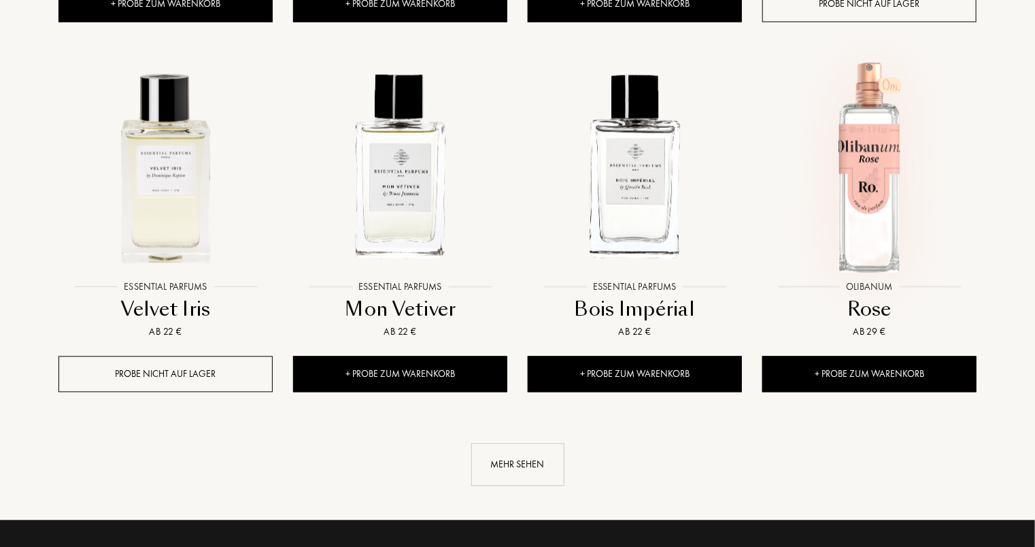
click at [894, 219] on img at bounding box center [870, 167] width 212 height 212
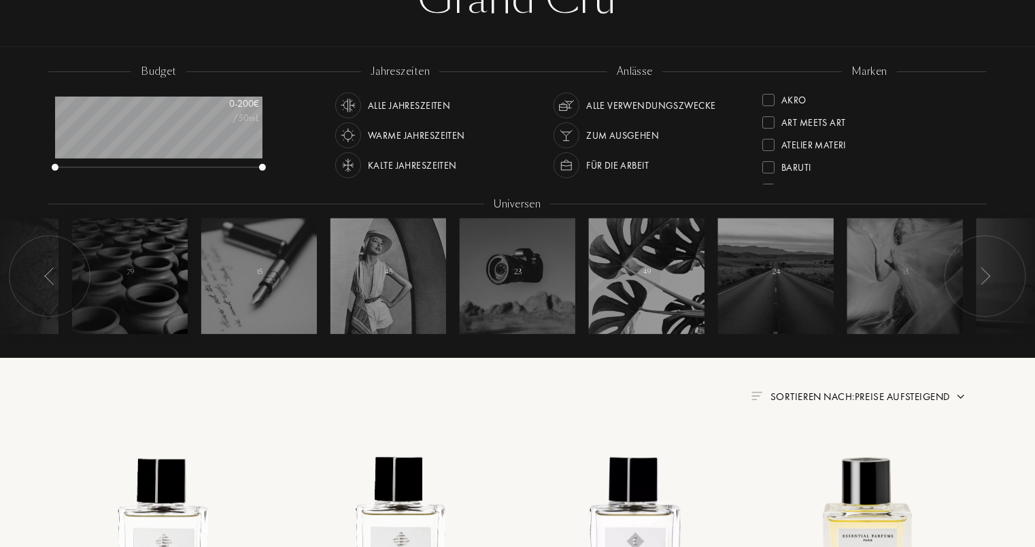
scroll to position [0, 0]
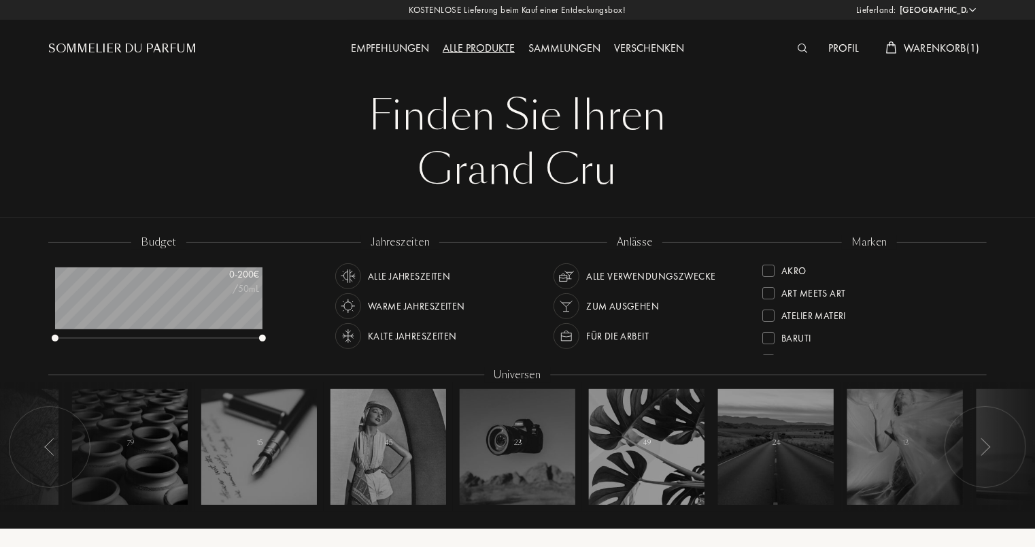
click at [956, 49] on span "Warenkorb ( 1 )" at bounding box center [942, 48] width 76 height 14
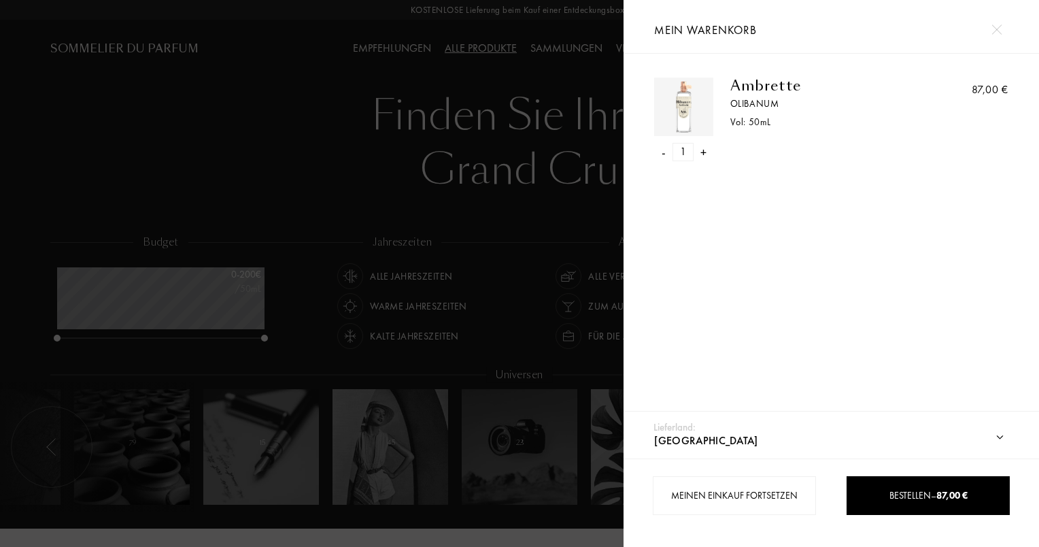
click at [998, 31] on img at bounding box center [997, 29] width 10 height 10
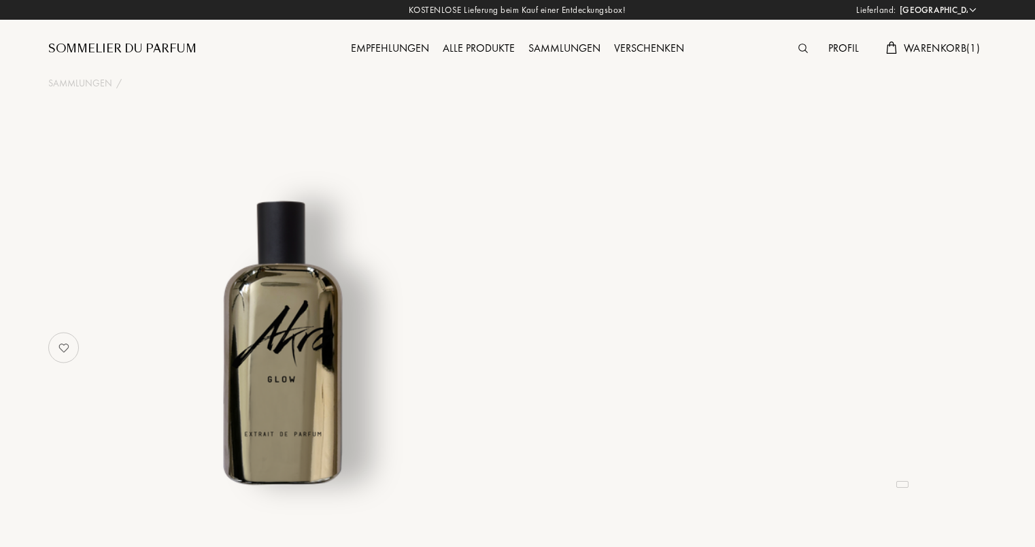
select select "DE"
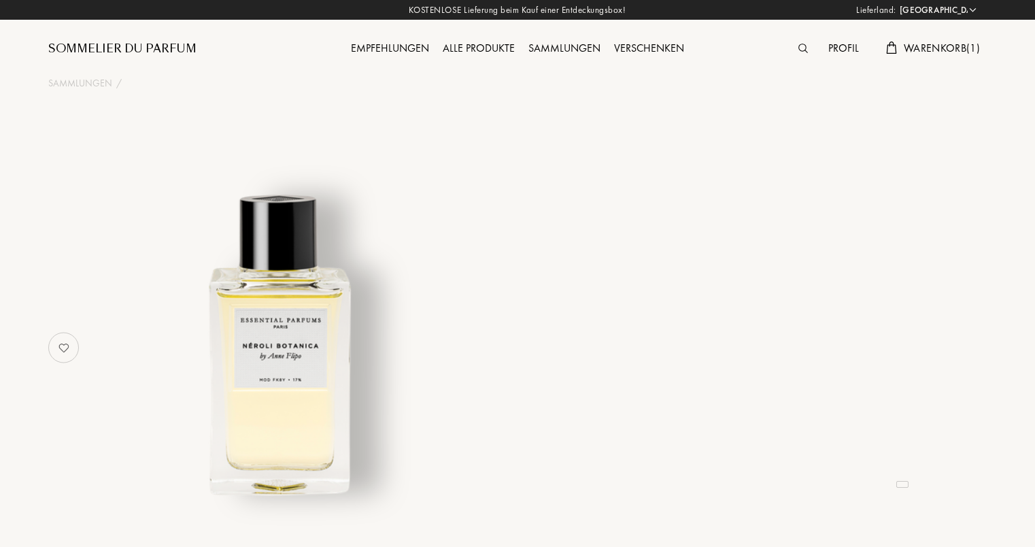
select select "DE"
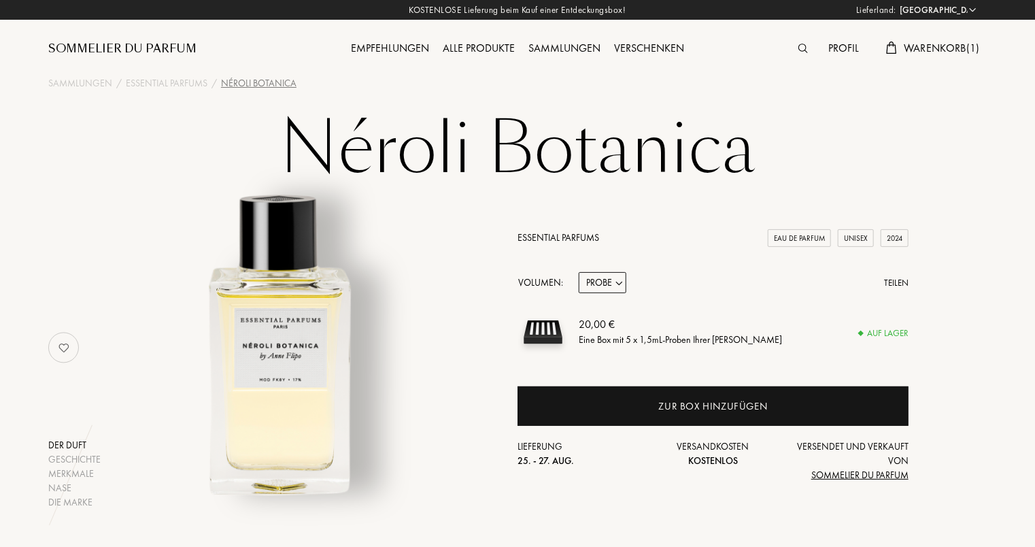
click at [624, 277] on select "Probe 10mL 100mL 150mL" at bounding box center [603, 282] width 48 height 21
select select "1"
click at [579, 272] on select "Probe 10mL 100mL 150mL" at bounding box center [603, 282] width 48 height 21
select select "1"
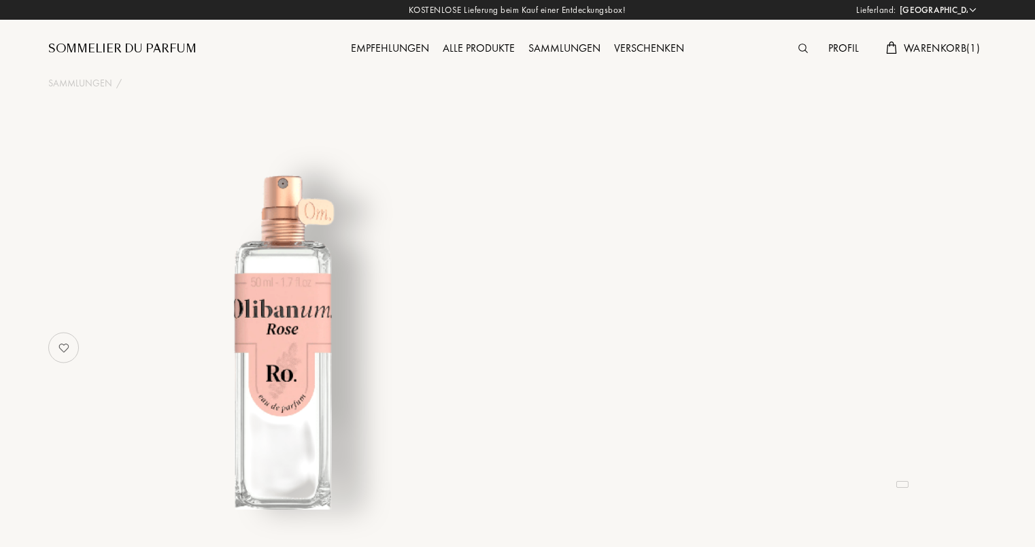
select select "DE"
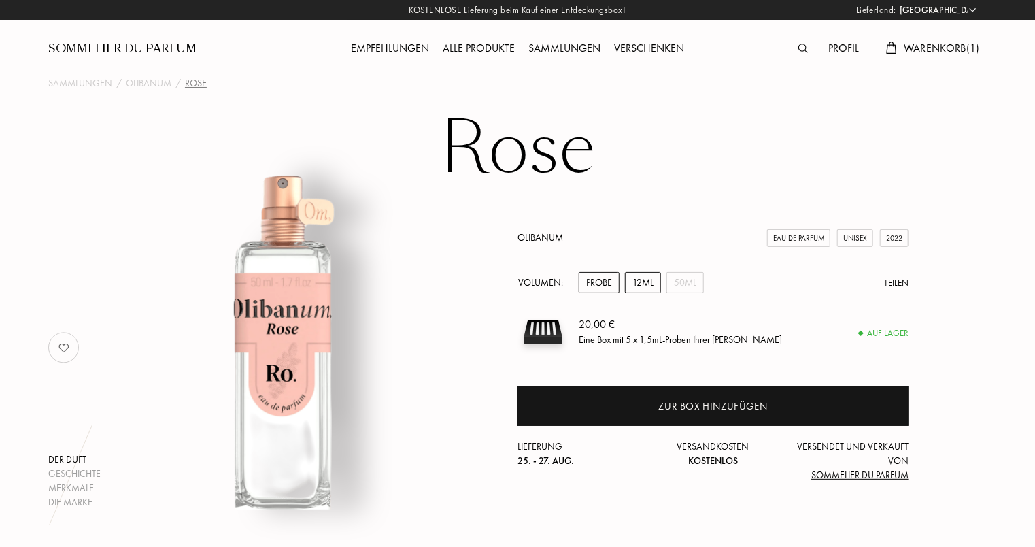
click at [635, 286] on div "12mL" at bounding box center [643, 282] width 36 height 21
